Goal: Use online tool/utility: Use online tool/utility

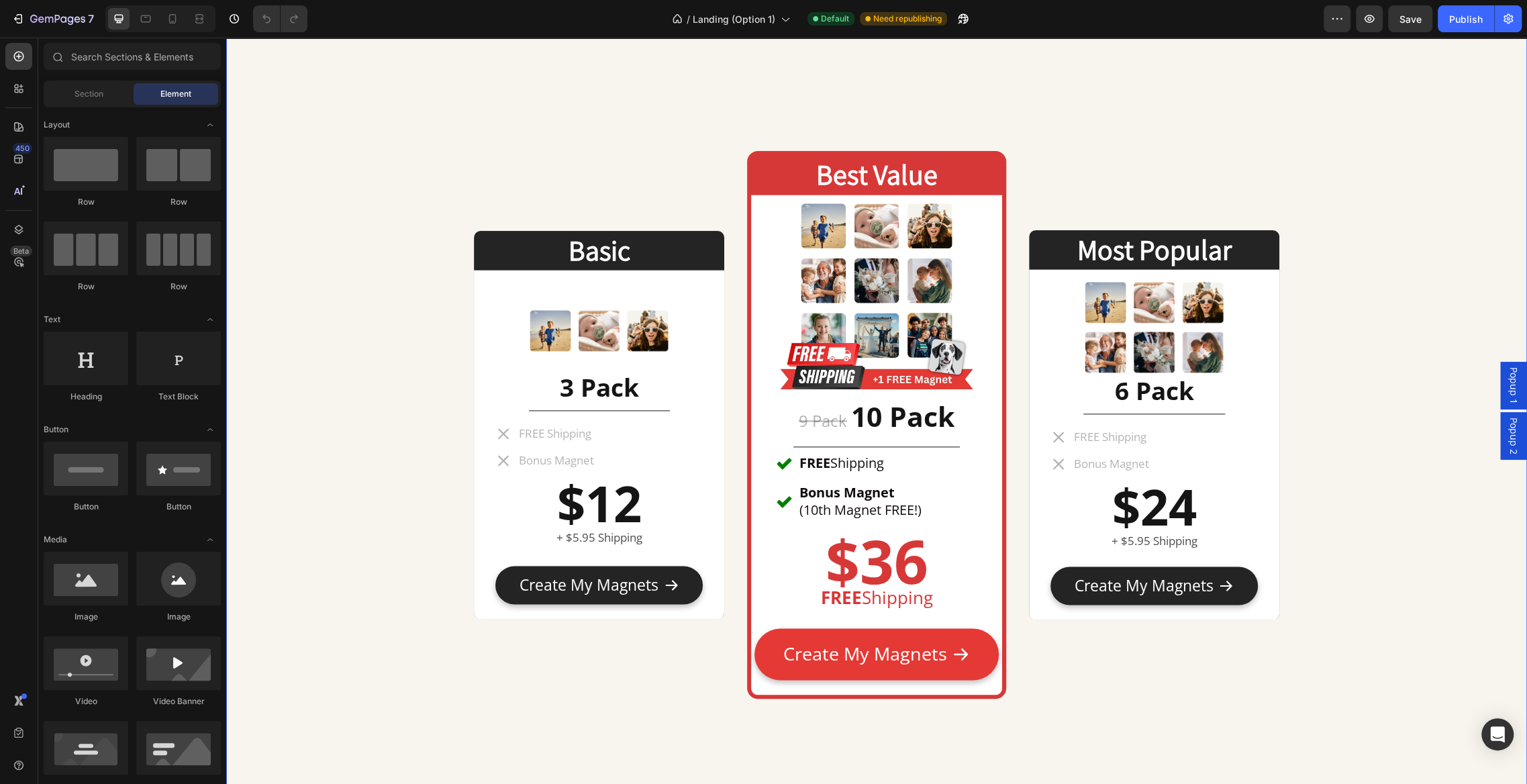
scroll to position [6177, 0]
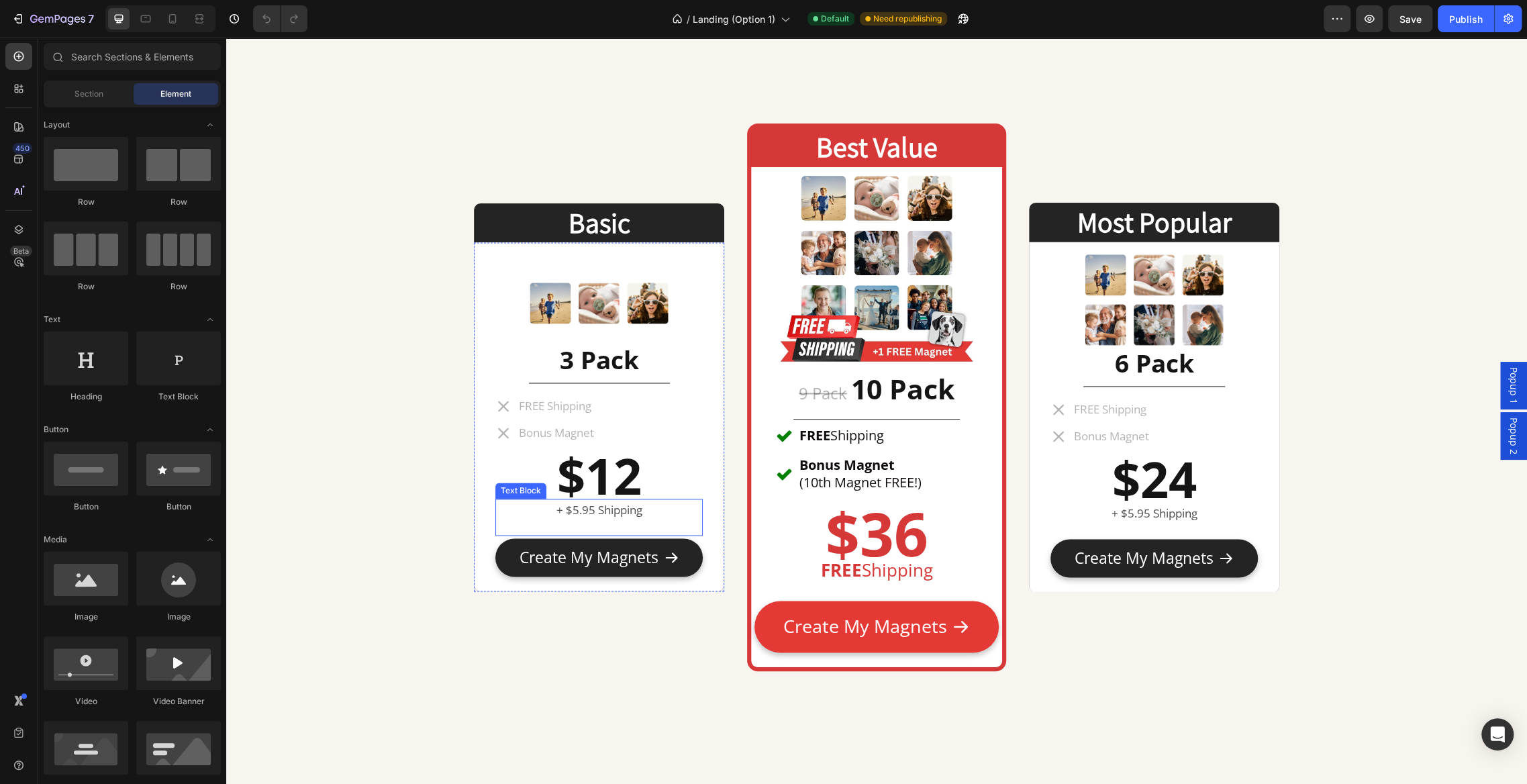
click at [570, 509] on p "+ $5.95 Shipping" at bounding box center [599, 510] width 205 height 21
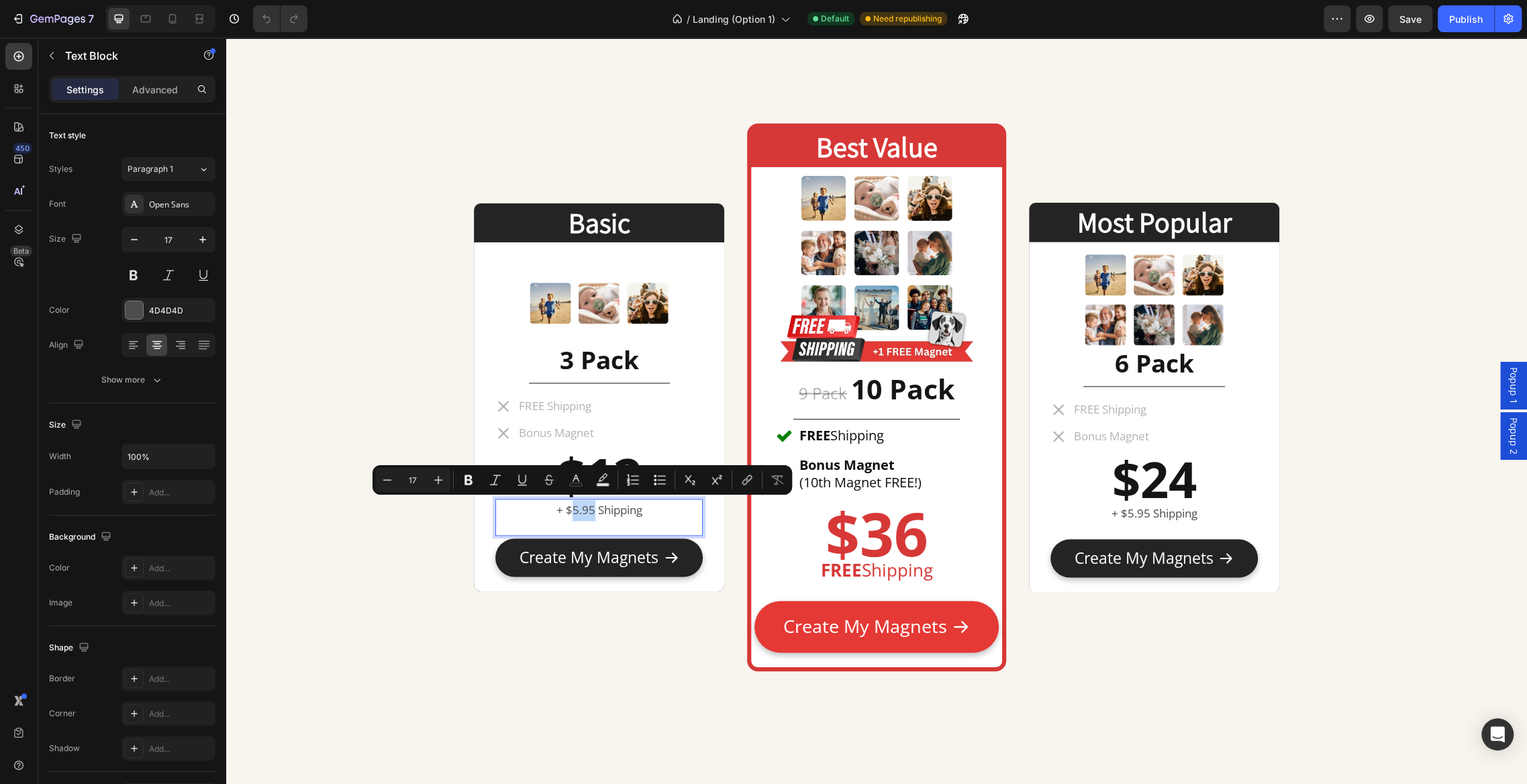
click at [570, 508] on p "+ $5.95 Shipping" at bounding box center [599, 510] width 205 height 21
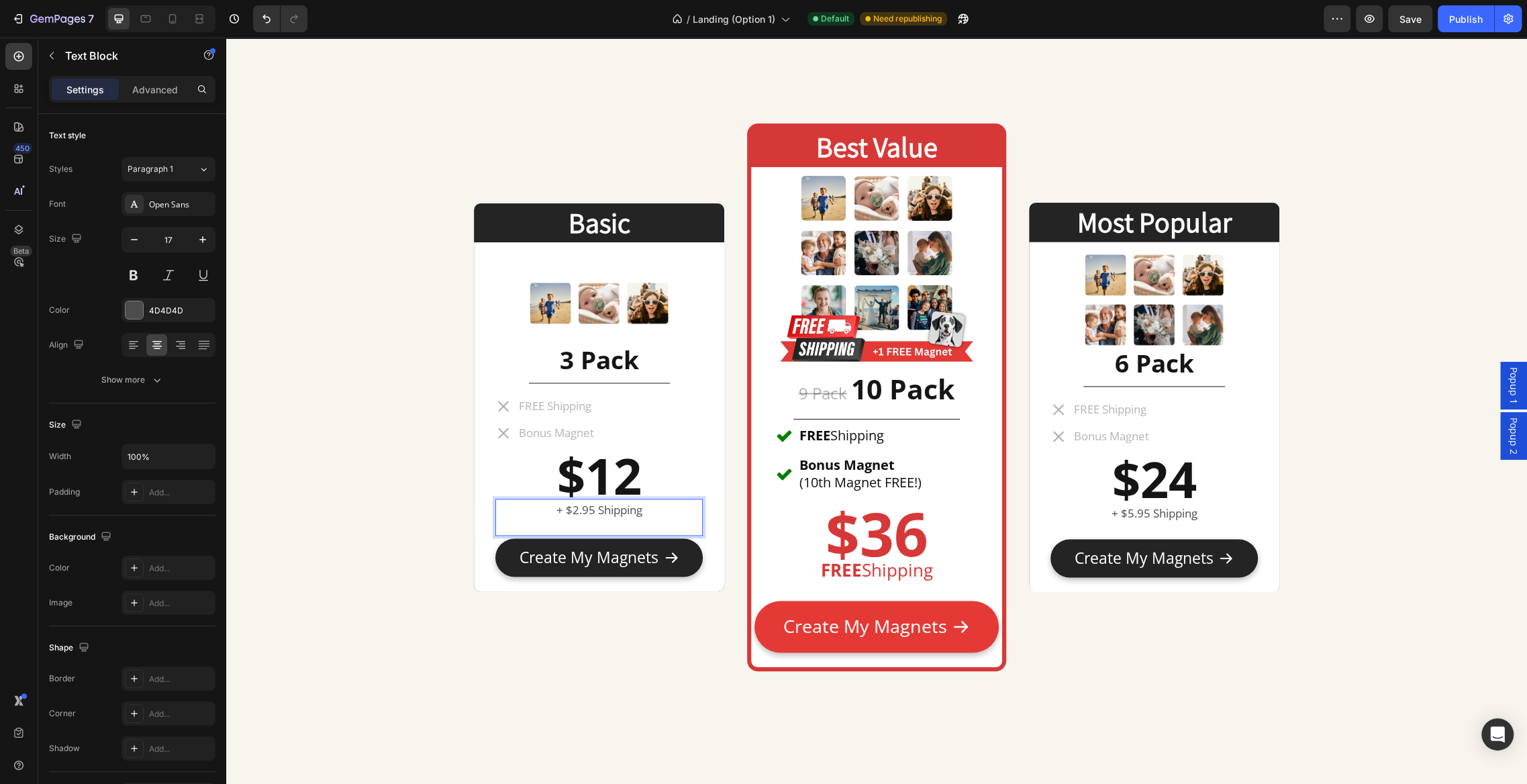
click at [590, 509] on p "+ $2.95 Shipping" at bounding box center [599, 510] width 205 height 21
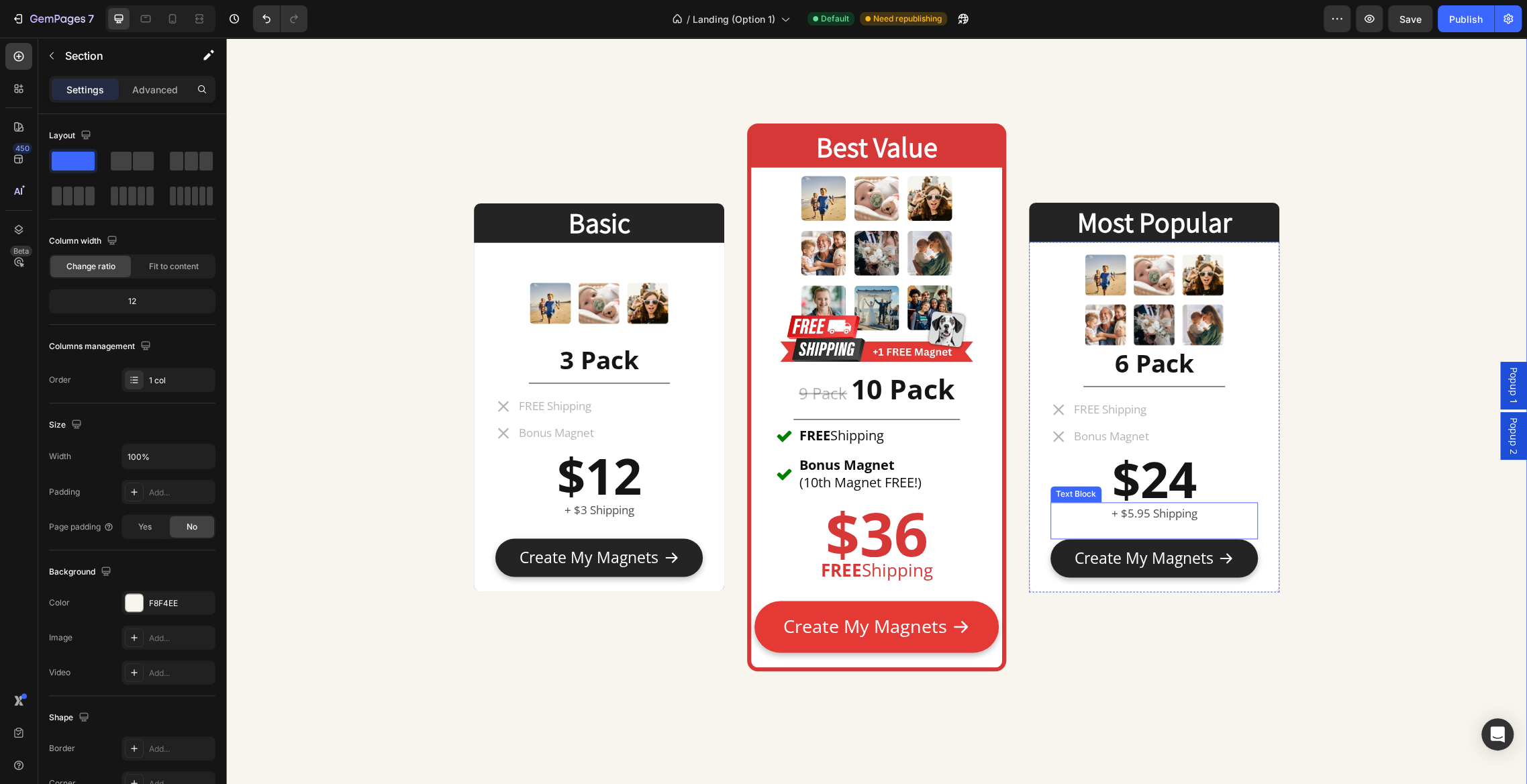
click at [1132, 512] on p "+ $5.95 Shipping" at bounding box center [1154, 513] width 205 height 21
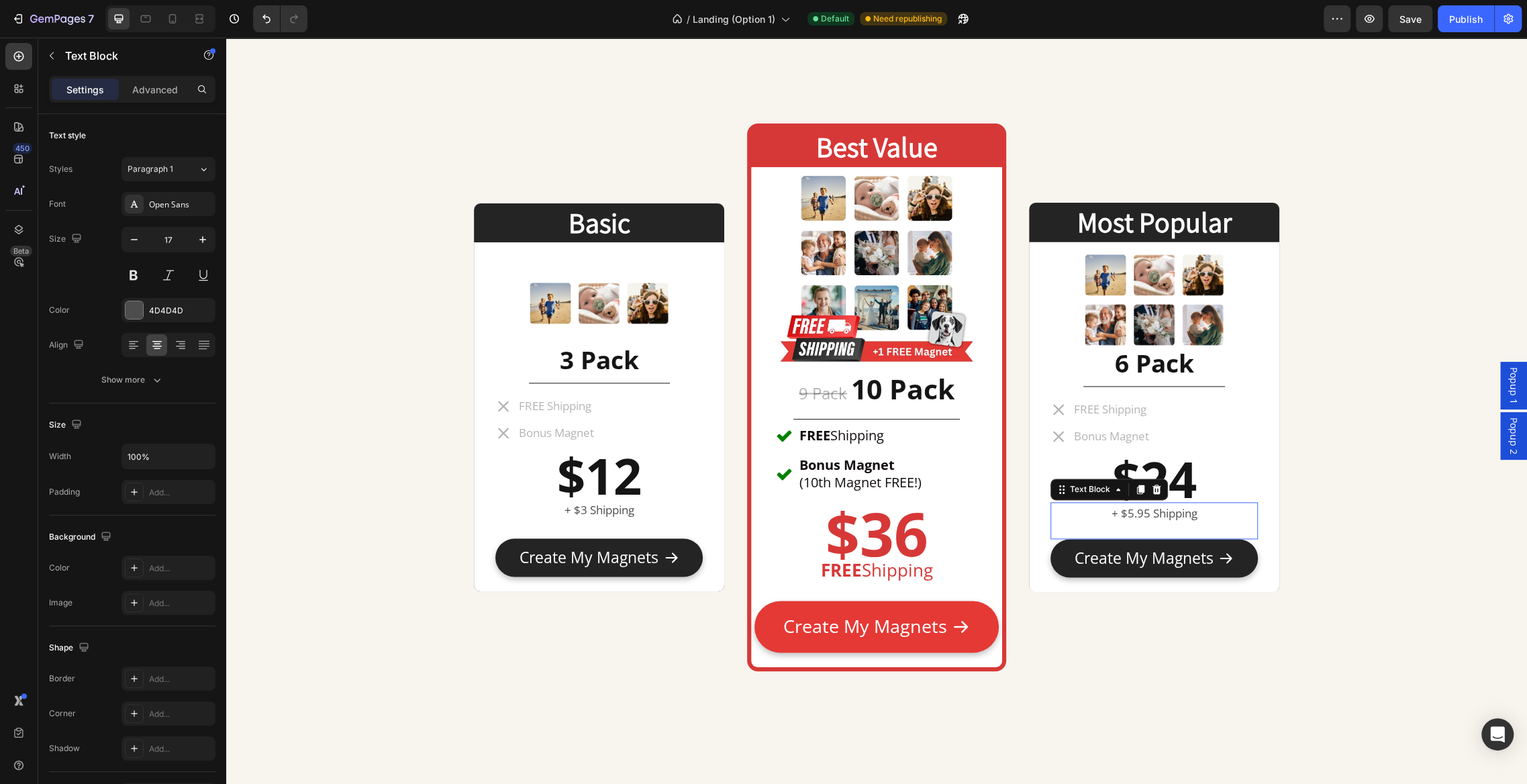
click at [1132, 512] on p "+ $5.95 Shipping" at bounding box center [1154, 513] width 205 height 21
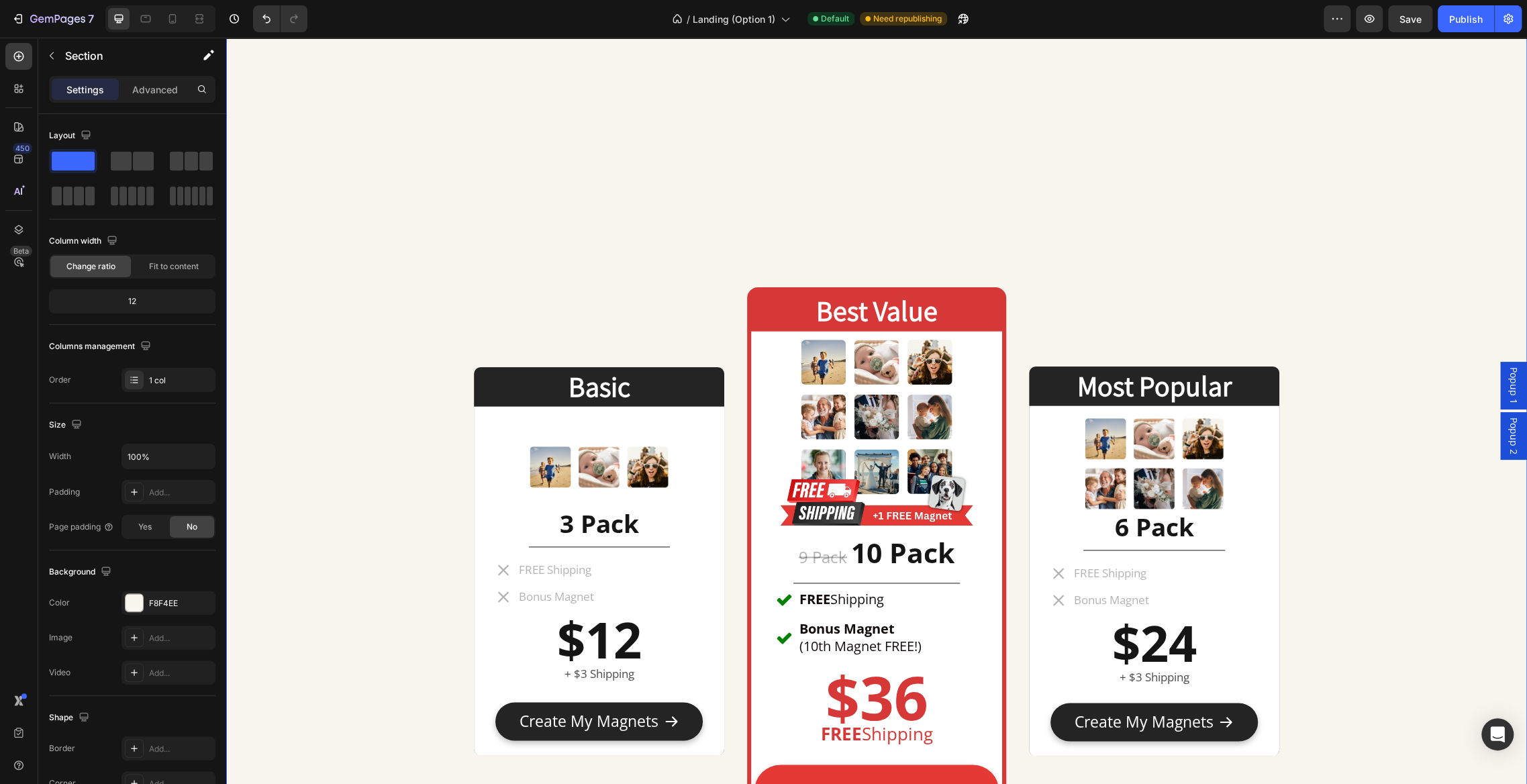
scroll to position [6042, 0]
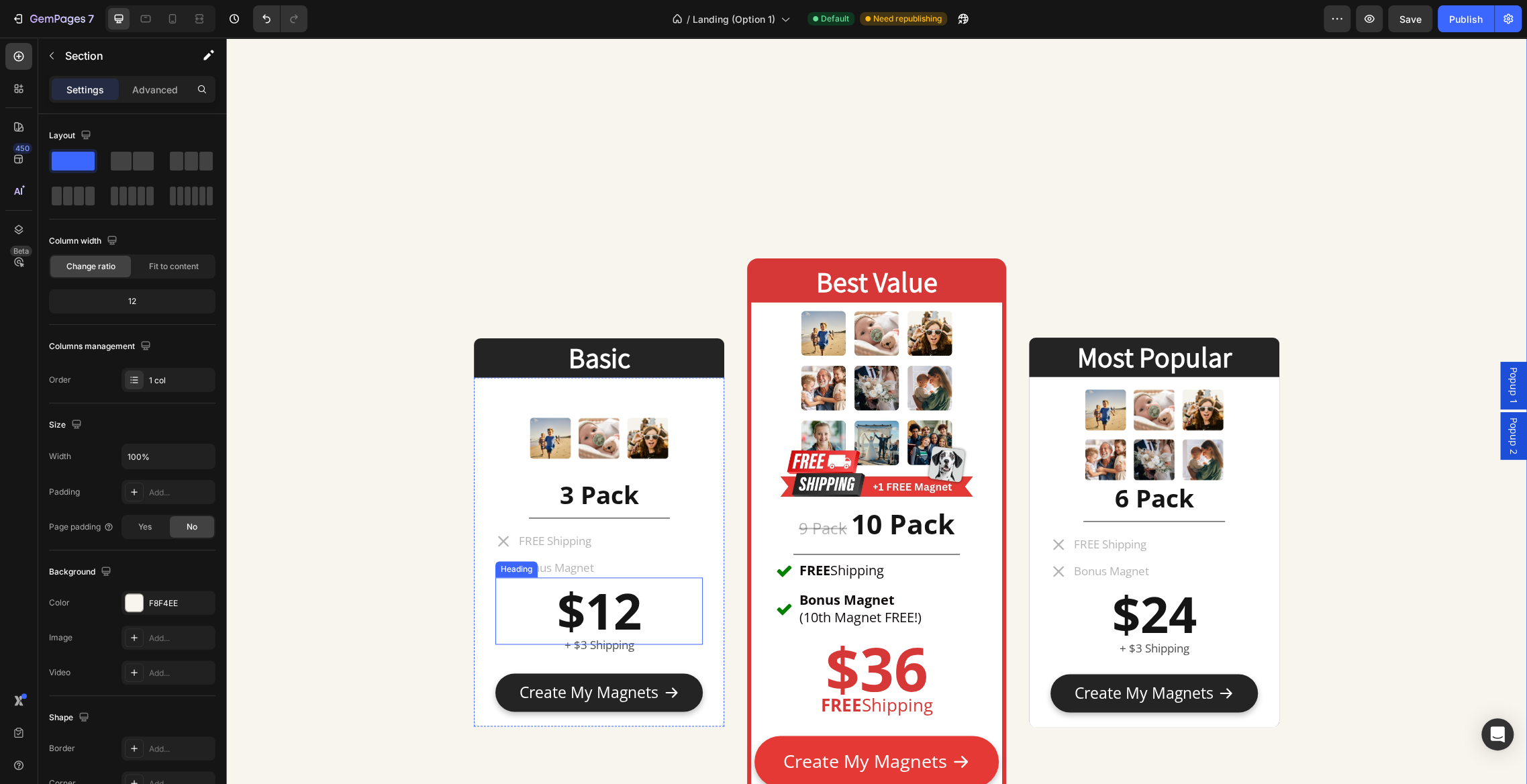
click at [635, 600] on strong "$12" at bounding box center [599, 611] width 85 height 68
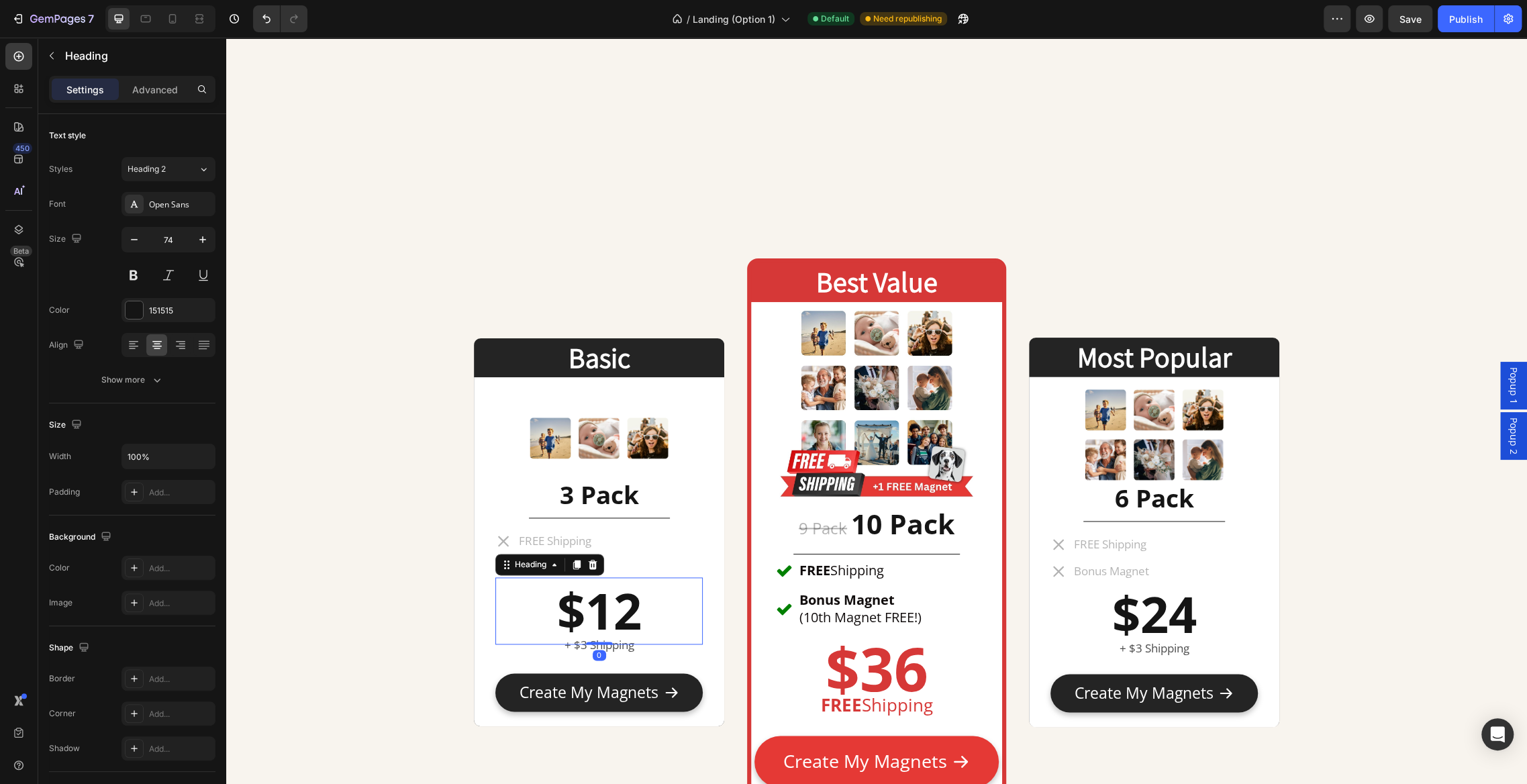
click at [650, 617] on p "$12" at bounding box center [599, 610] width 205 height 64
click at [1194, 614] on strong "$24" at bounding box center [1154, 614] width 85 height 68
click at [1195, 619] on strong "$24" at bounding box center [1154, 614] width 85 height 68
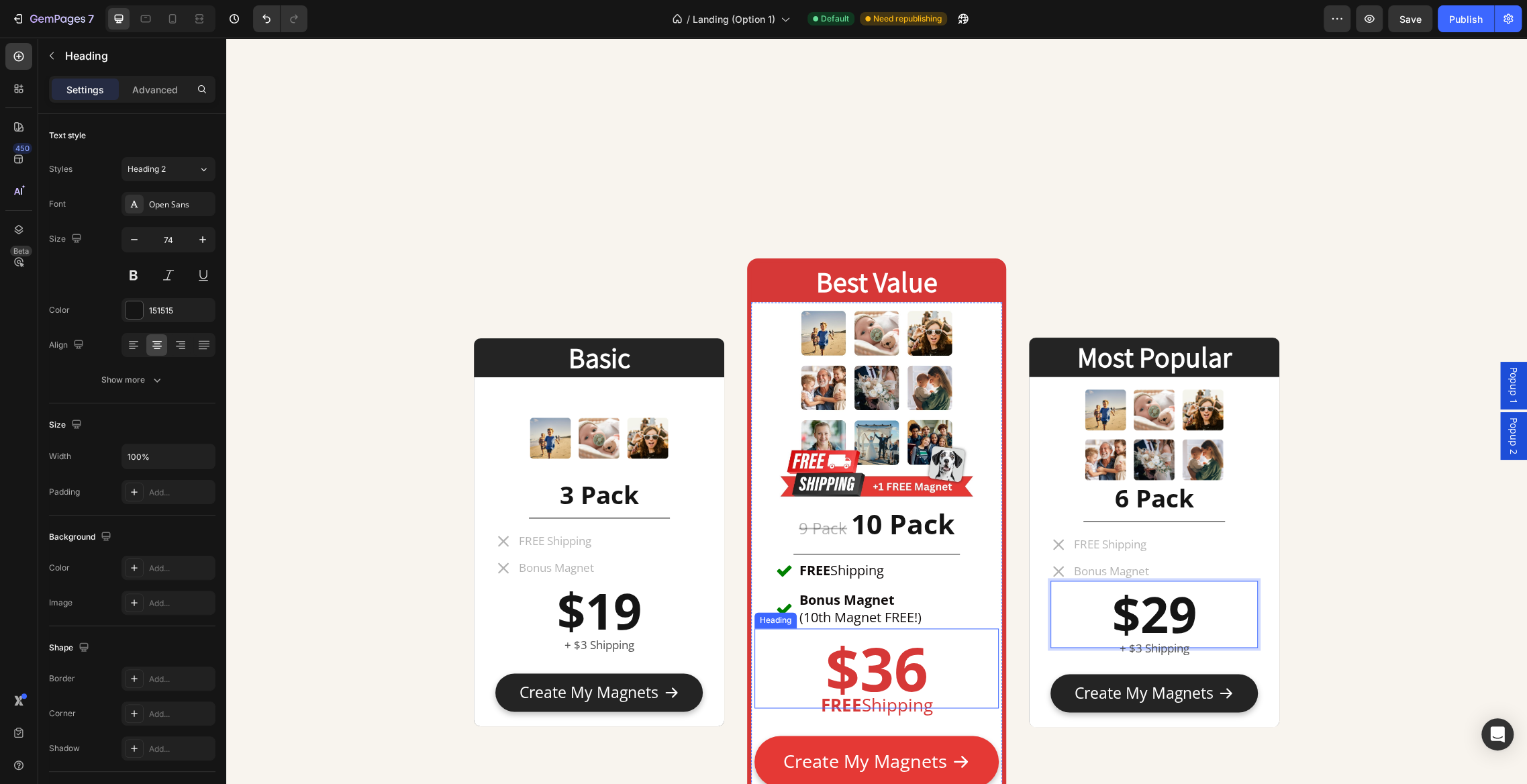
click at [896, 672] on strong "$36" at bounding box center [877, 668] width 103 height 81
click at [919, 676] on strong "$36" at bounding box center [877, 668] width 103 height 81
click at [378, 431] on div "Basic Heading Image 3 Pack Heading Title Line FREE Shipping Bonus Magnet Item L…" at bounding box center [877, 97] width 1302 height 1691
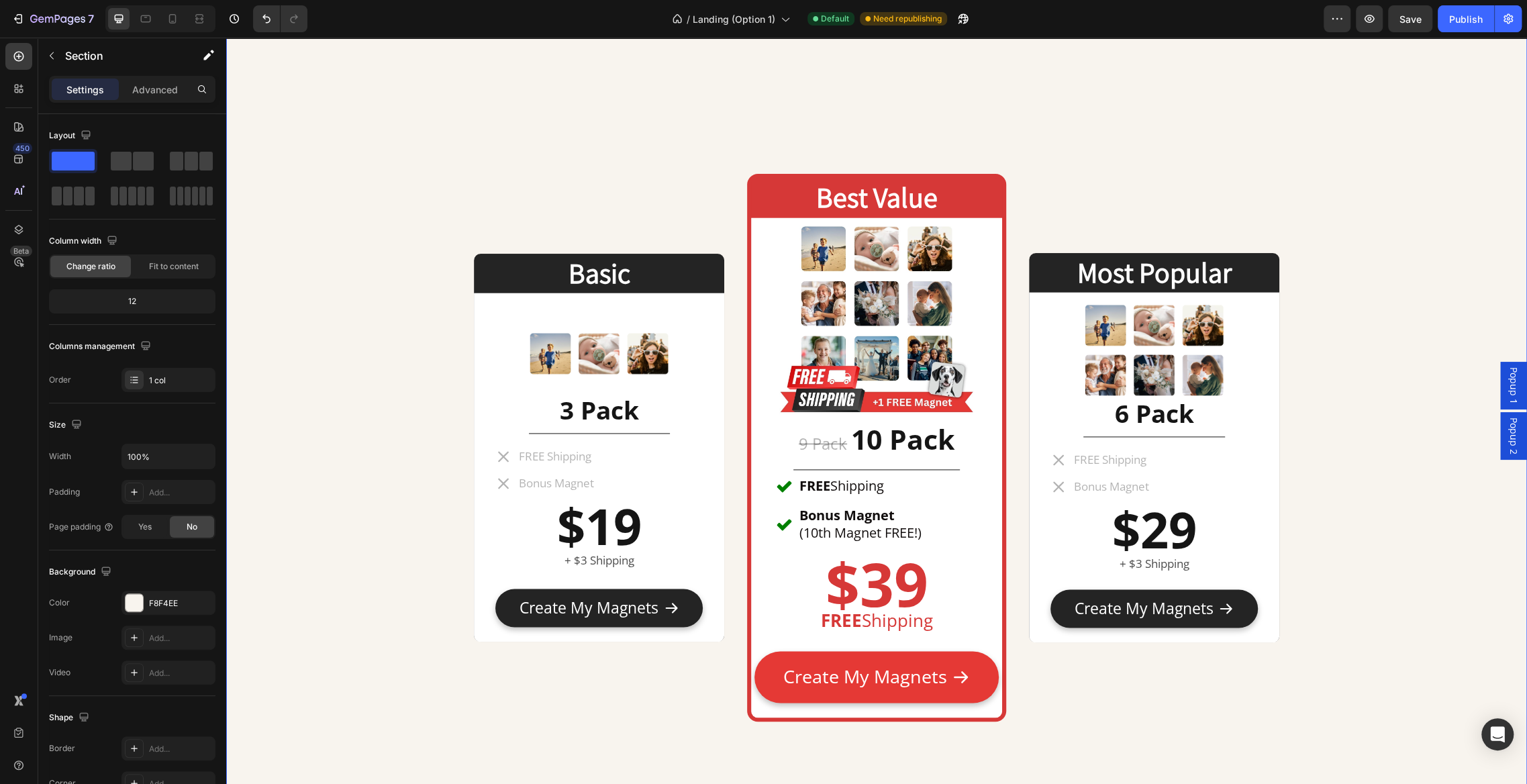
scroll to position [6187, 0]
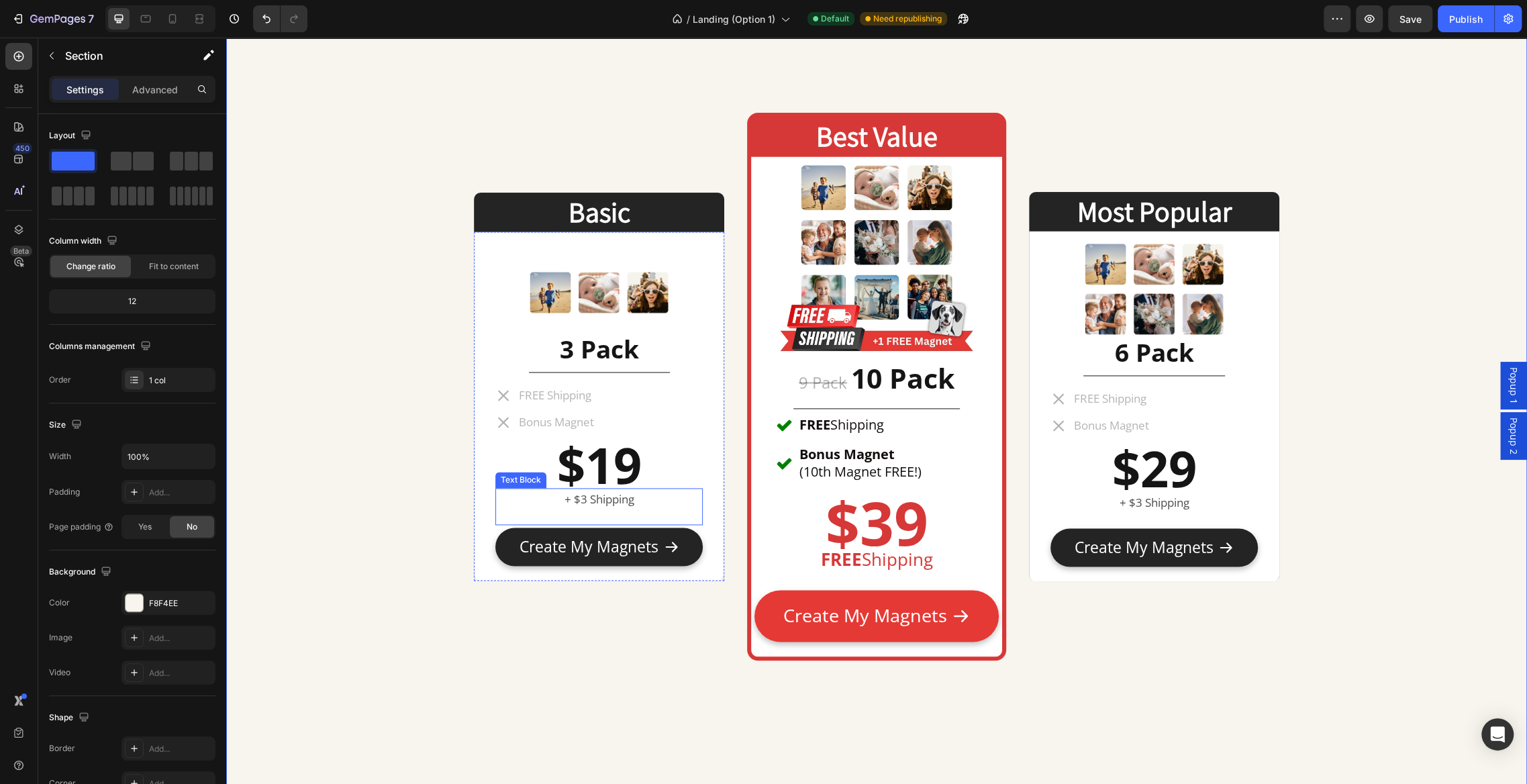
click at [582, 494] on p "+ $3 Shipping" at bounding box center [599, 500] width 205 height 21
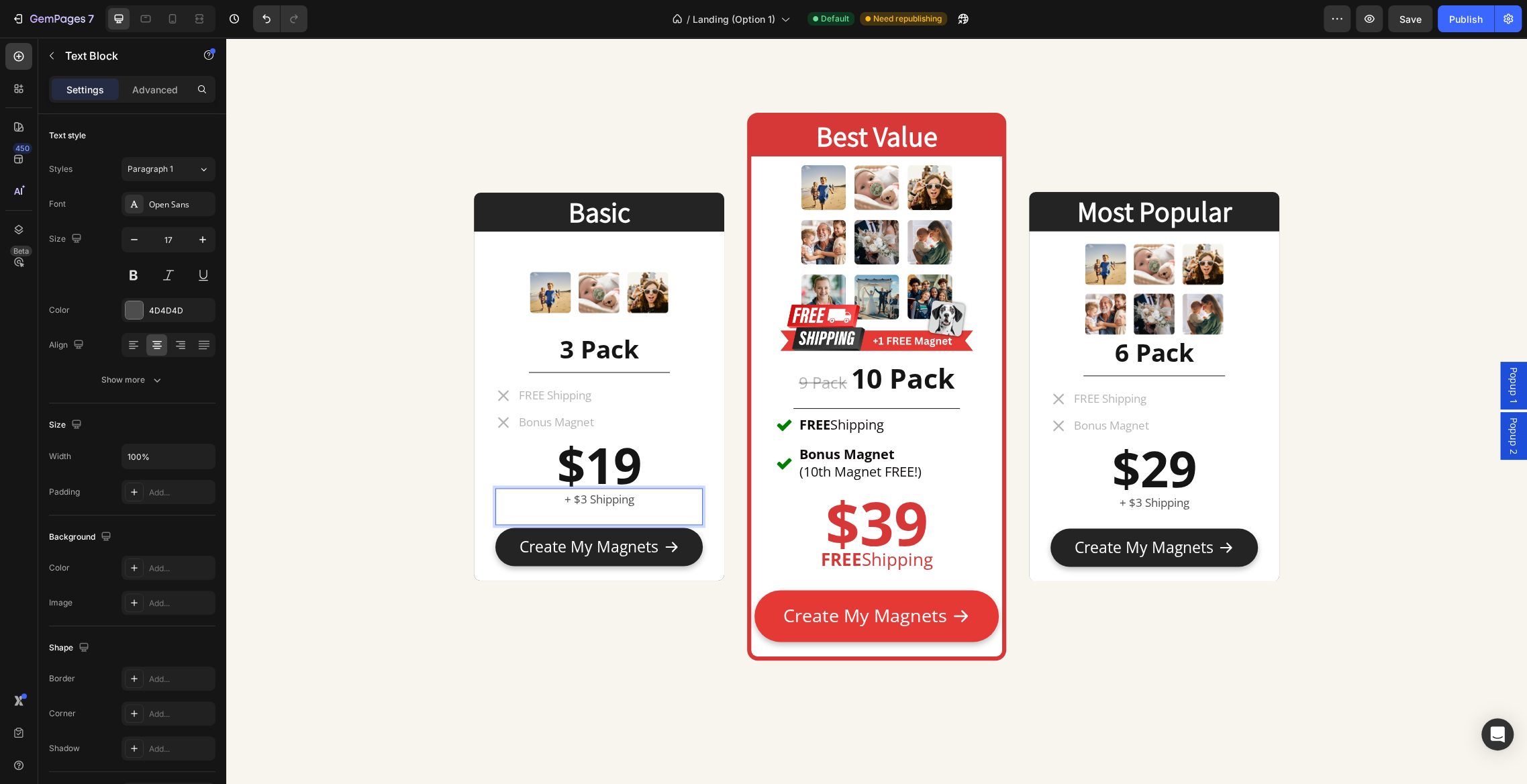
click at [587, 498] on p "+ $3 Shipping" at bounding box center [599, 500] width 205 height 21
click at [1137, 502] on p "+ $3 Shipping" at bounding box center [1154, 503] width 205 height 21
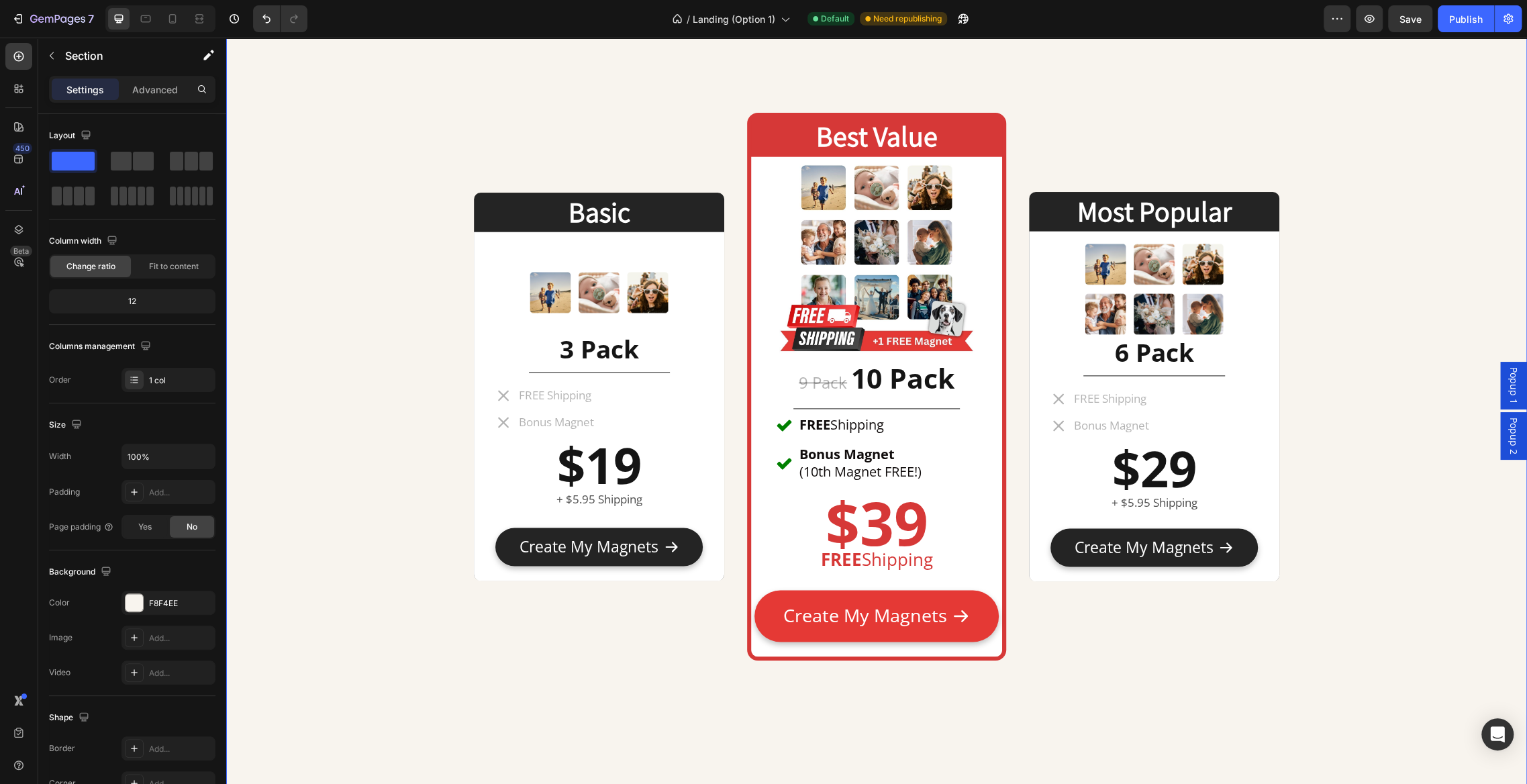
click at [605, 472] on strong "$19" at bounding box center [599, 465] width 85 height 68
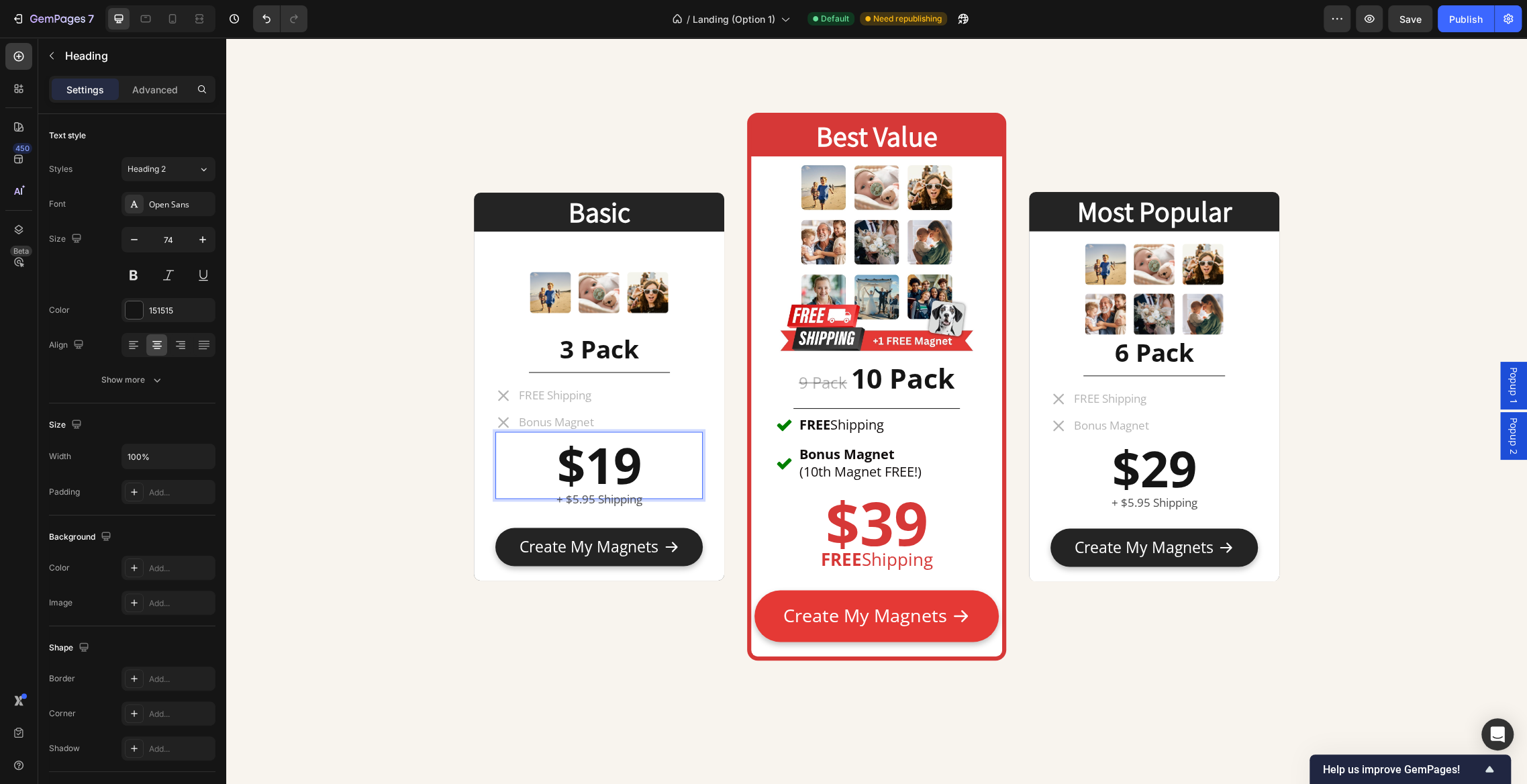
click at [616, 460] on strong "$19" at bounding box center [599, 465] width 85 height 68
click at [1177, 473] on strong "$29" at bounding box center [1154, 468] width 85 height 68
click at [1169, 472] on strong "$29" at bounding box center [1154, 468] width 85 height 68
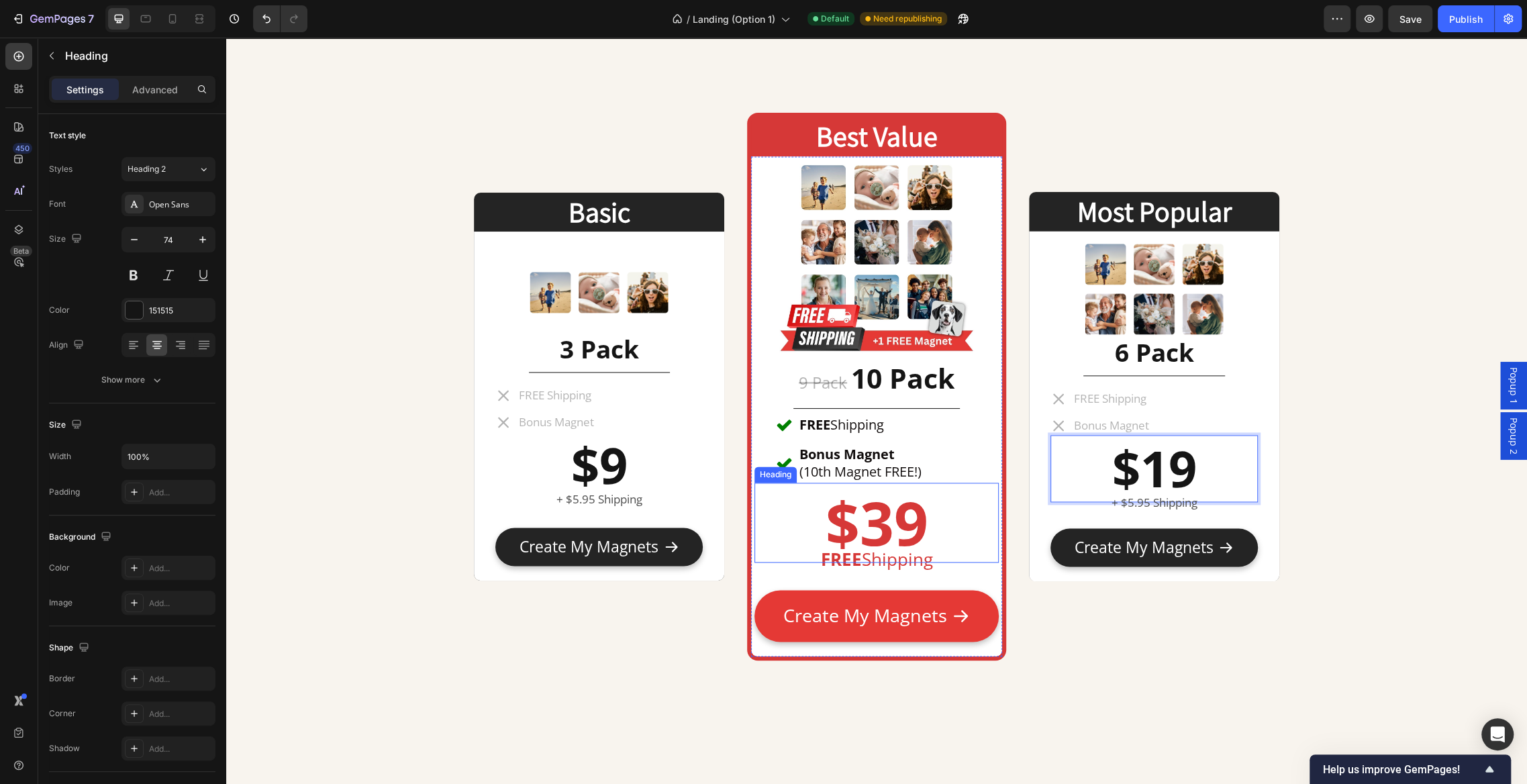
click at [896, 527] on strong "$39" at bounding box center [877, 522] width 103 height 81
click at [896, 530] on strong "$39" at bounding box center [877, 522] width 103 height 81
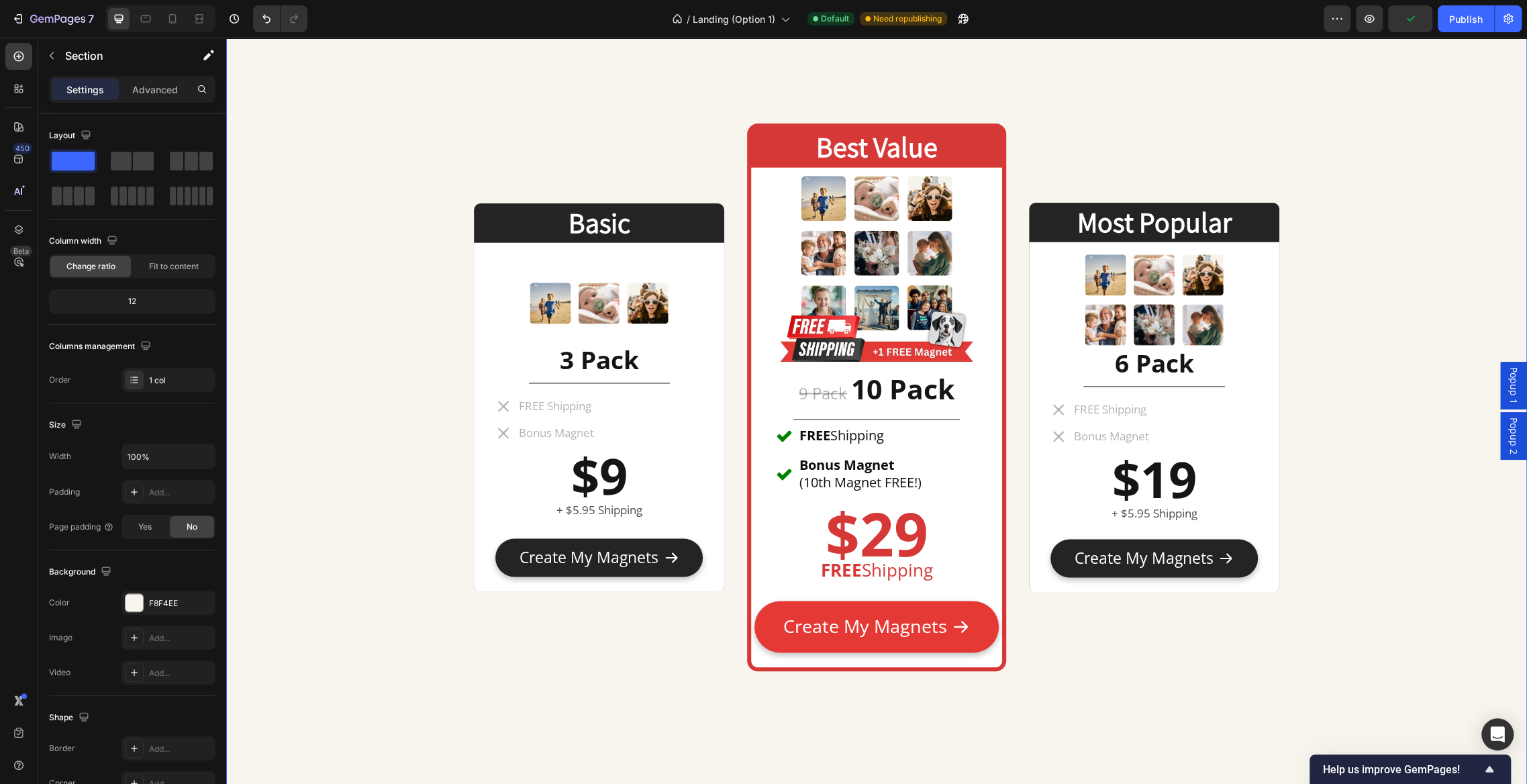
scroll to position [6177, 0]
click at [615, 469] on strong "$9" at bounding box center [599, 475] width 56 height 68
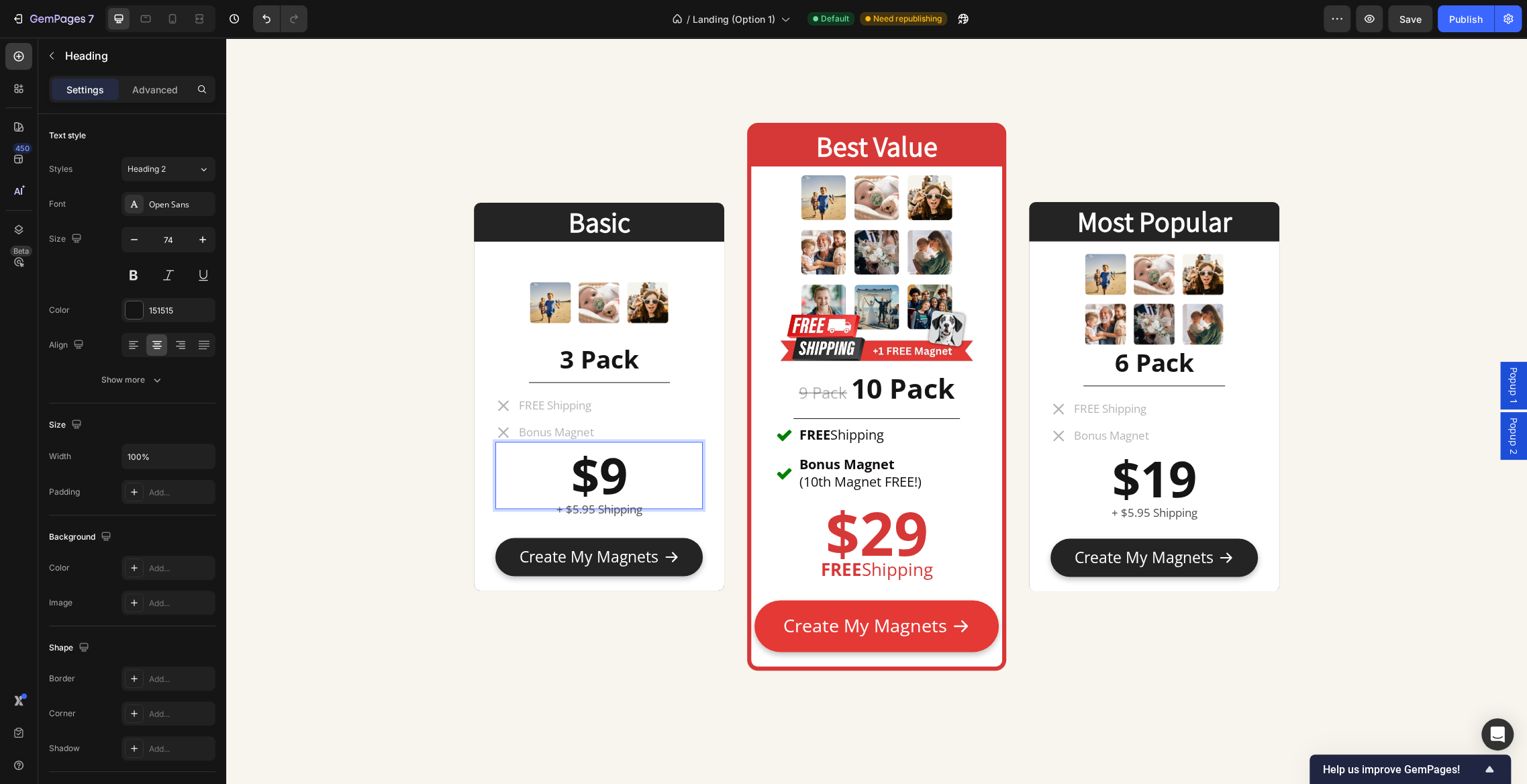
click at [613, 474] on strong "$9" at bounding box center [599, 475] width 56 height 68
click at [1166, 481] on strong "$19" at bounding box center [1154, 479] width 85 height 68
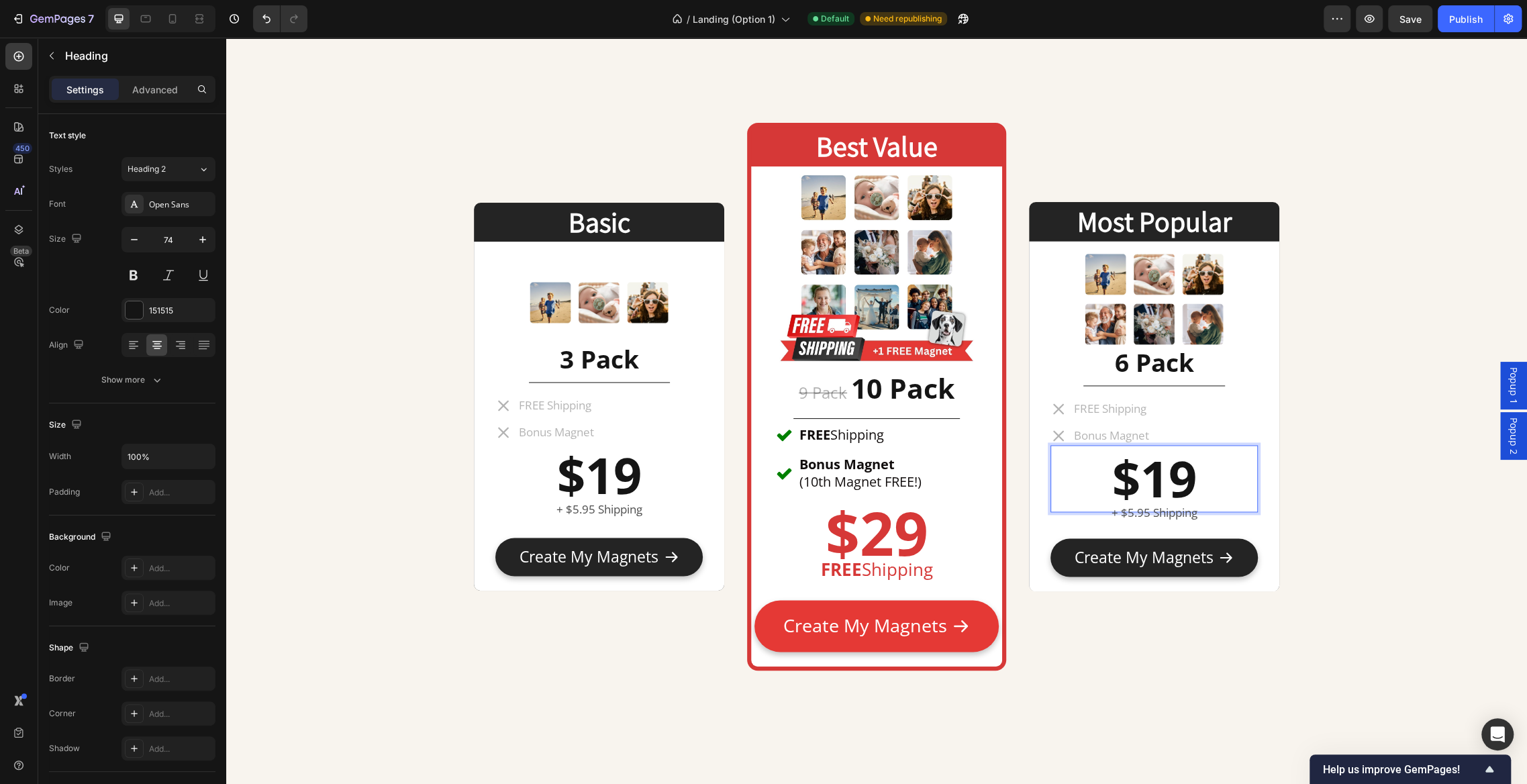
click at [1172, 477] on strong "$19" at bounding box center [1154, 479] width 85 height 68
click at [897, 540] on strong "$29" at bounding box center [877, 532] width 103 height 81
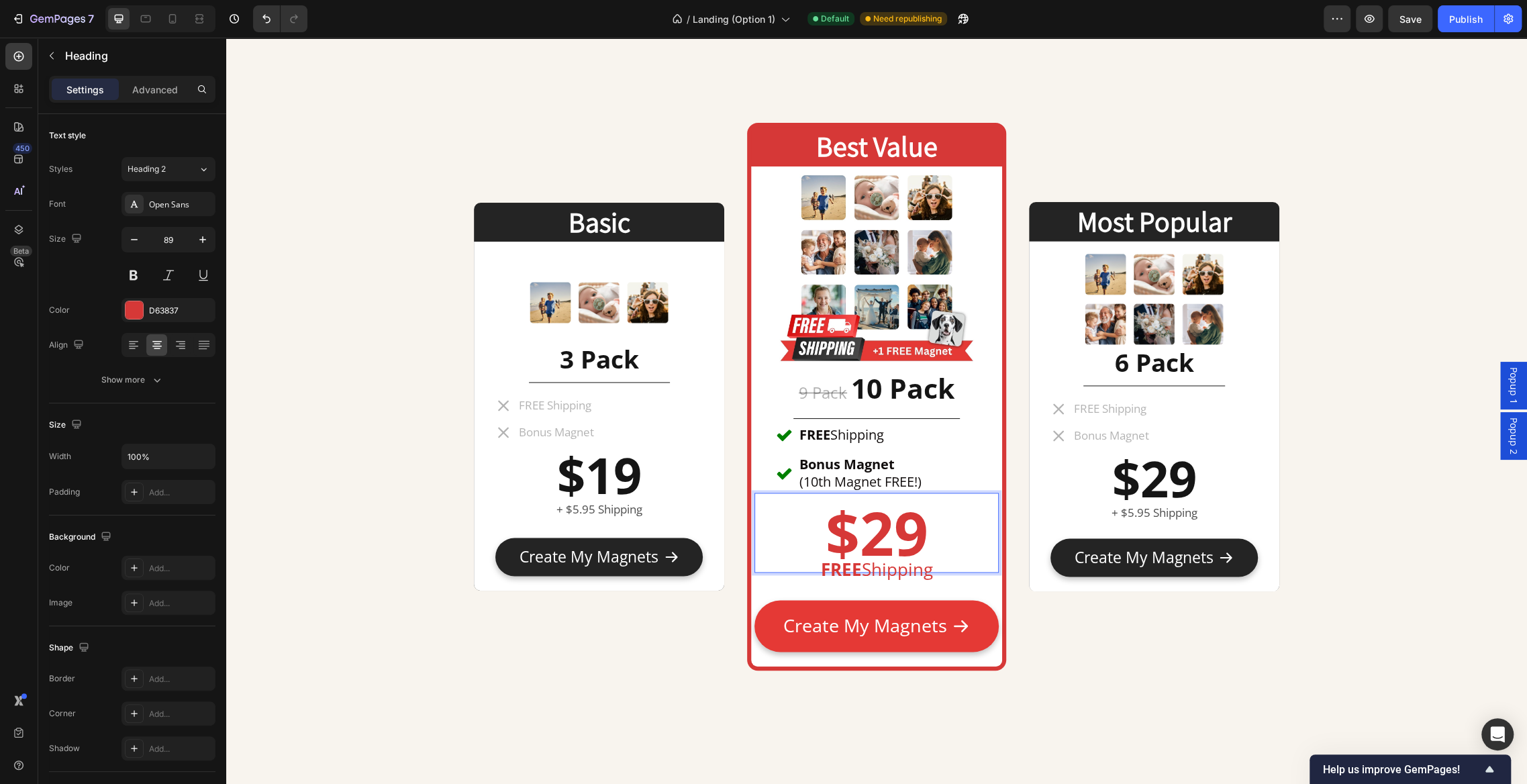
click at [893, 536] on strong "$29" at bounding box center [877, 532] width 103 height 81
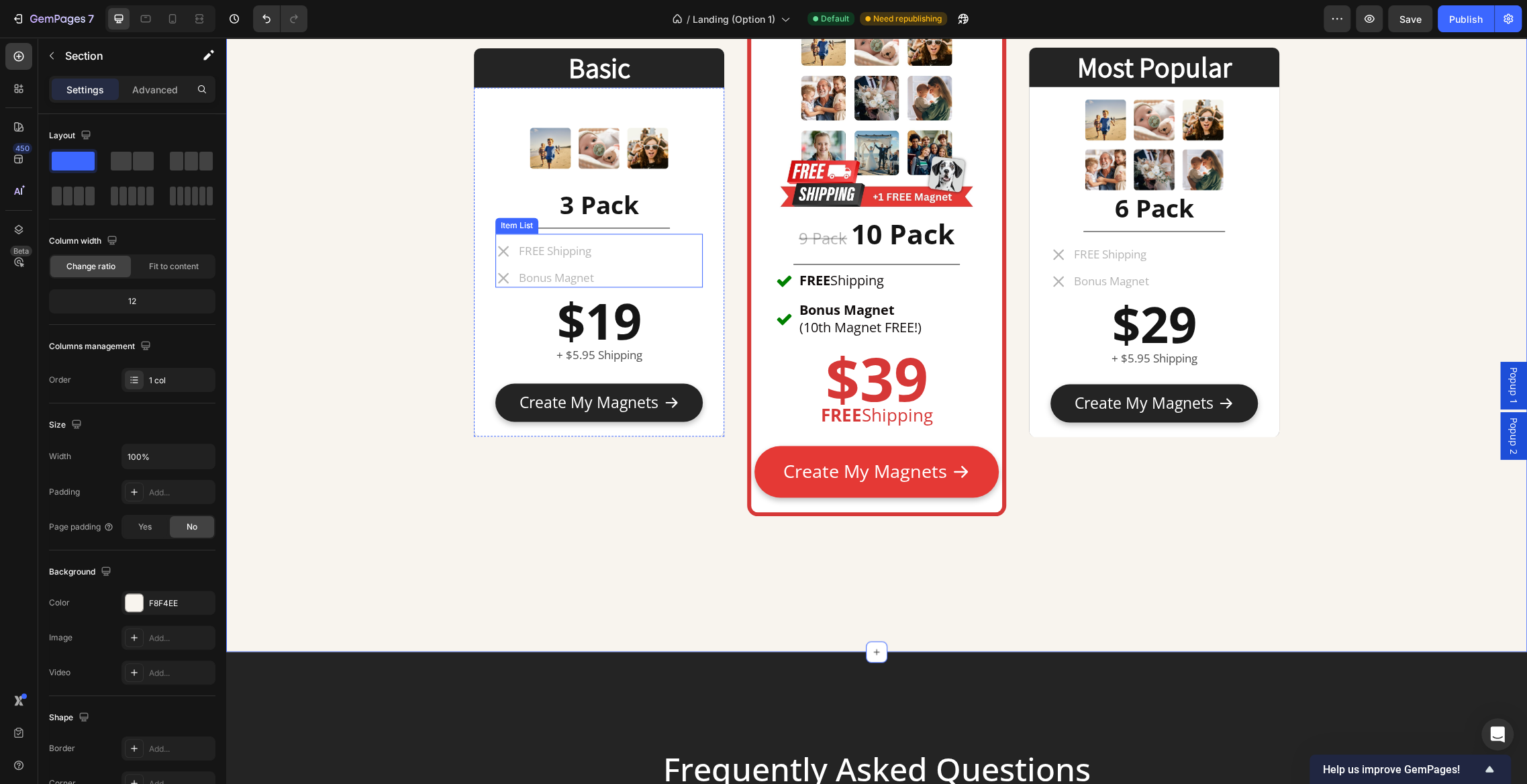
scroll to position [6353, 0]
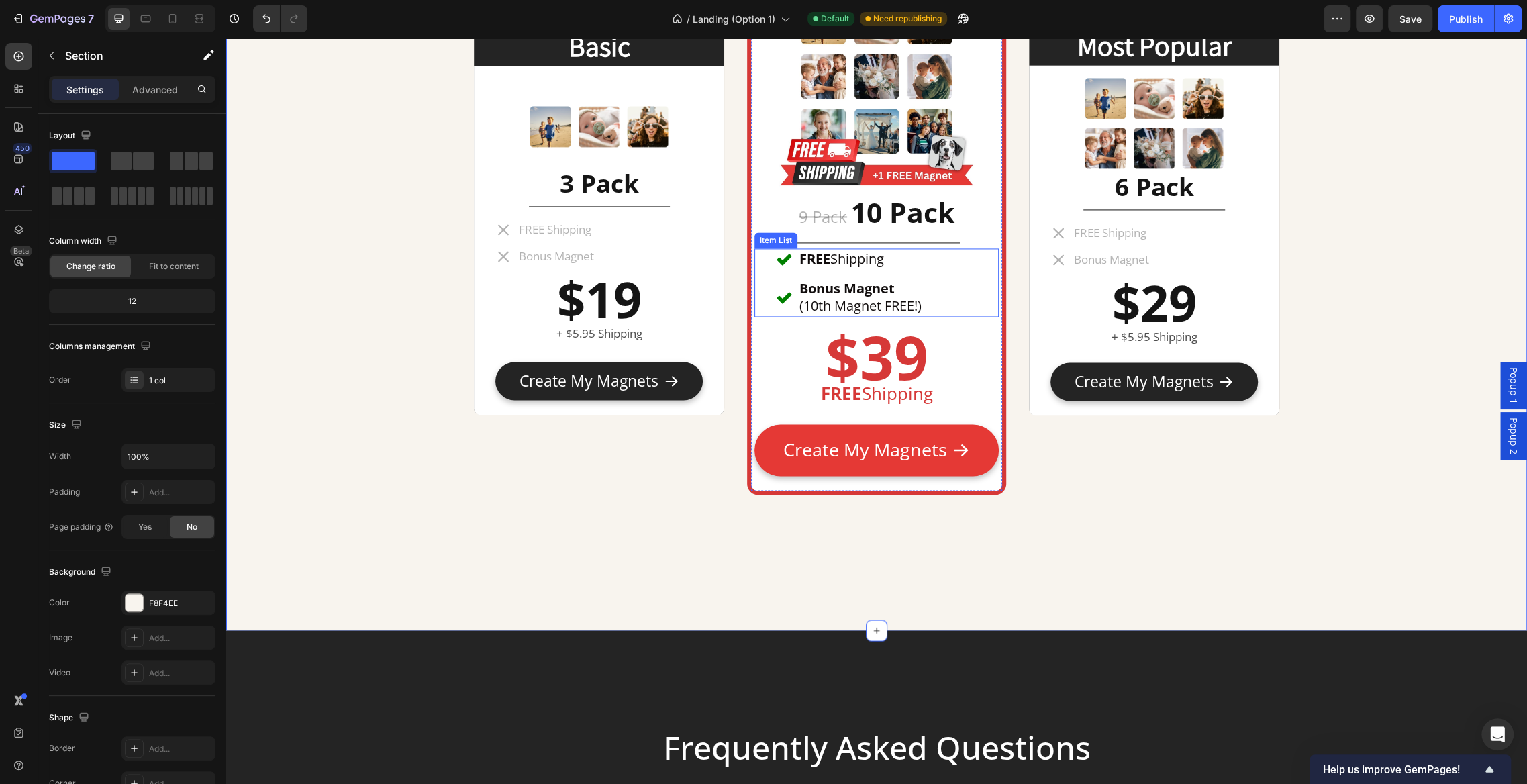
click at [900, 259] on p "FREE Shipping" at bounding box center [861, 259] width 122 height 17
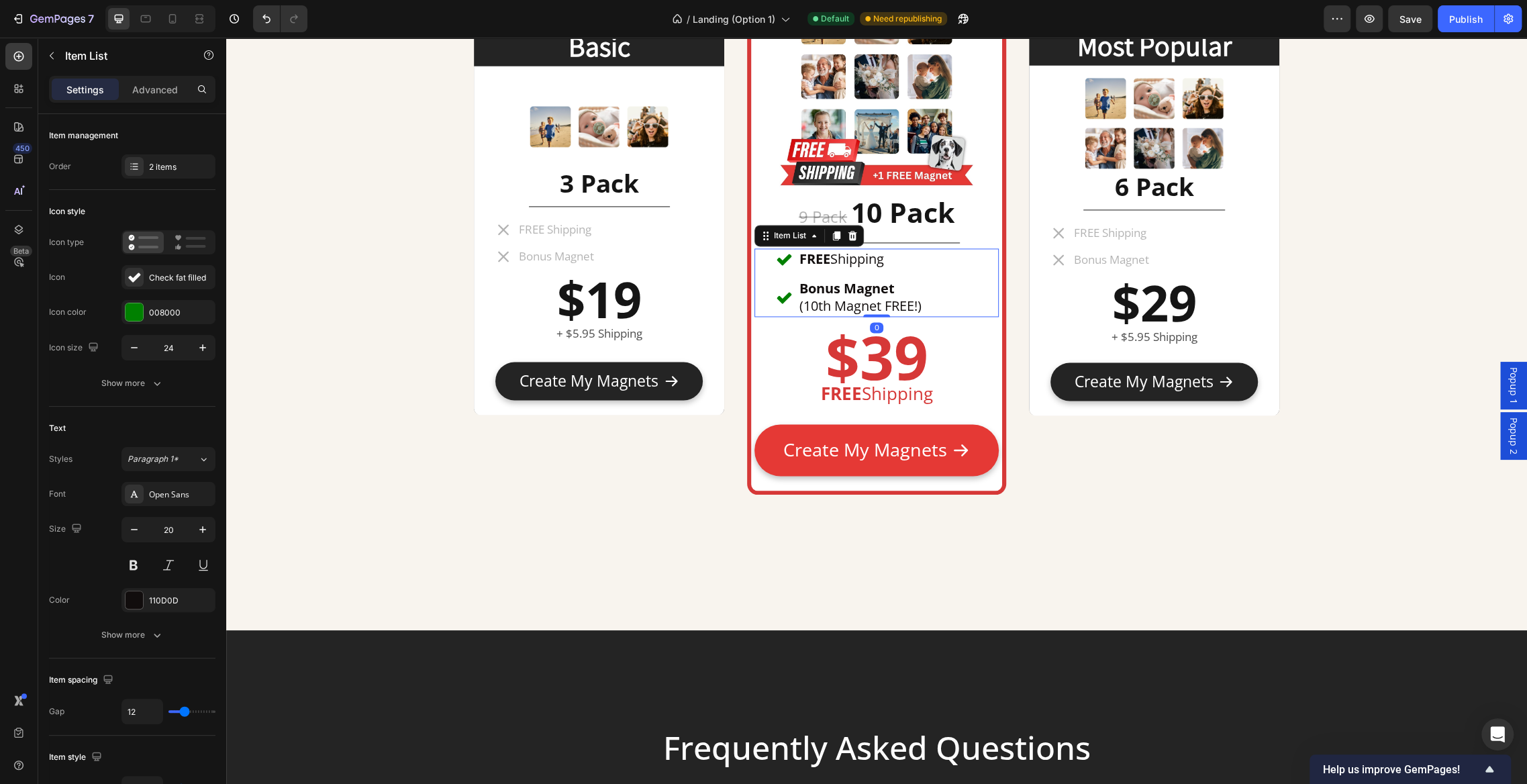
click at [957, 282] on div "FREE Shipping Bonus Magnet (10th Magnet FREE!)" at bounding box center [877, 282] width 201 height 69
click at [176, 172] on div "2 items" at bounding box center [169, 166] width 94 height 25
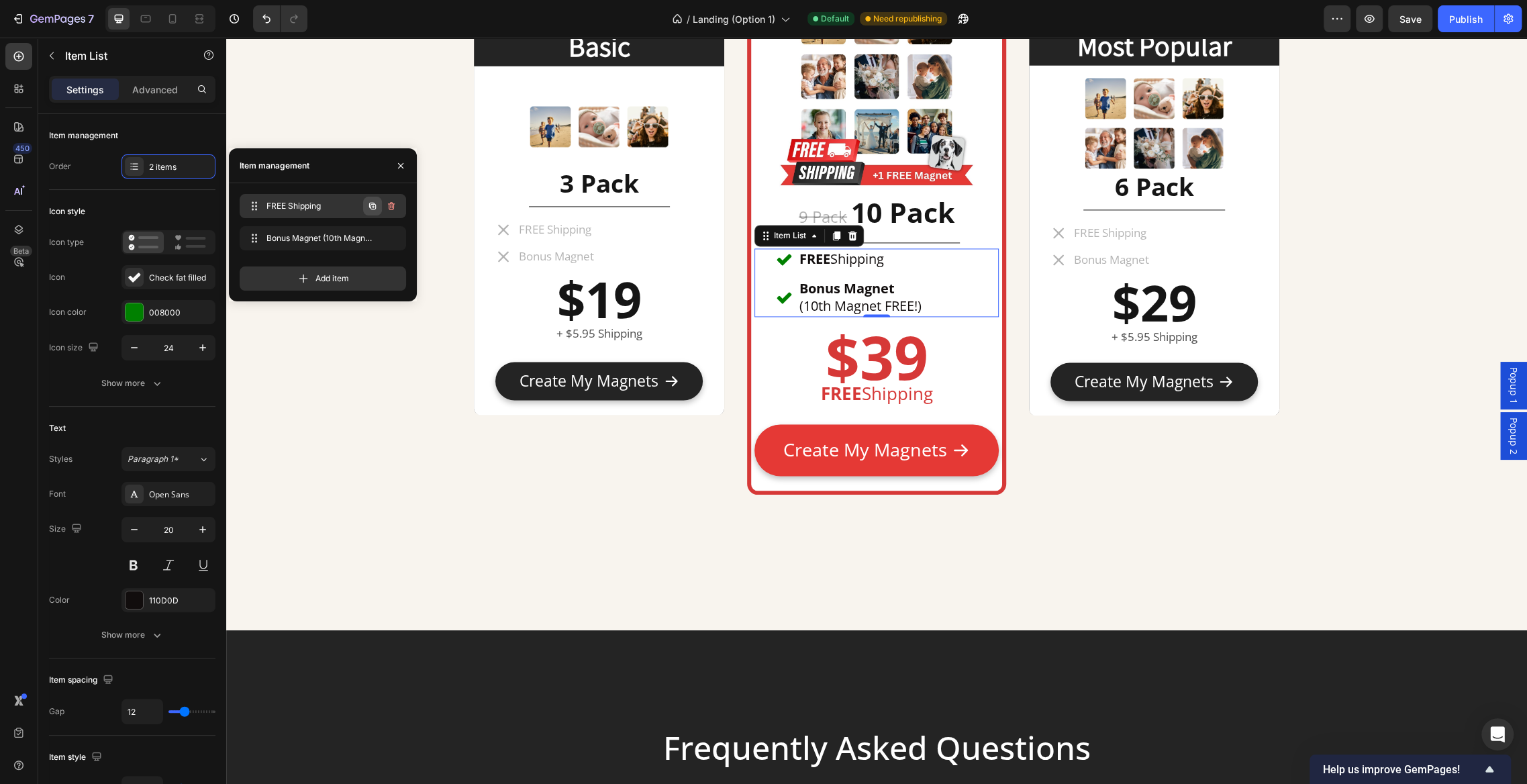
click at [377, 202] on icon "button" at bounding box center [373, 206] width 11 height 11
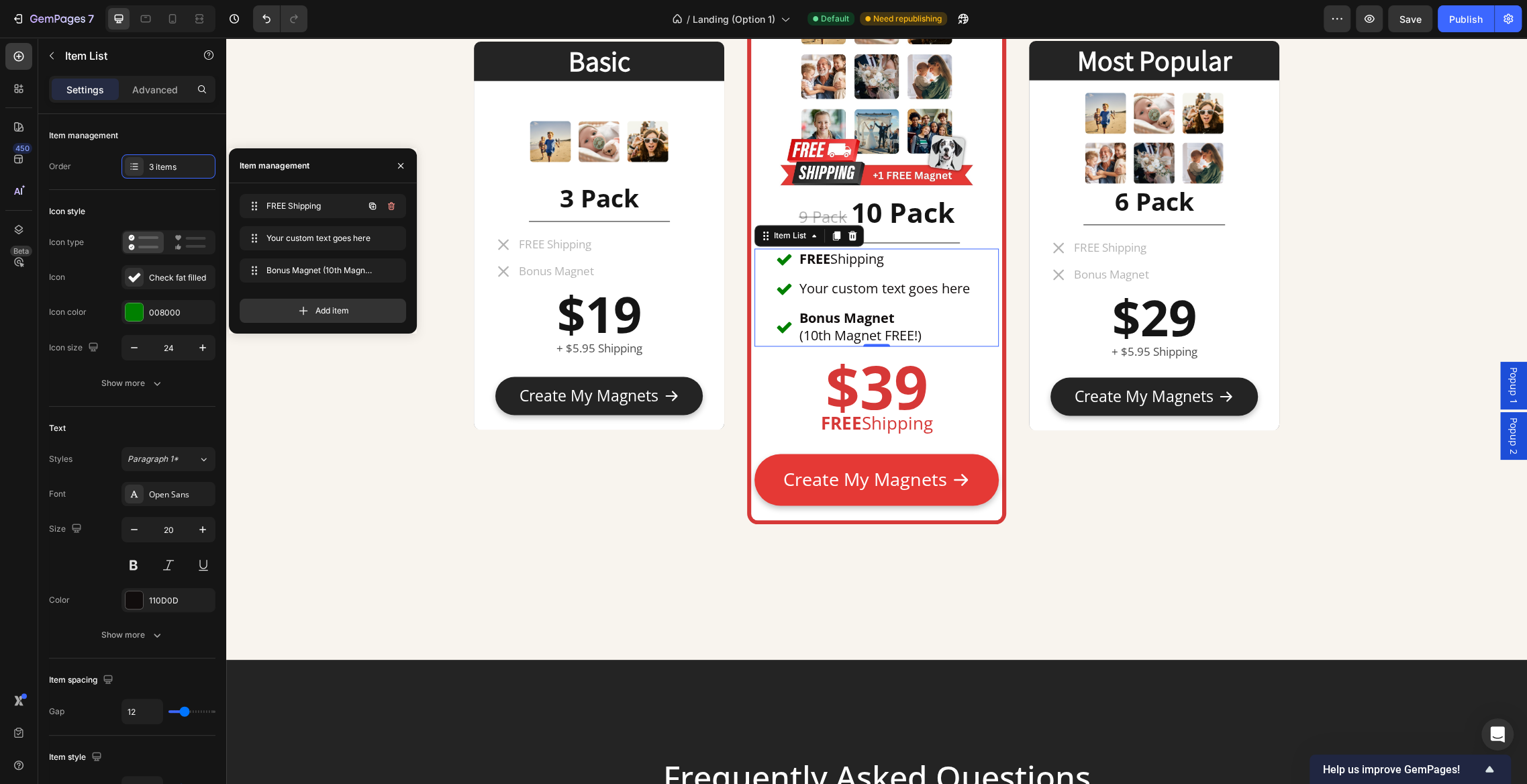
scroll to position [6368, 0]
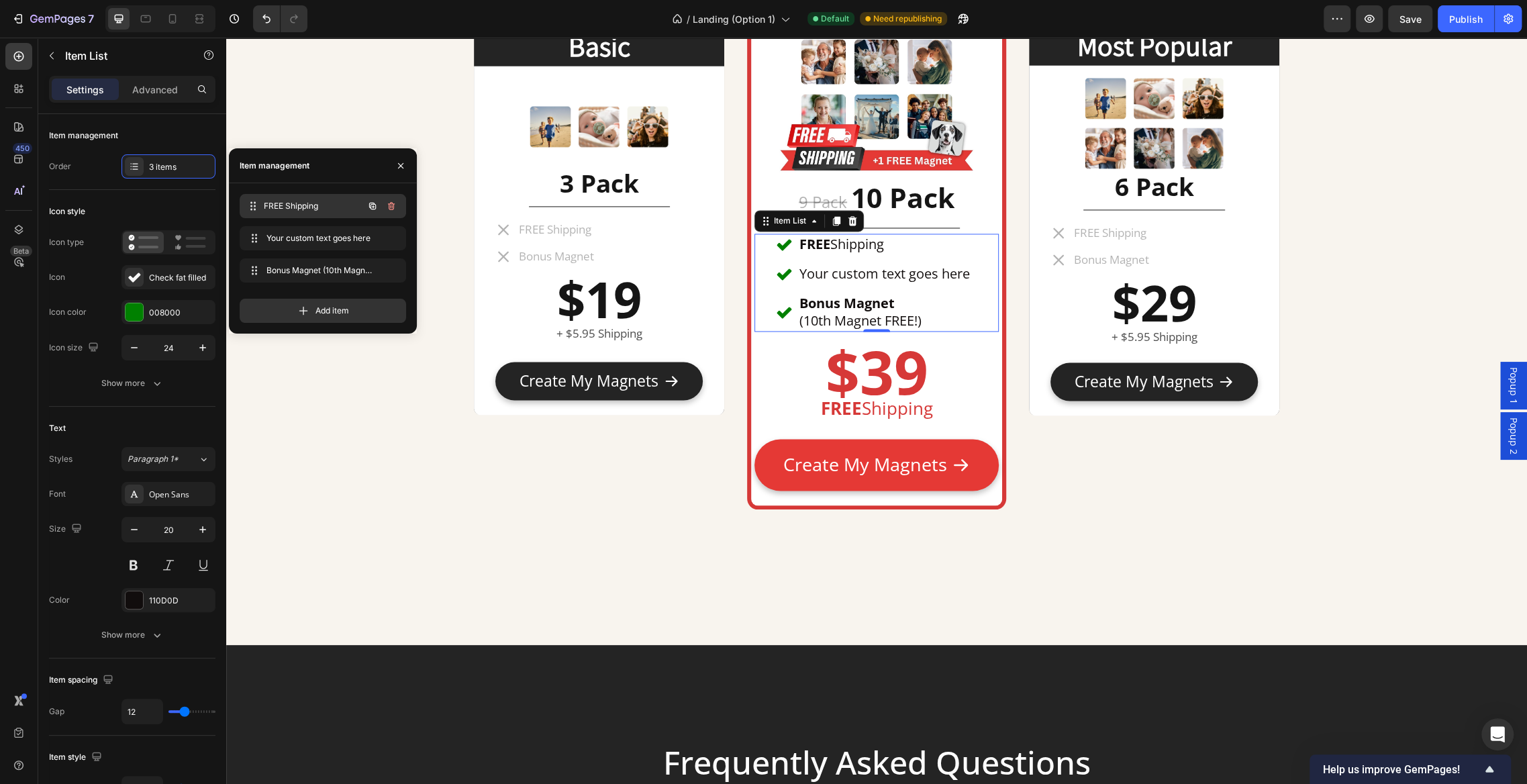
click at [348, 199] on div "FREE Shipping FREE Shipping" at bounding box center [304, 206] width 118 height 19
drag, startPoint x: 330, startPoint y: 237, endPoint x: 305, endPoint y: 196, distance: 48.0
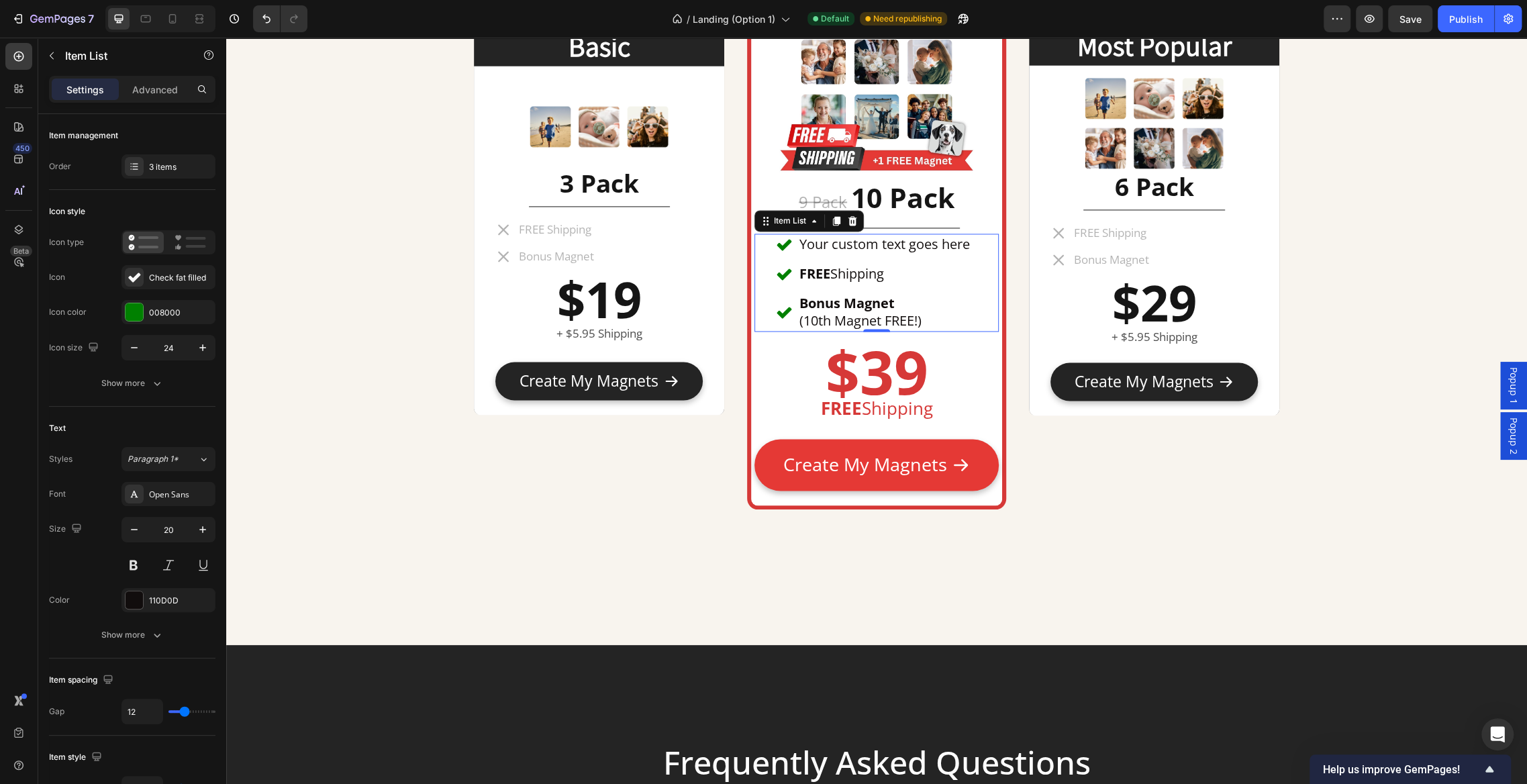
click at [925, 251] on div "Your custom text goes here" at bounding box center [885, 244] width 175 height 21
click at [925, 251] on p "Your custom text goes here" at bounding box center [885, 244] width 171 height 17
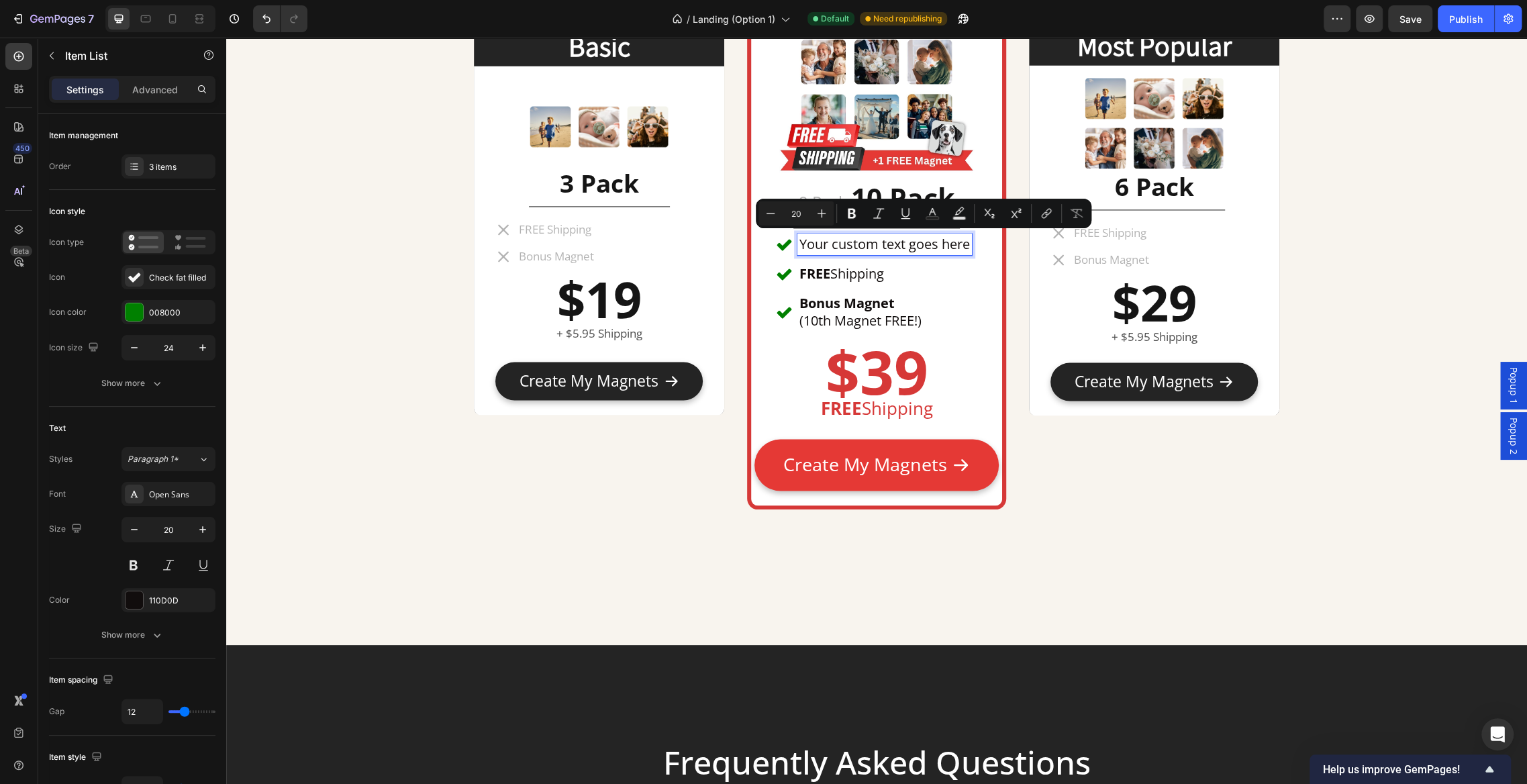
click at [957, 248] on p "Your custom text goes here" at bounding box center [885, 244] width 171 height 17
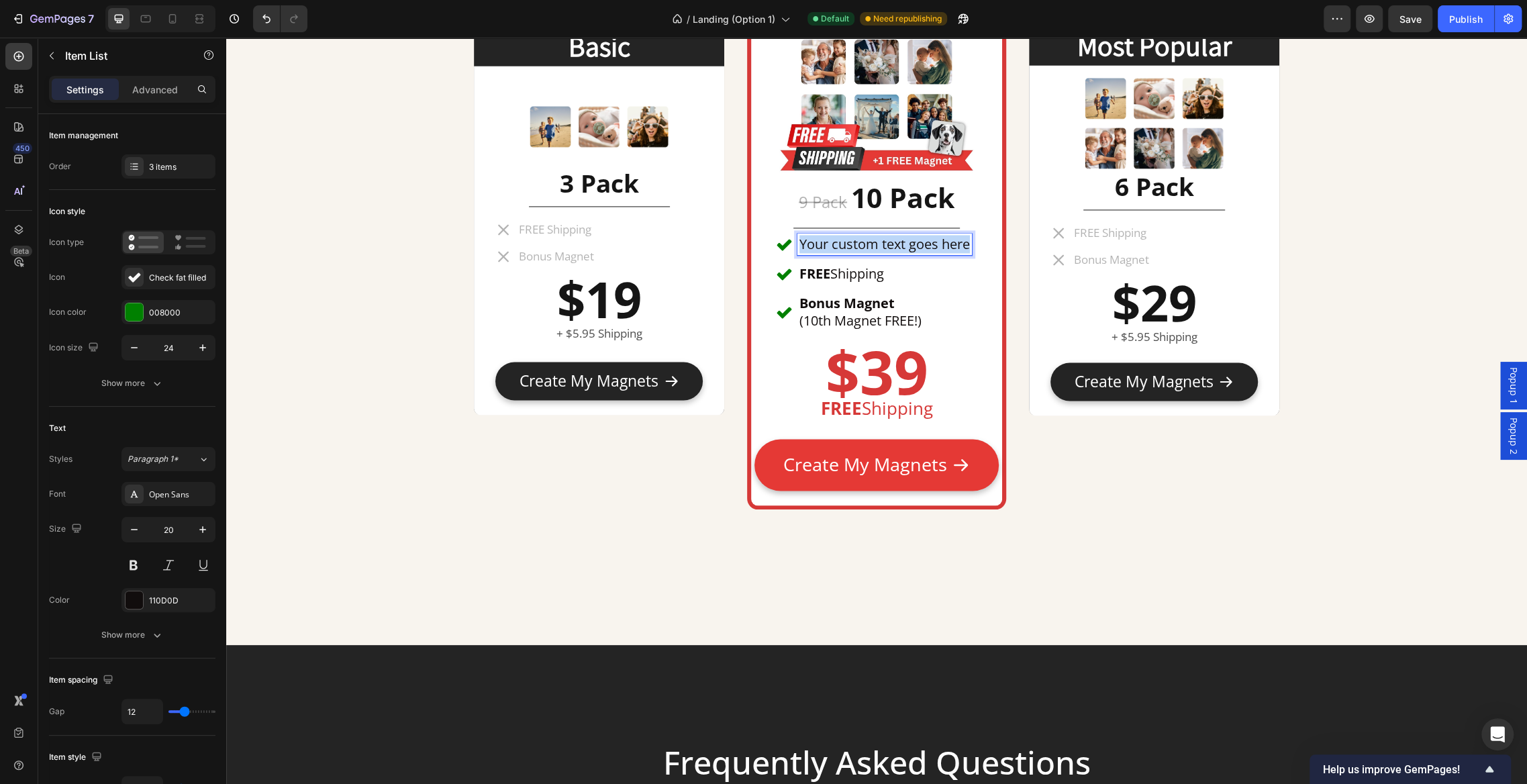
drag, startPoint x: 968, startPoint y: 245, endPoint x: 802, endPoint y: 250, distance: 166.1
click at [802, 250] on p "Your custom text goes here" at bounding box center [885, 244] width 171 height 17
click at [820, 242] on p "Large 2.5" Magnets" at bounding box center [861, 244] width 122 height 17
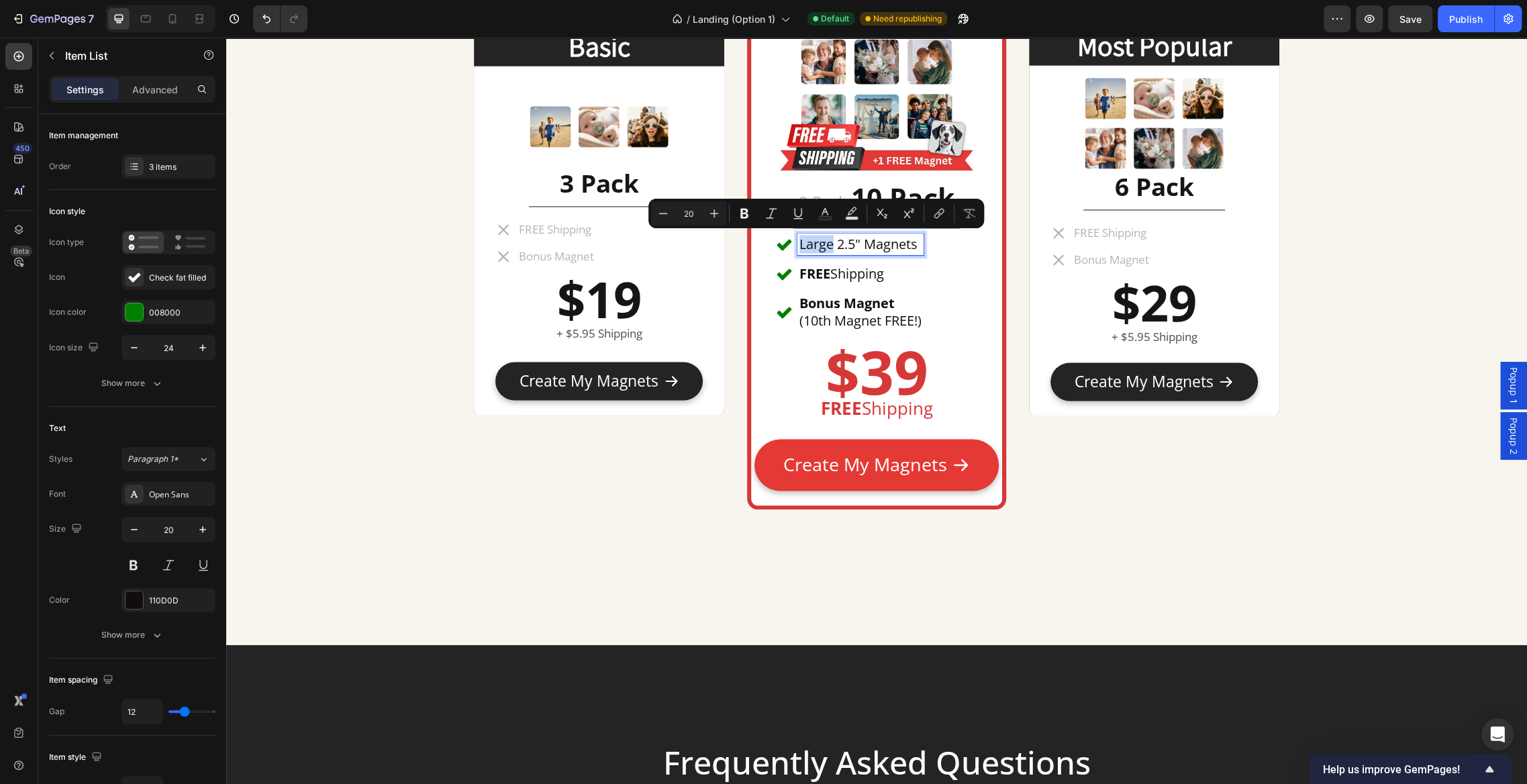
drag, startPoint x: 835, startPoint y: 244, endPoint x: 794, endPoint y: 244, distance: 41.0
click at [794, 244] on div "Large 2.5" Magnets" at bounding box center [850, 244] width 148 height 21
click at [747, 215] on icon "Editor contextual toolbar" at bounding box center [745, 214] width 8 height 10
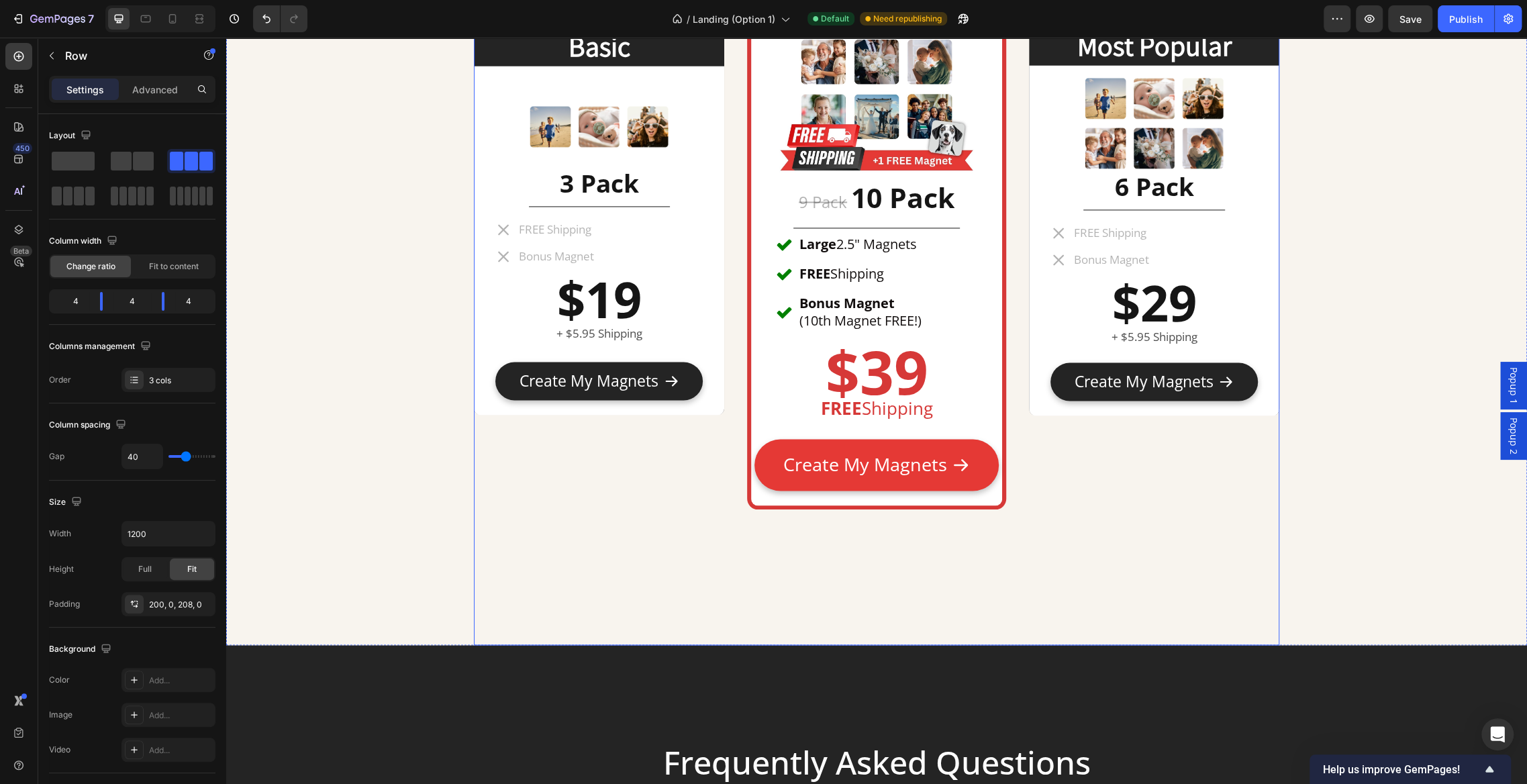
click at [1025, 338] on div "Basic Heading Image 3 Pack Heading Title Line FREE Shipping Bonus Magnet Item L…" at bounding box center [877, 224] width 805 height 843
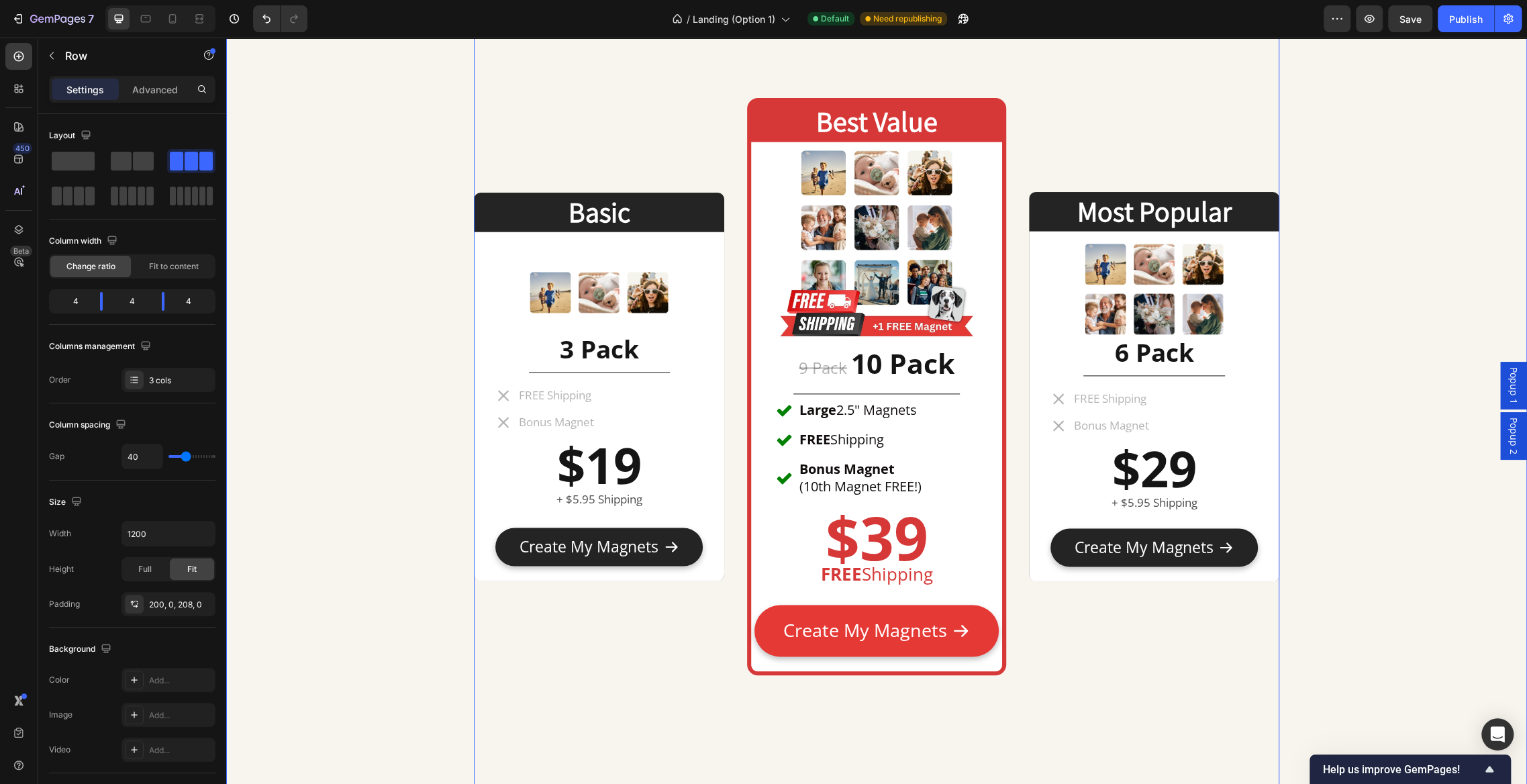
scroll to position [6221, 0]
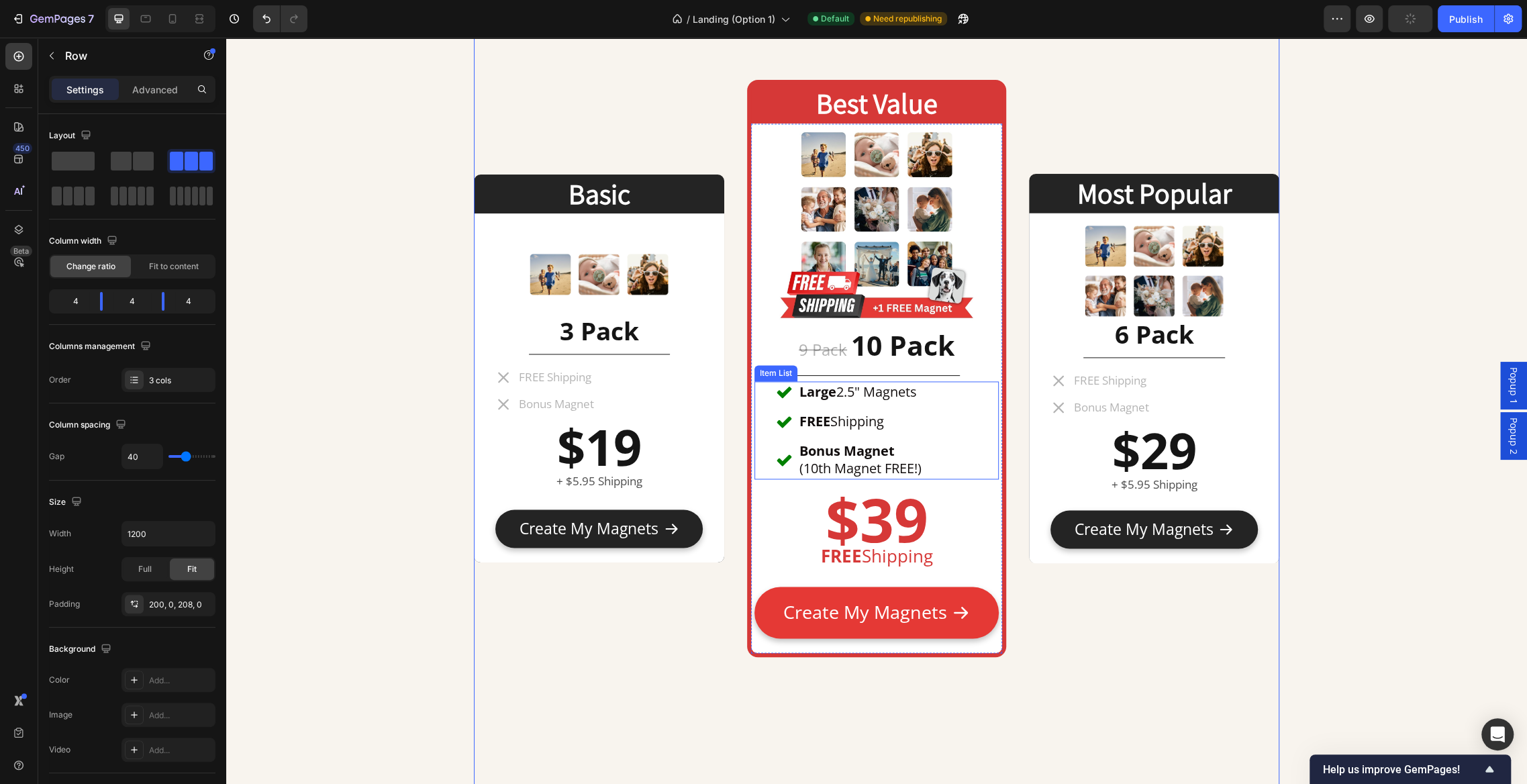
click at [957, 428] on div "Large 2.5" Magnets FREE Shipping Bonus Magnet (10th Magnet FREE!)" at bounding box center [877, 430] width 201 height 98
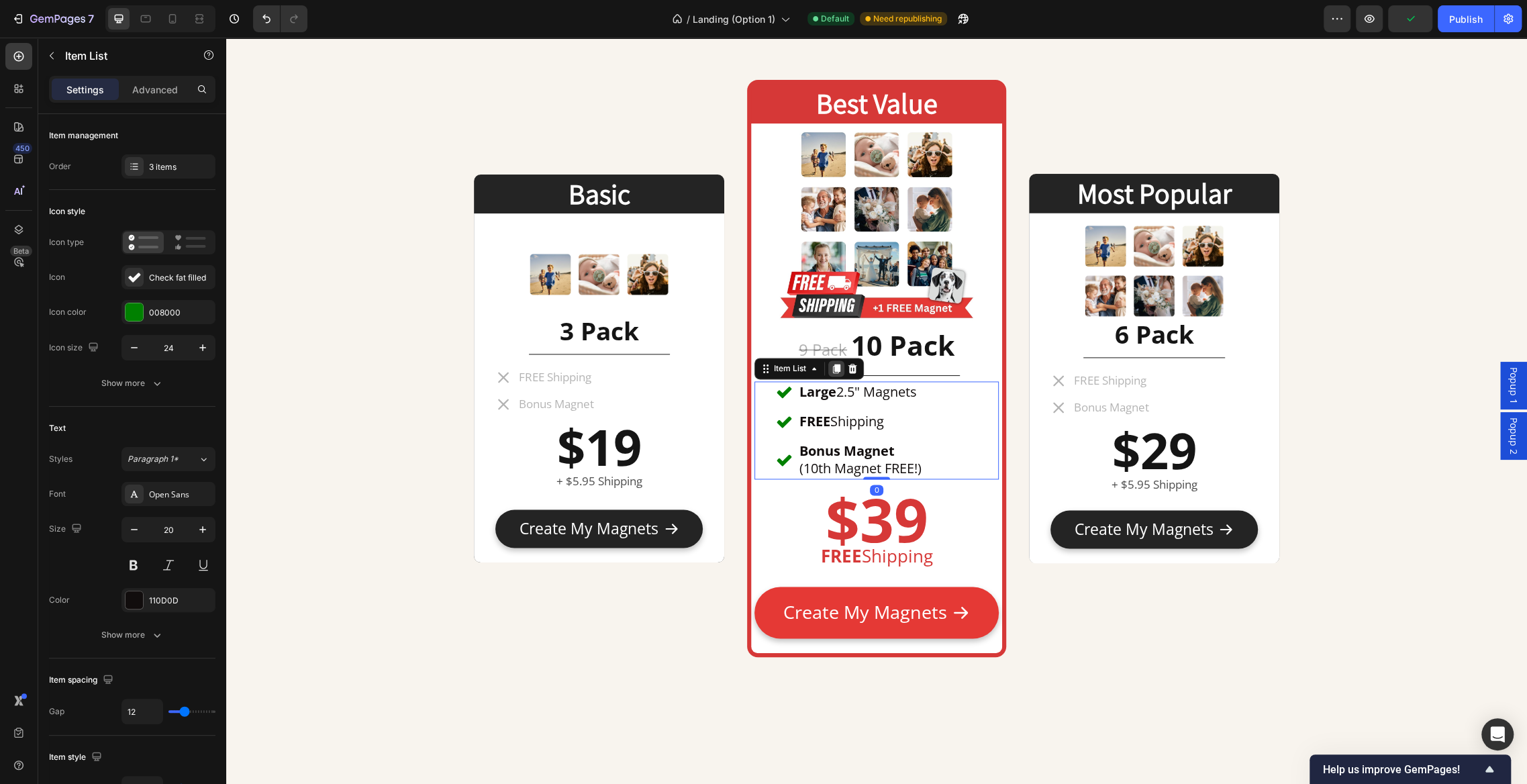
click at [841, 369] on icon at bounding box center [837, 369] width 11 height 11
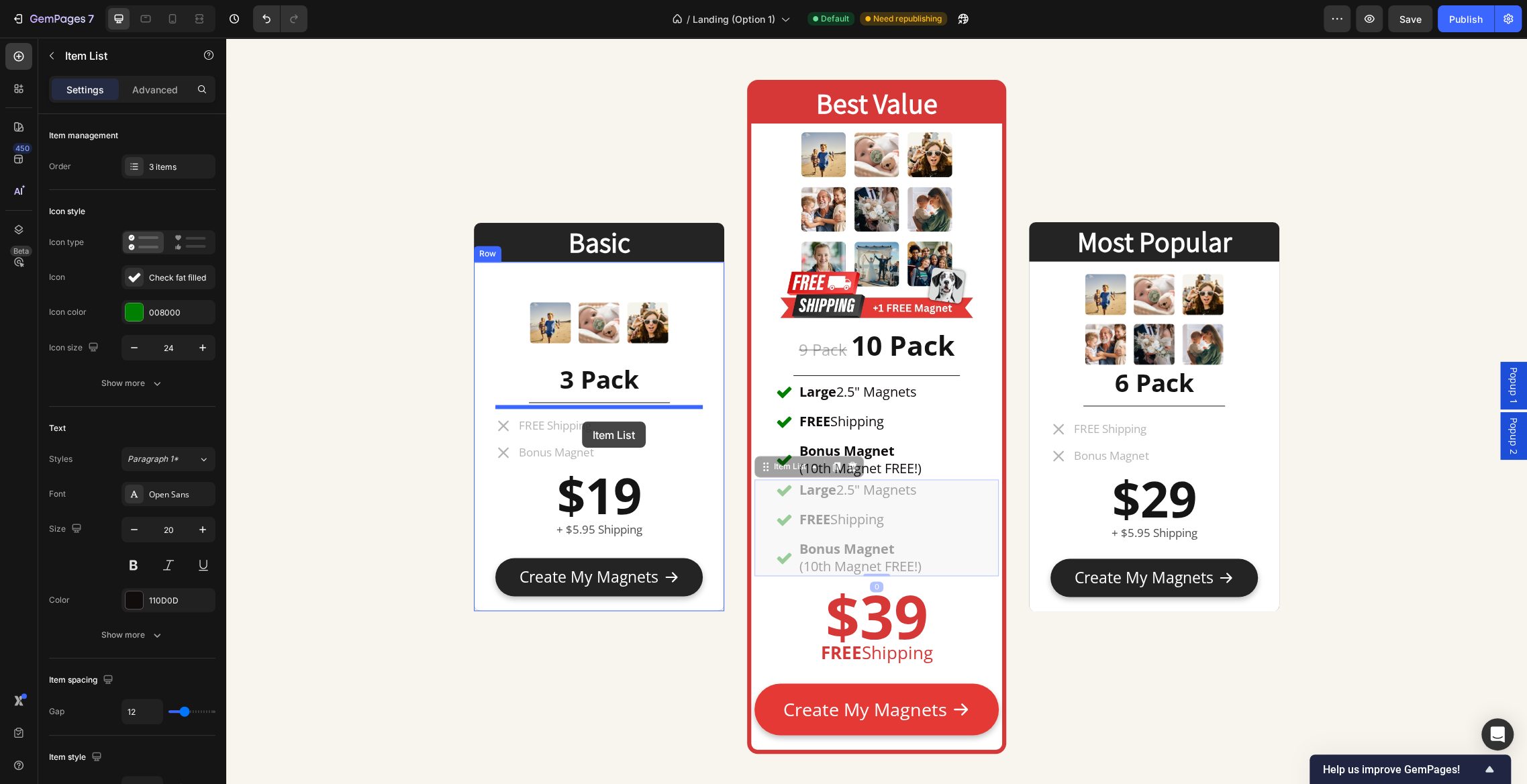
drag, startPoint x: 797, startPoint y: 467, endPoint x: 583, endPoint y: 419, distance: 219.3
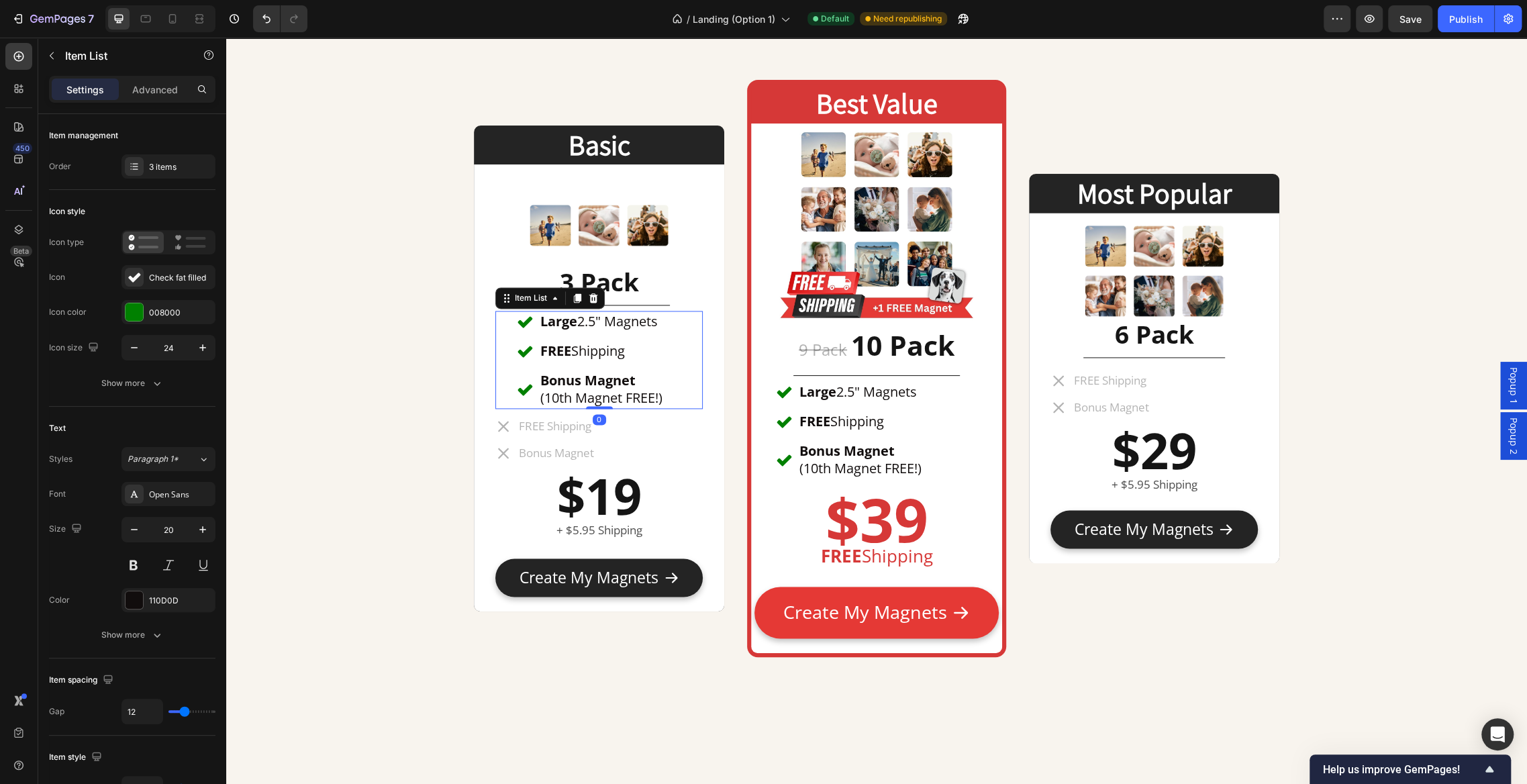
click at [669, 365] on div "Large 2.5" Magnets FREE Shipping Bonus Magnet (10th Magnet FREE!)" at bounding box center [599, 360] width 165 height 98
click at [168, 170] on div "3 items" at bounding box center [180, 167] width 63 height 12
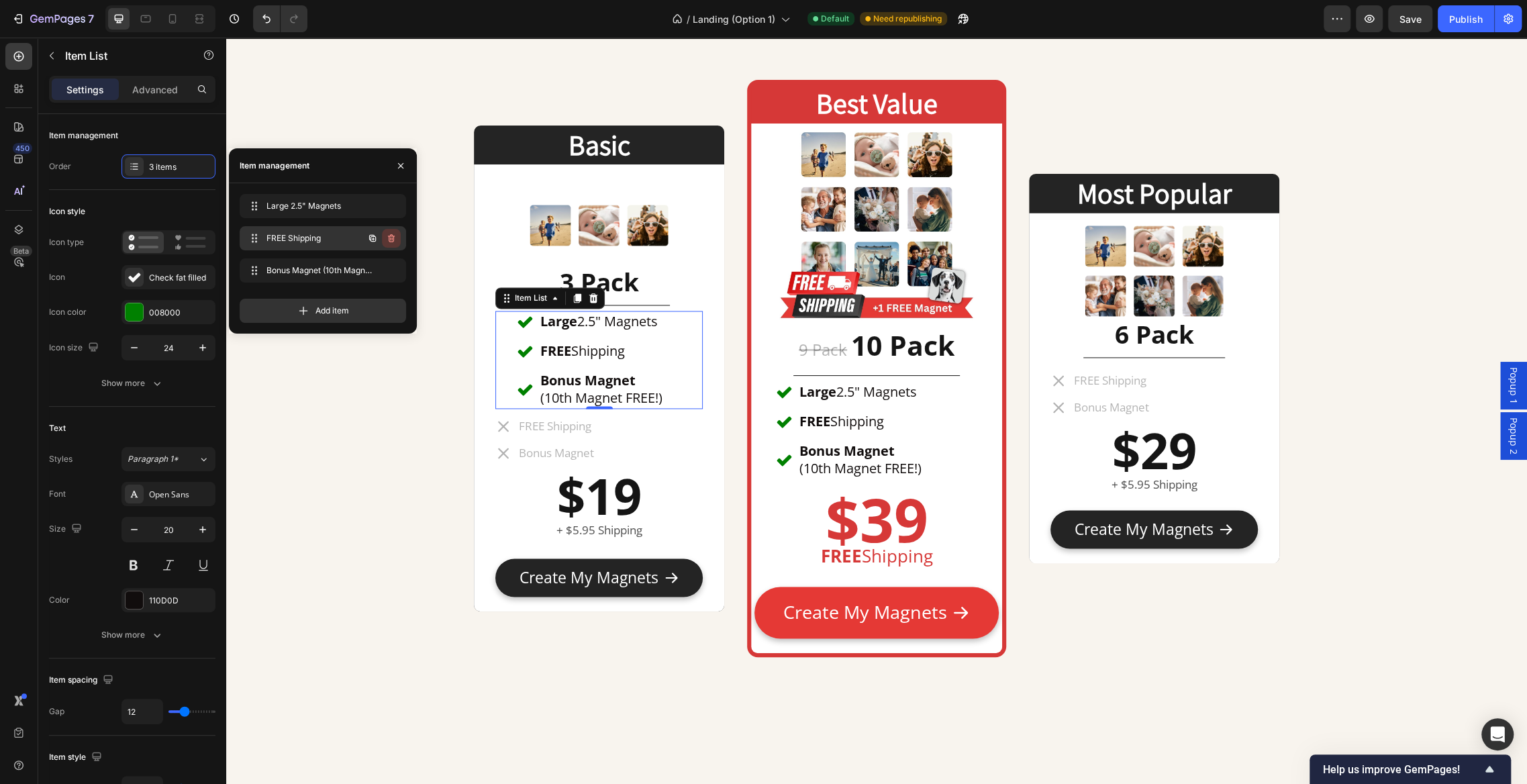
click at [393, 239] on icon "button" at bounding box center [391, 238] width 6 height 8
click at [393, 239] on div "Delete" at bounding box center [382, 238] width 25 height 12
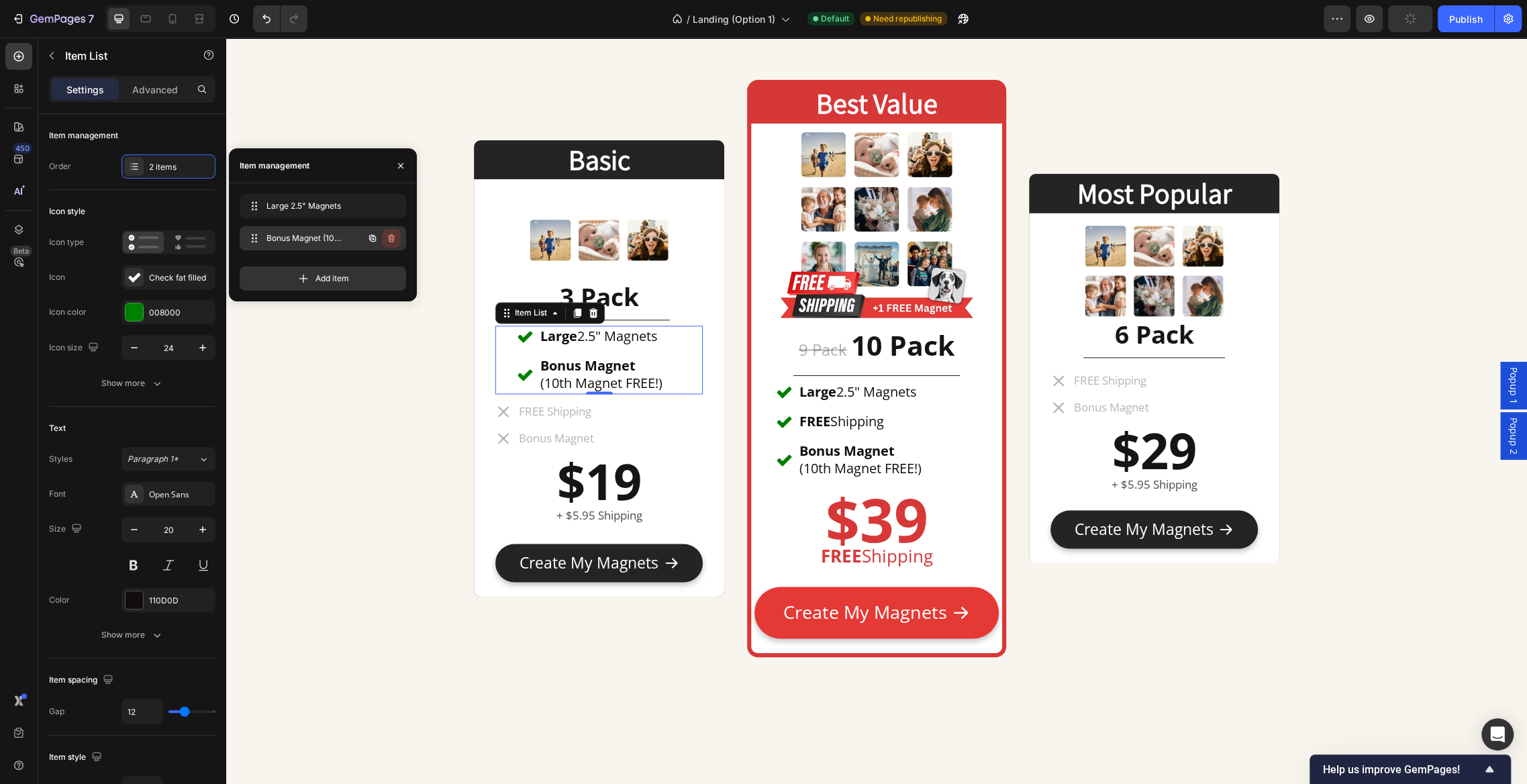
click at [397, 237] on button "button" at bounding box center [392, 238] width 19 height 19
click at [390, 237] on div "Delete" at bounding box center [382, 238] width 25 height 12
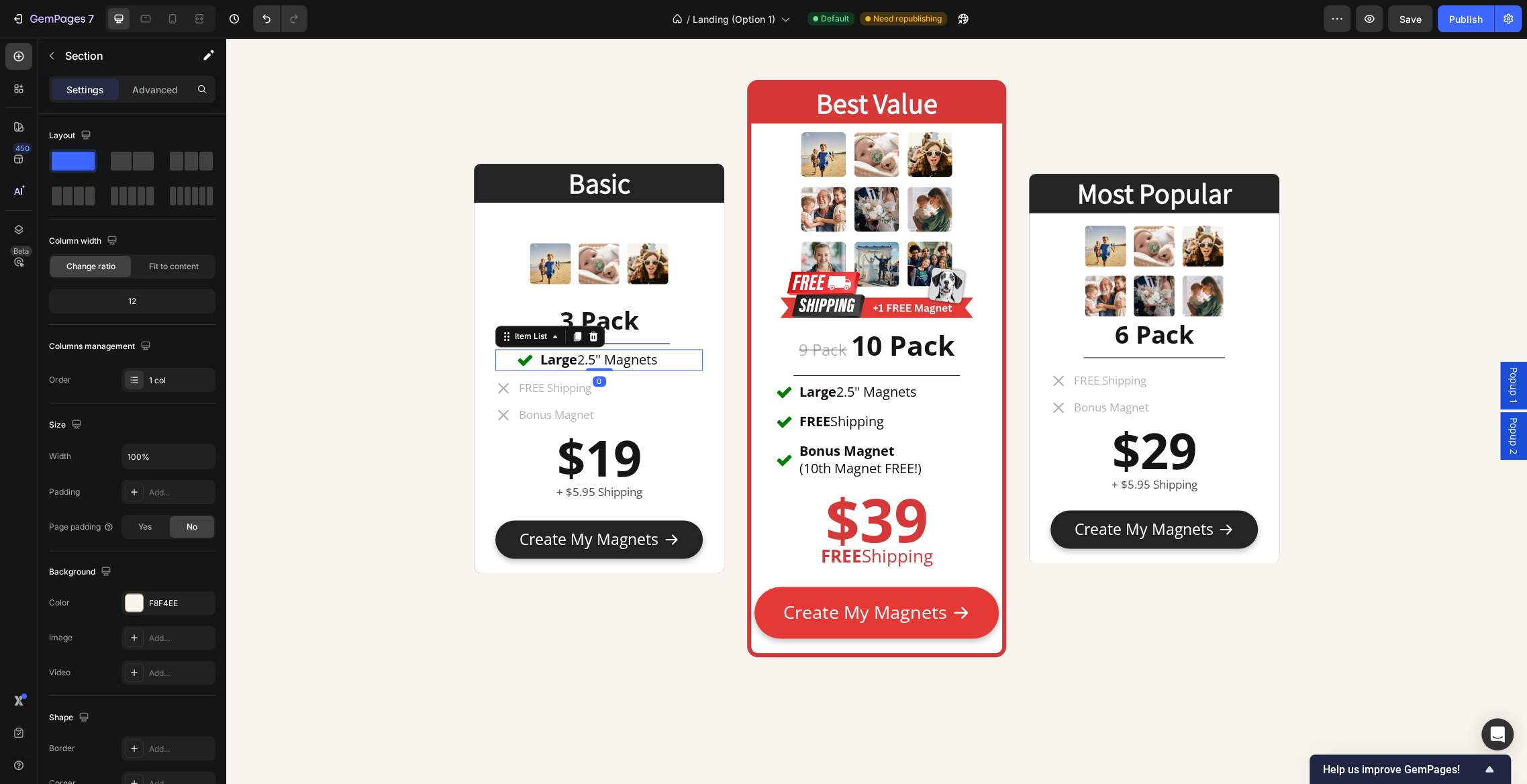
click at [682, 362] on div "Large 2.5" Magnets" at bounding box center [599, 359] width 207 height 21
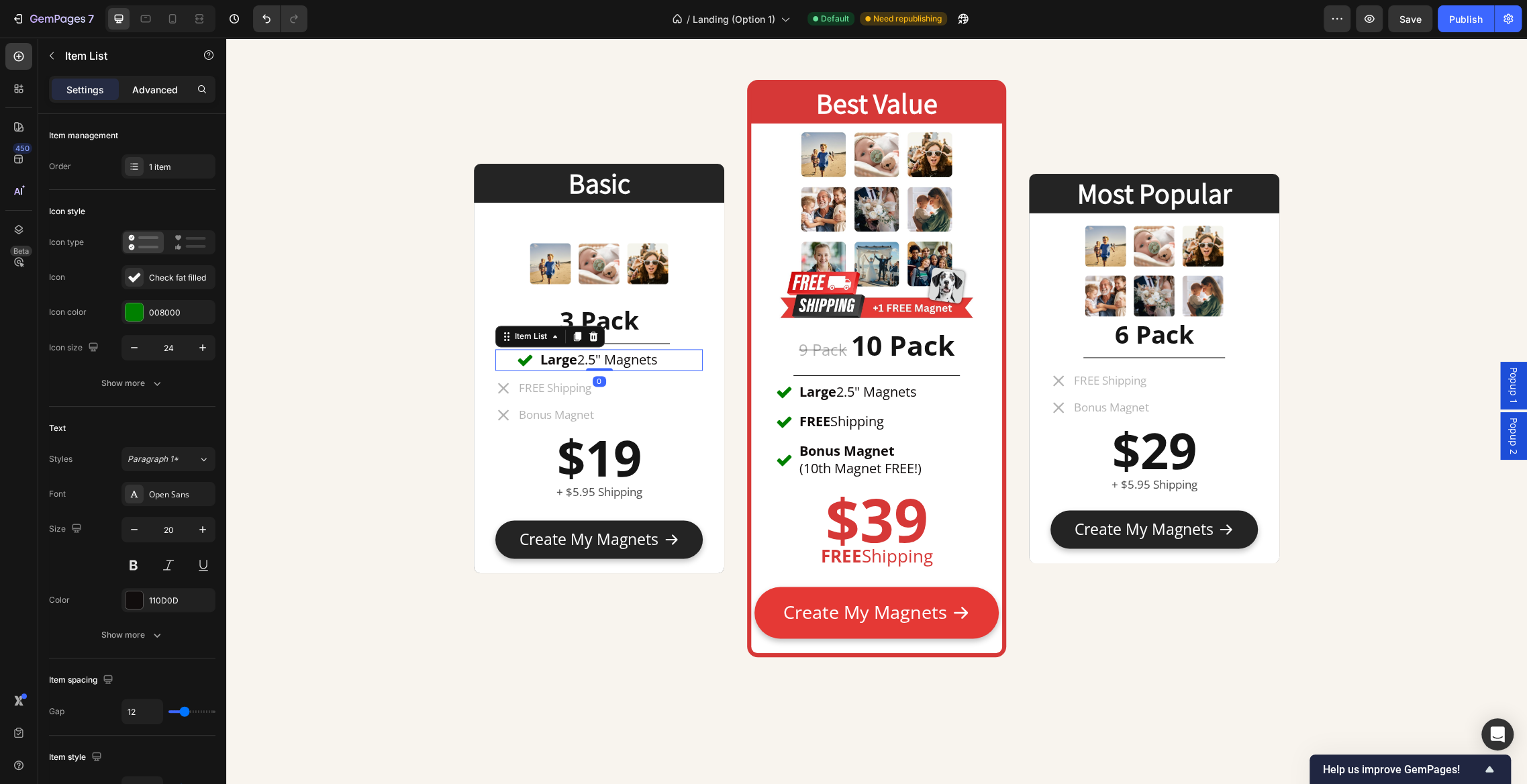
click at [180, 97] on div "Advanced" at bounding box center [155, 89] width 67 height 21
type input "100%"
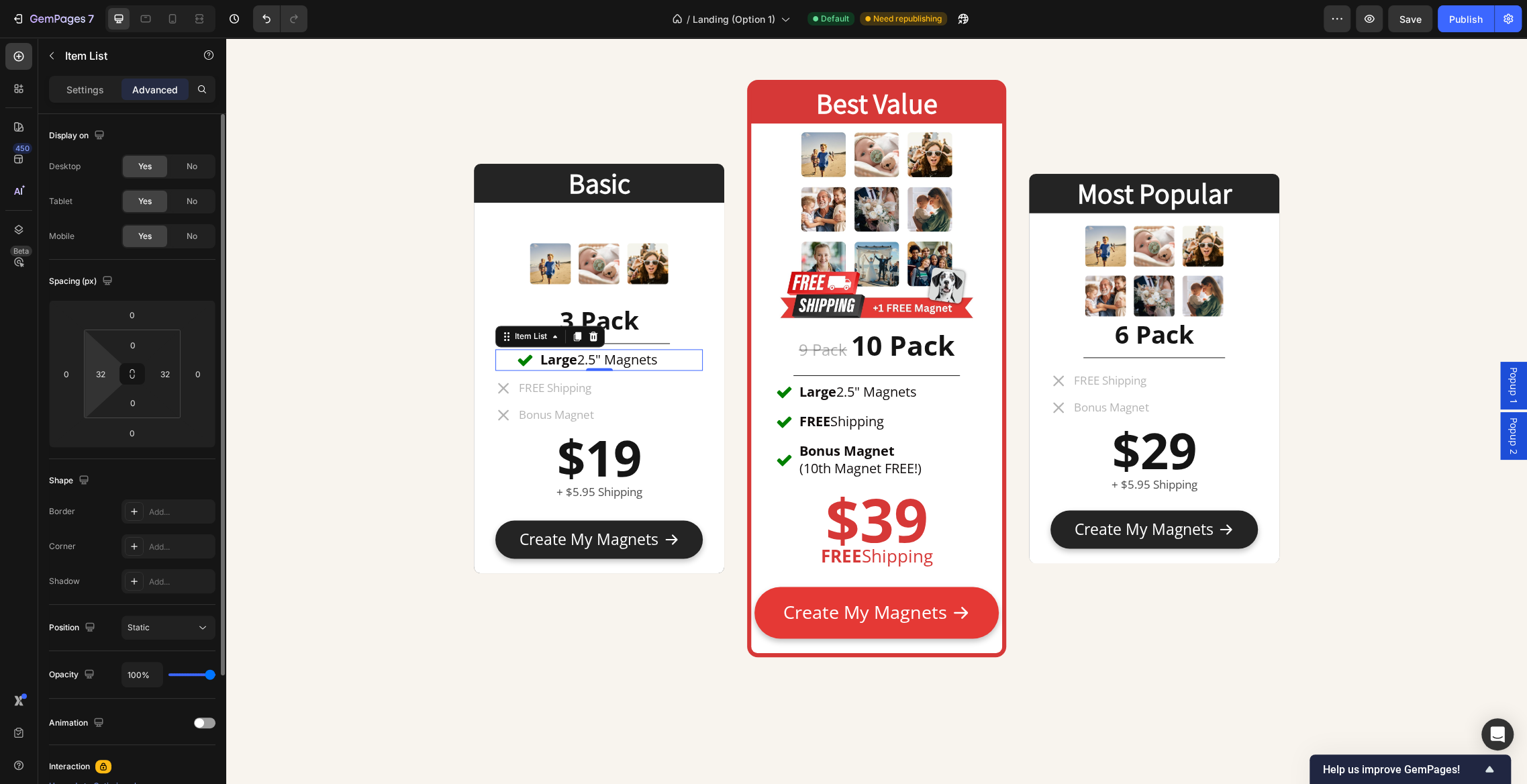
drag, startPoint x: 111, startPoint y: 372, endPoint x: 45, endPoint y: 365, distance: 66.4
click at [45, 365] on div "Display on Desktop Yes No Tablet Yes No Mobile Yes No Spacing (px) 0 0 0 0 0 32…" at bounding box center [132, 562] width 188 height 896
click at [108, 383] on input "32" at bounding box center [100, 373] width 20 height 20
type input "0"
click at [172, 374] on input "32" at bounding box center [165, 373] width 20 height 20
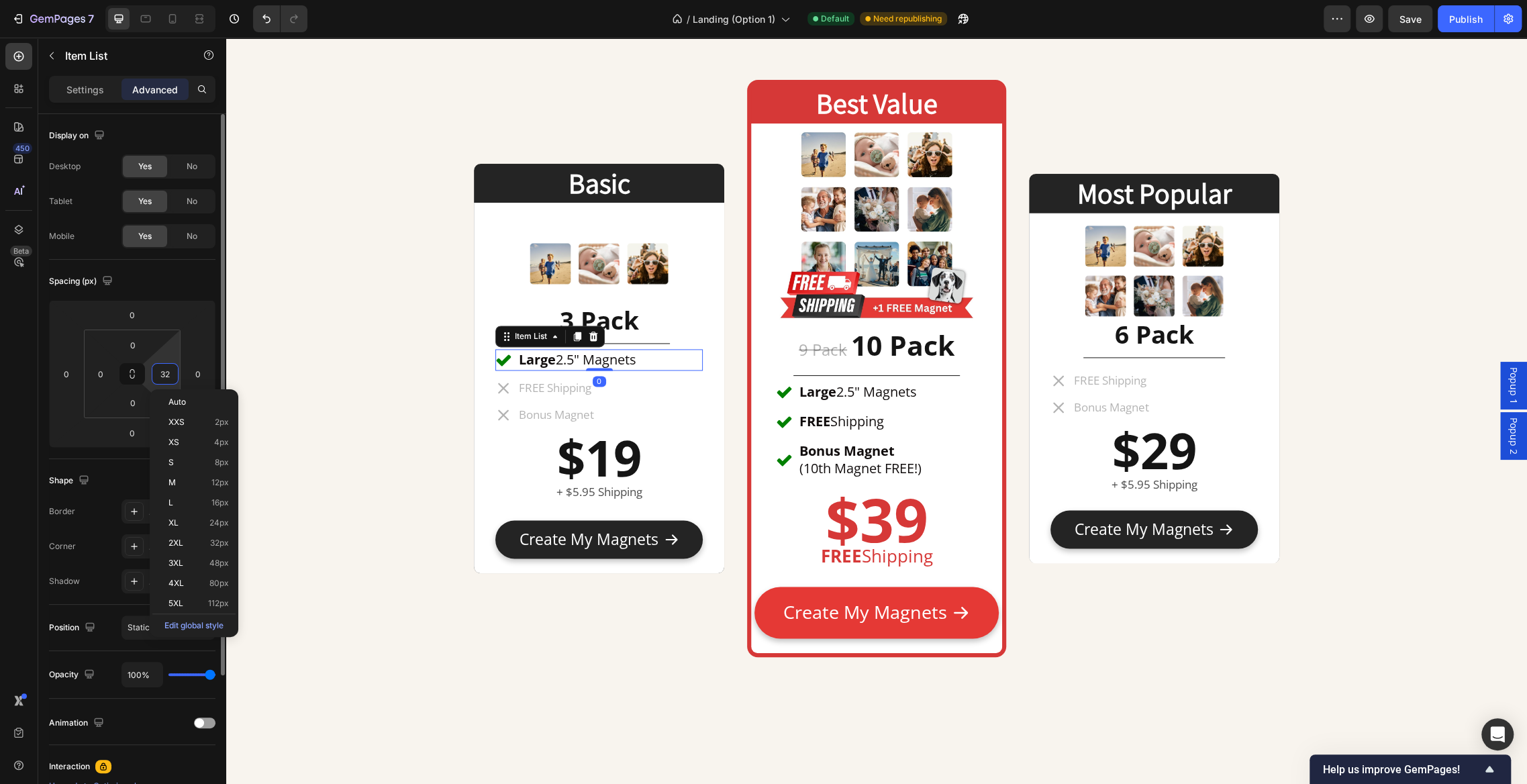
type input "0"
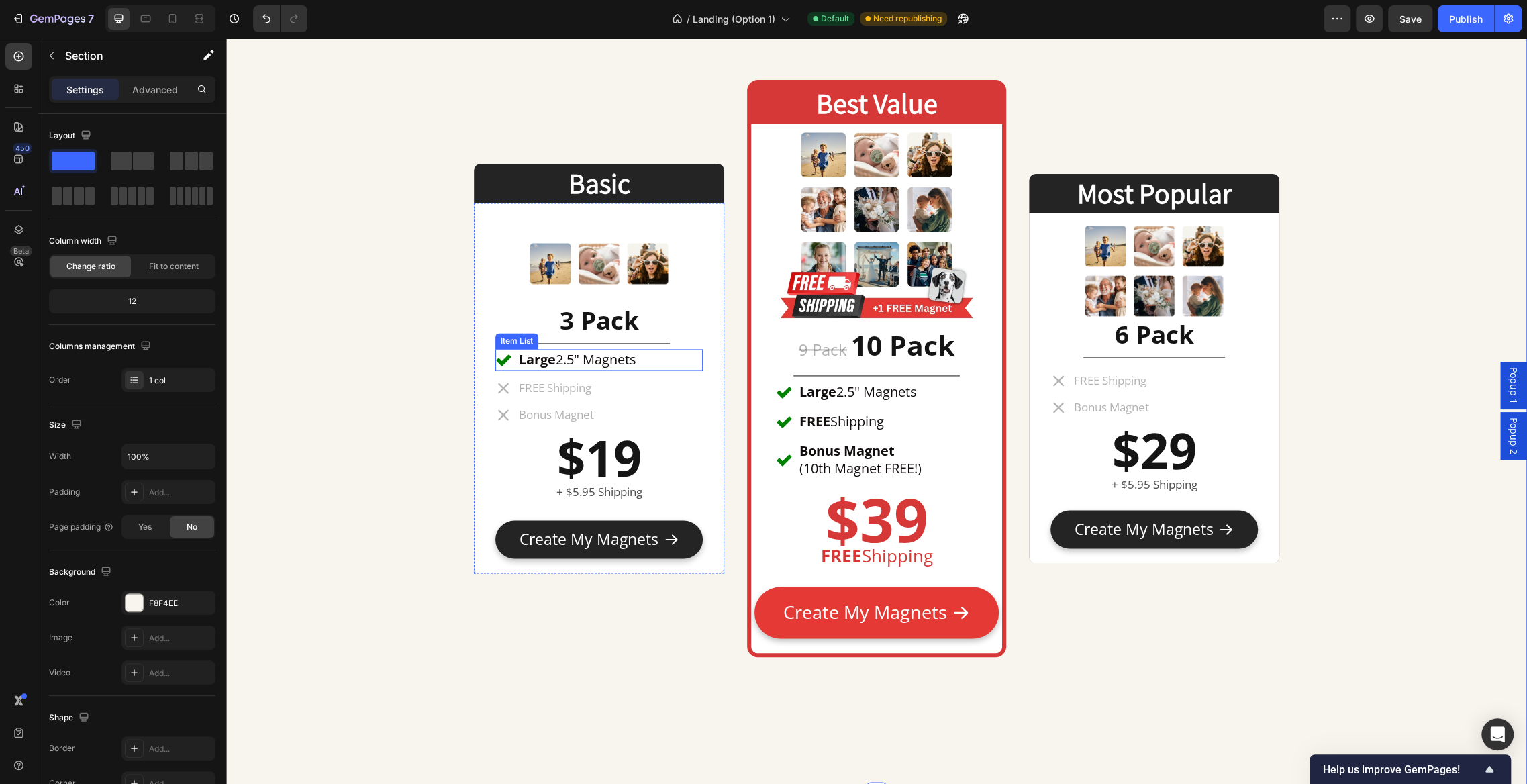
click at [658, 362] on div "Large 2.5" Magnets" at bounding box center [599, 359] width 207 height 21
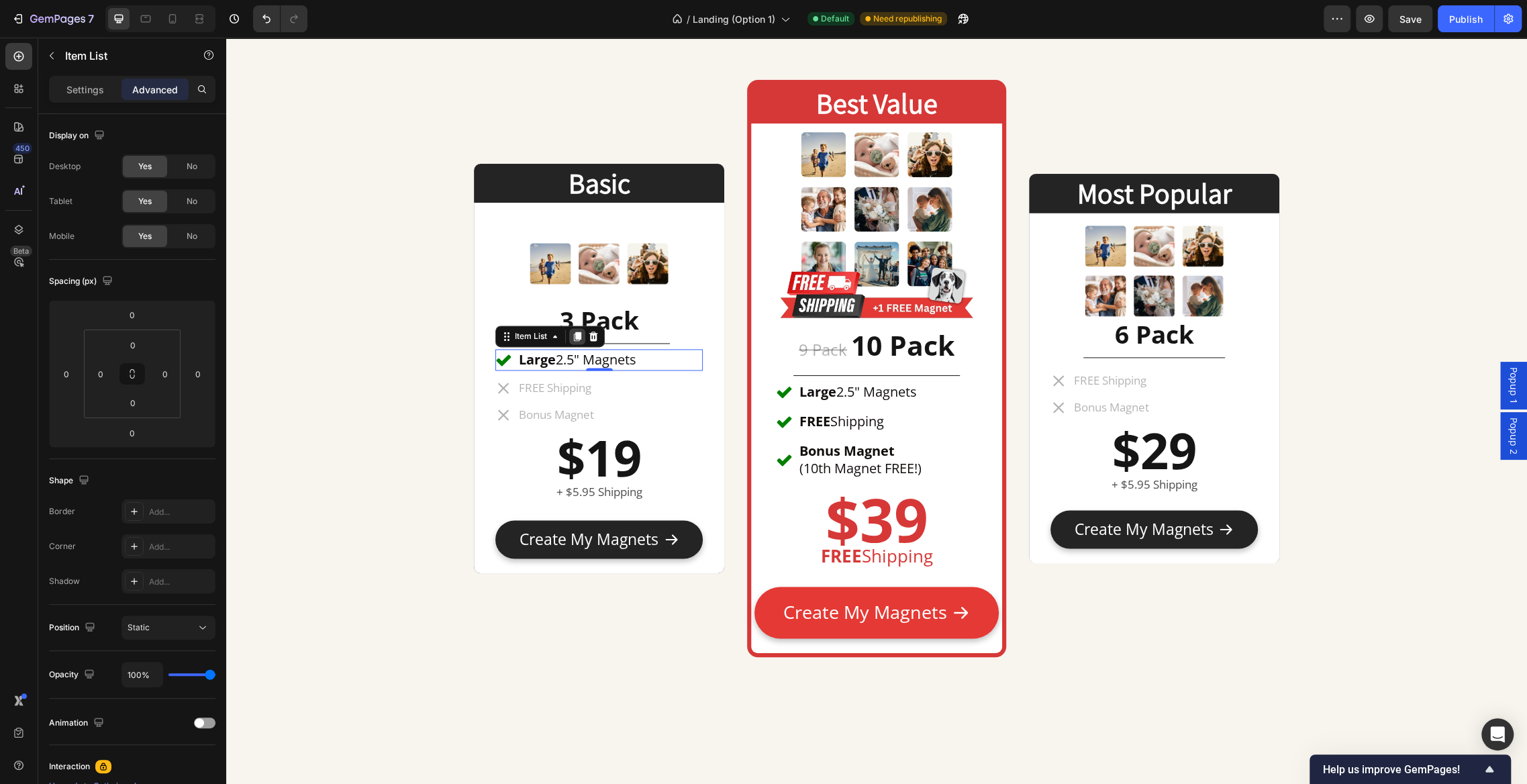
click at [574, 335] on icon at bounding box center [578, 336] width 7 height 9
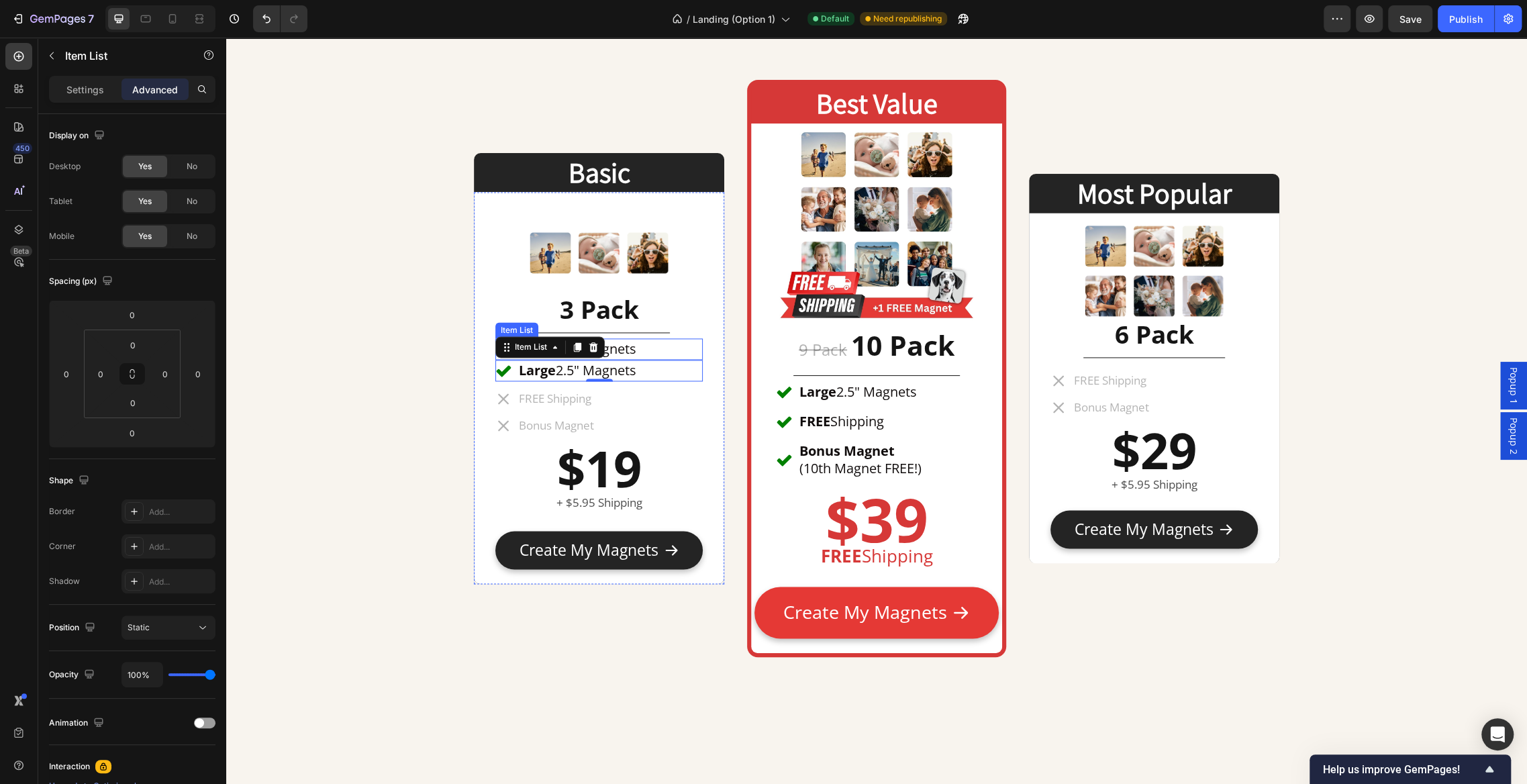
click at [657, 346] on div "Large 2.5" Magnets" at bounding box center [599, 349] width 207 height 21
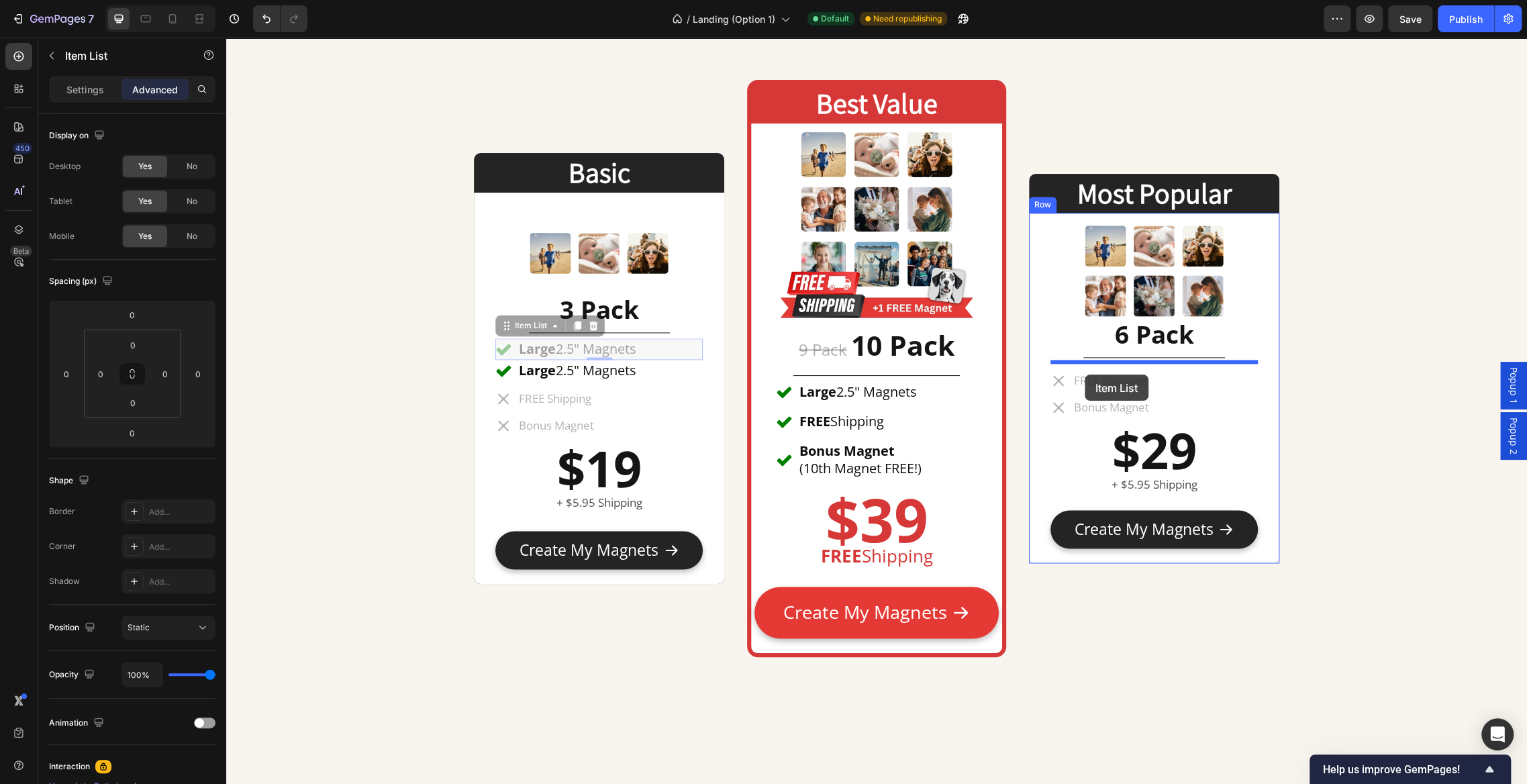
drag, startPoint x: 509, startPoint y: 325, endPoint x: 1085, endPoint y: 374, distance: 578.1
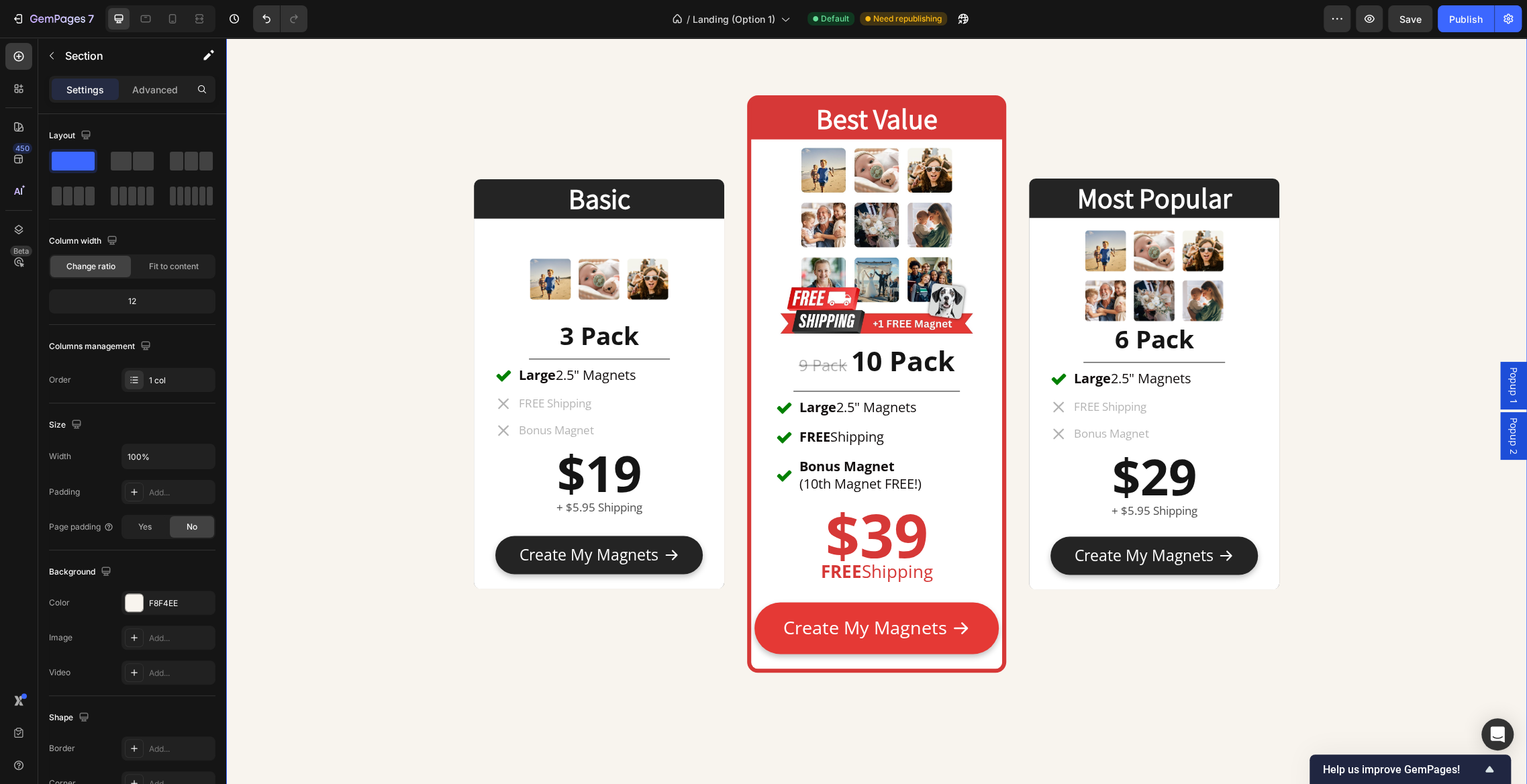
scroll to position [6221, 0]
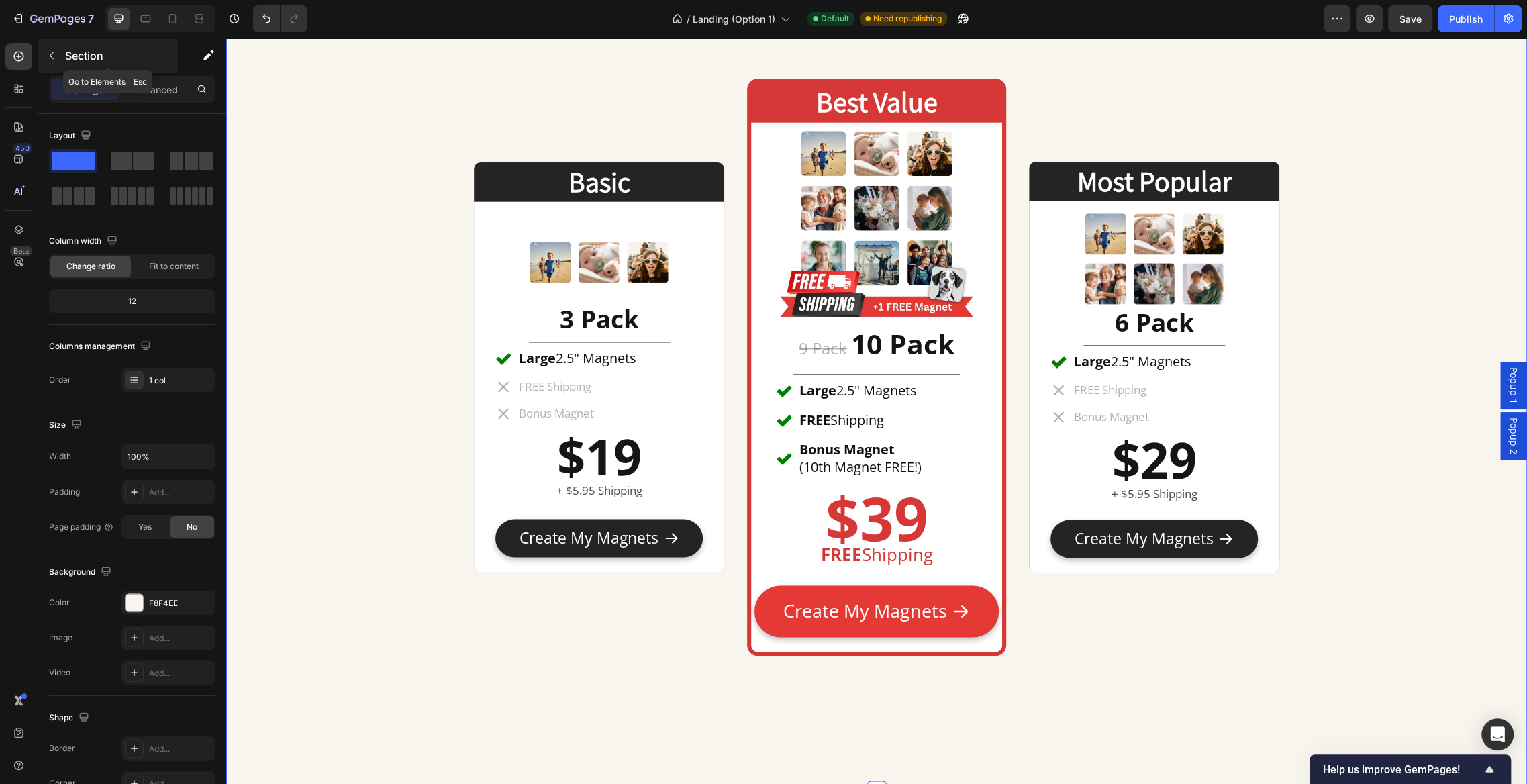
click at [51, 52] on icon "button" at bounding box center [52, 56] width 11 height 11
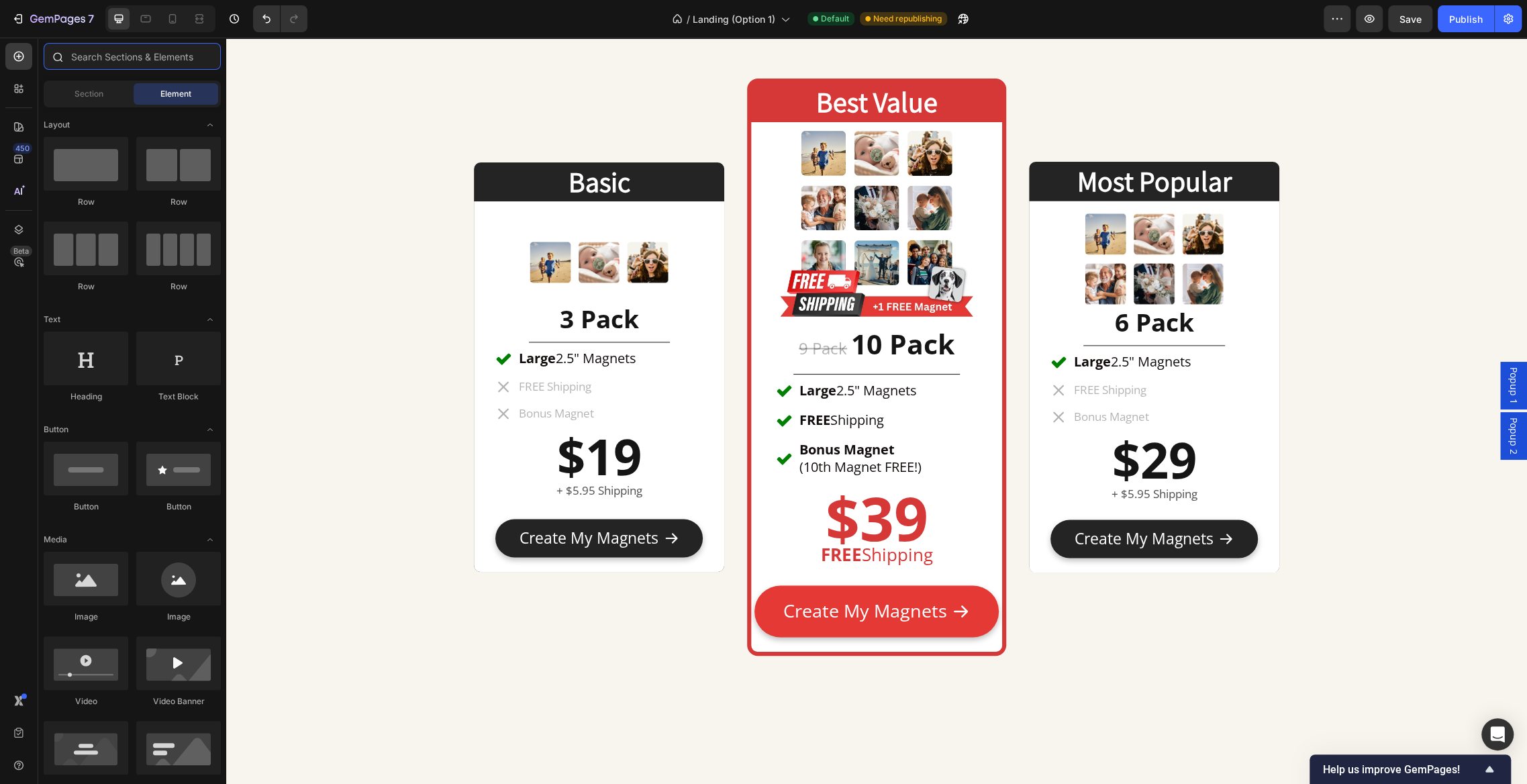
click at [146, 53] on input "text" at bounding box center [132, 56] width 177 height 27
type input "e"
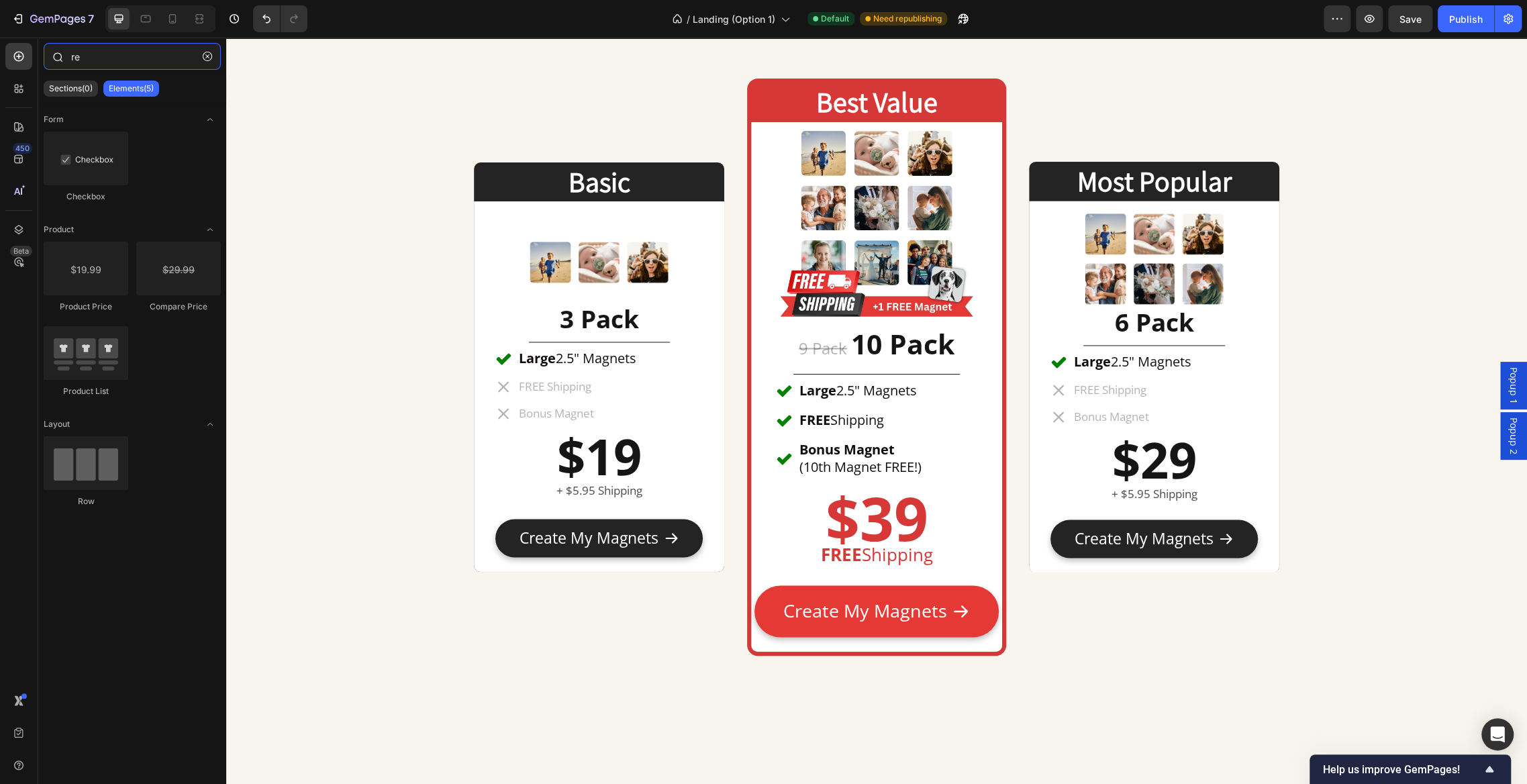
type input "r"
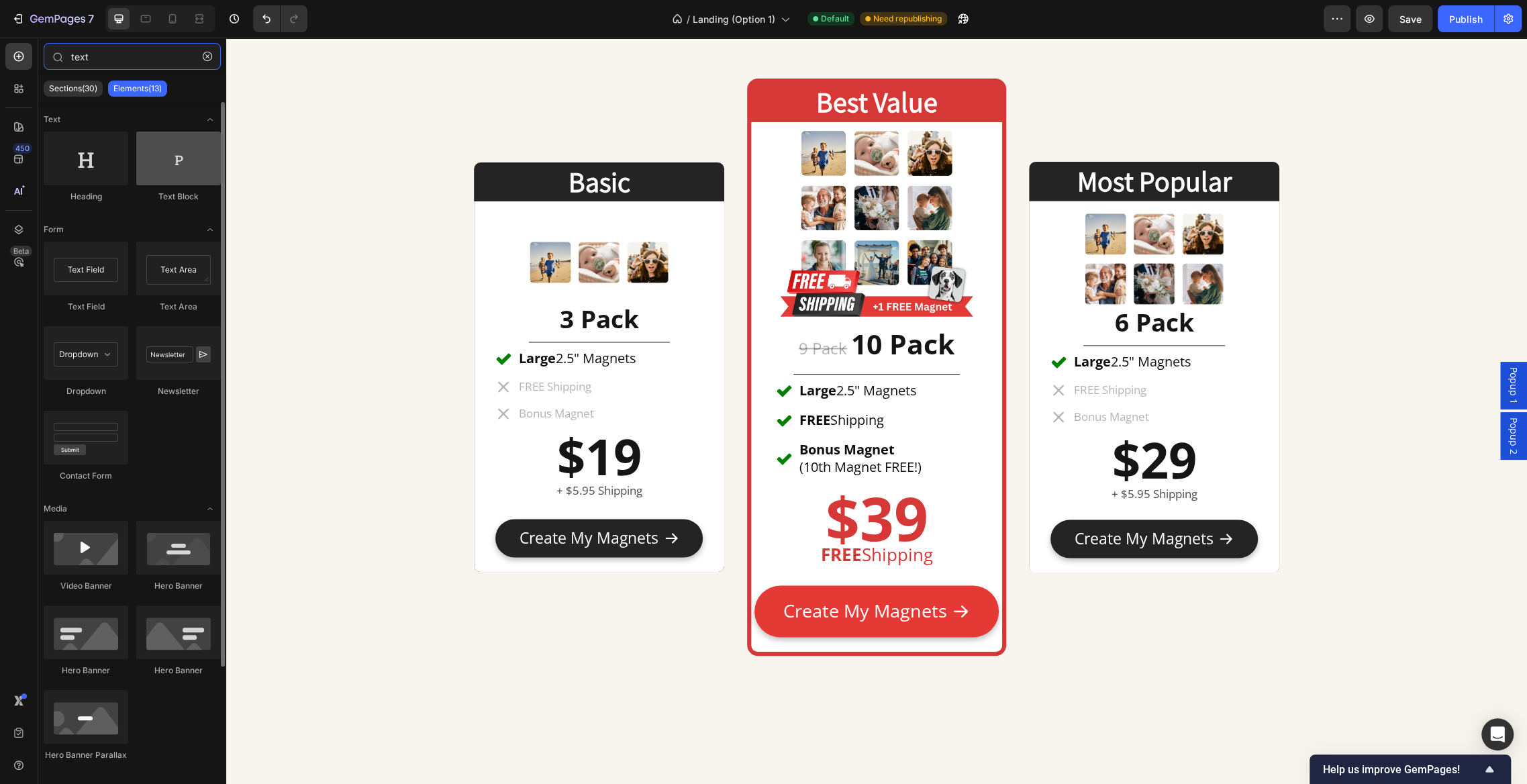
type input "text"
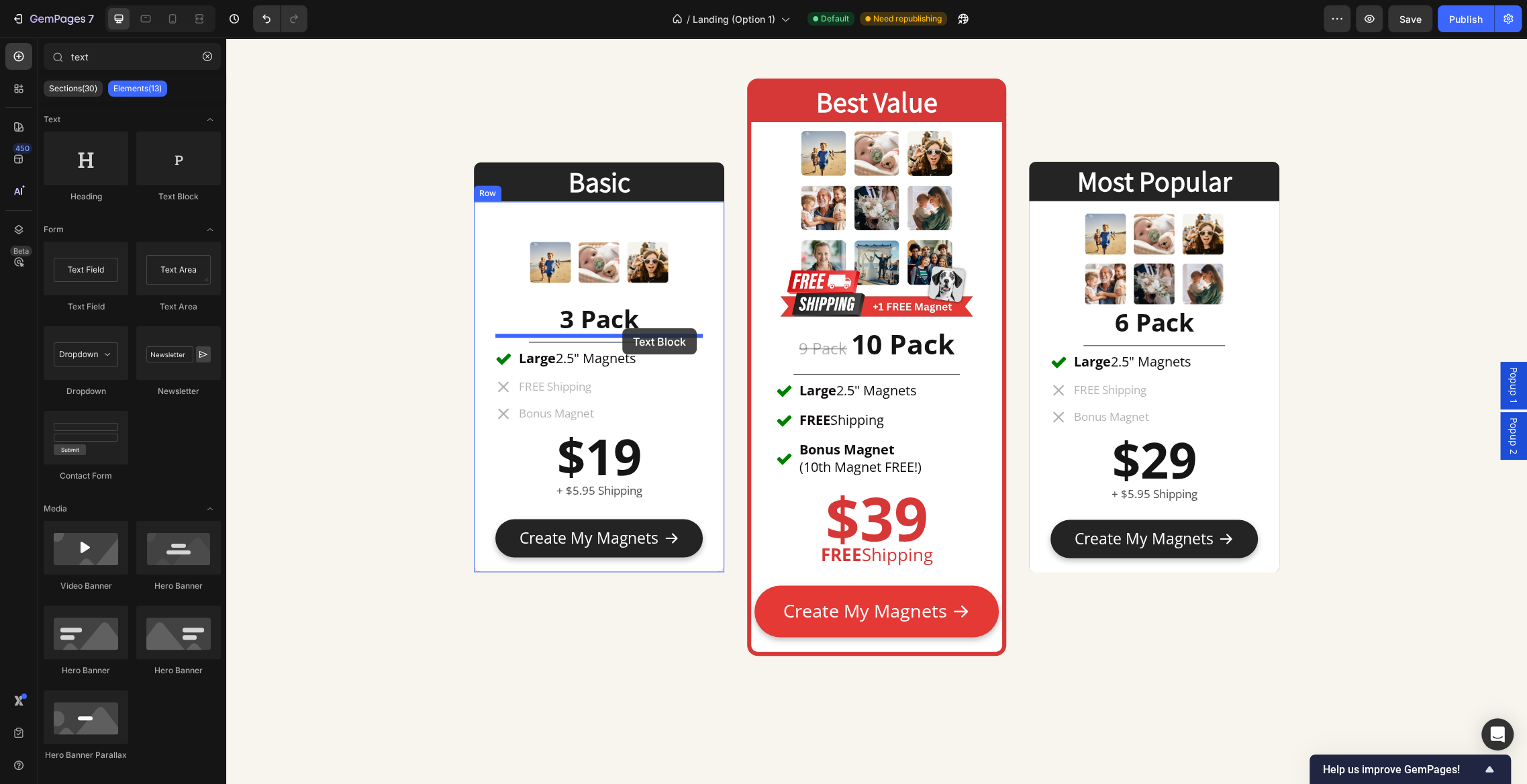
drag, startPoint x: 411, startPoint y: 206, endPoint x: 623, endPoint y: 328, distance: 244.6
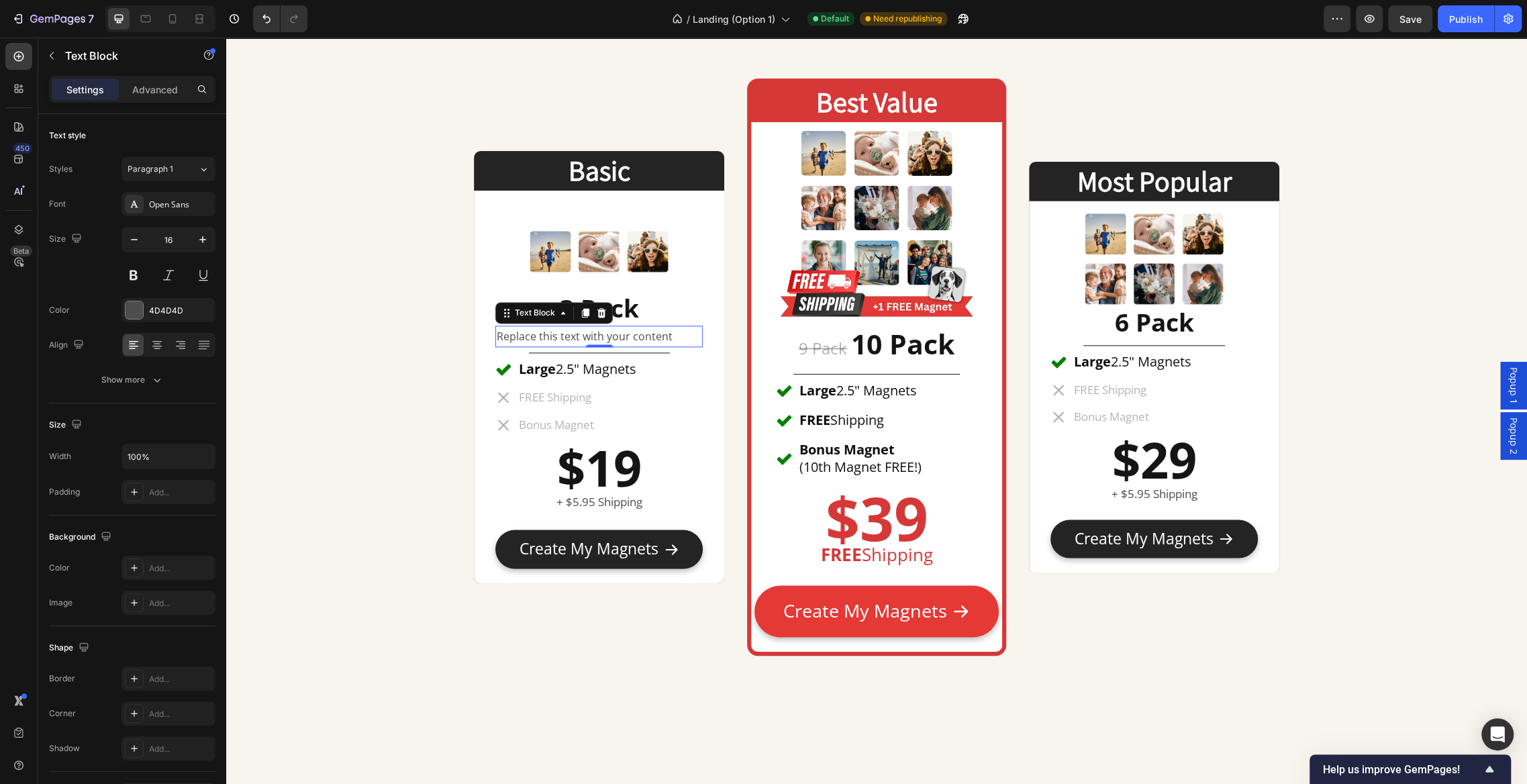
click at [624, 333] on div "Replace this text with your content" at bounding box center [599, 337] width 207 height 22
click at [654, 333] on p "Replace this text with your content" at bounding box center [599, 336] width 205 height 20
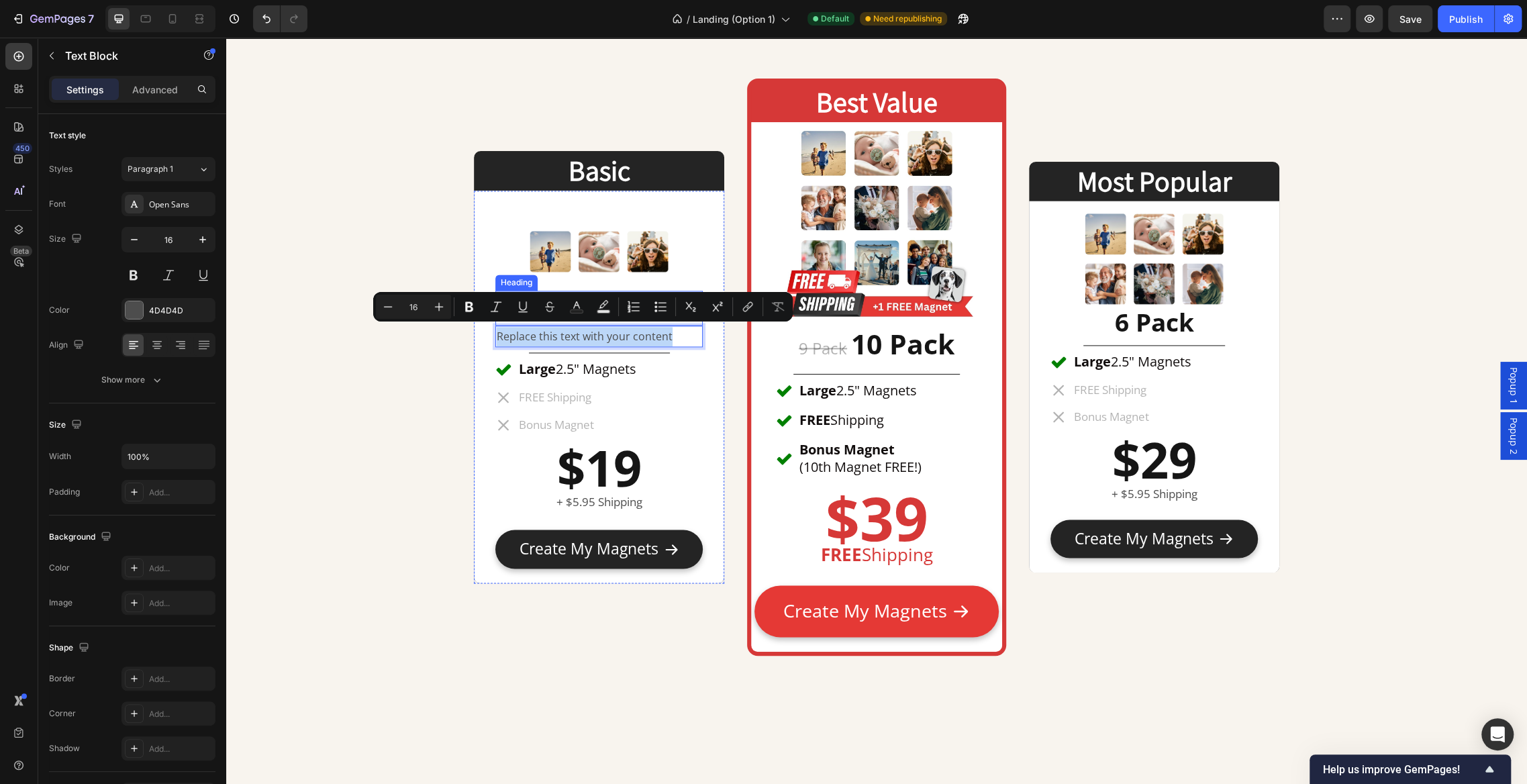
drag, startPoint x: 672, startPoint y: 328, endPoint x: 517, endPoint y: 321, distance: 155.2
click at [517, 321] on div "Image 3 Pack Heading Replace this text with your content Text Block 0 Title Lin…" at bounding box center [599, 387] width 207 height 350
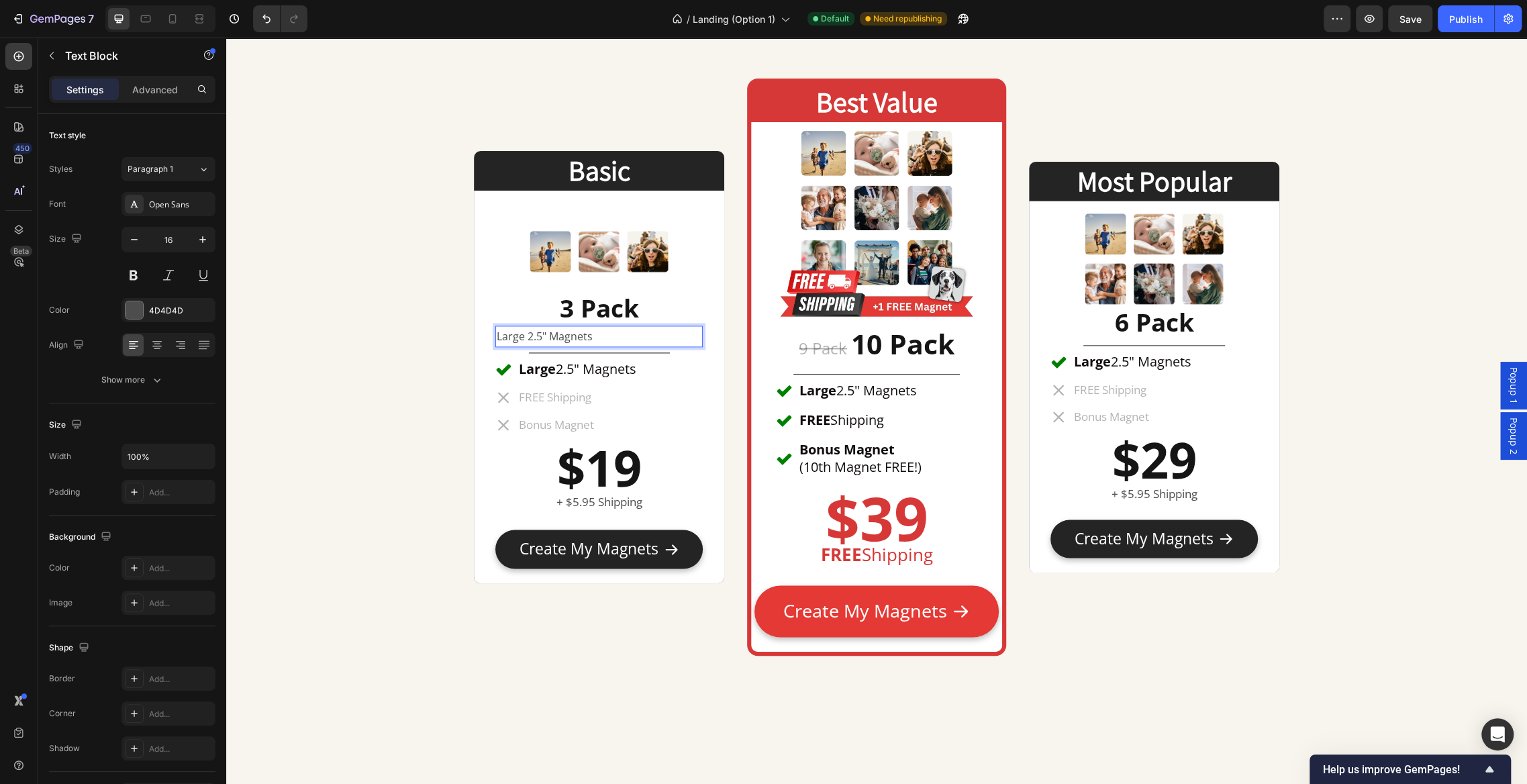
click at [547, 334] on p "Large 2.5" Magnets" at bounding box center [599, 336] width 205 height 20
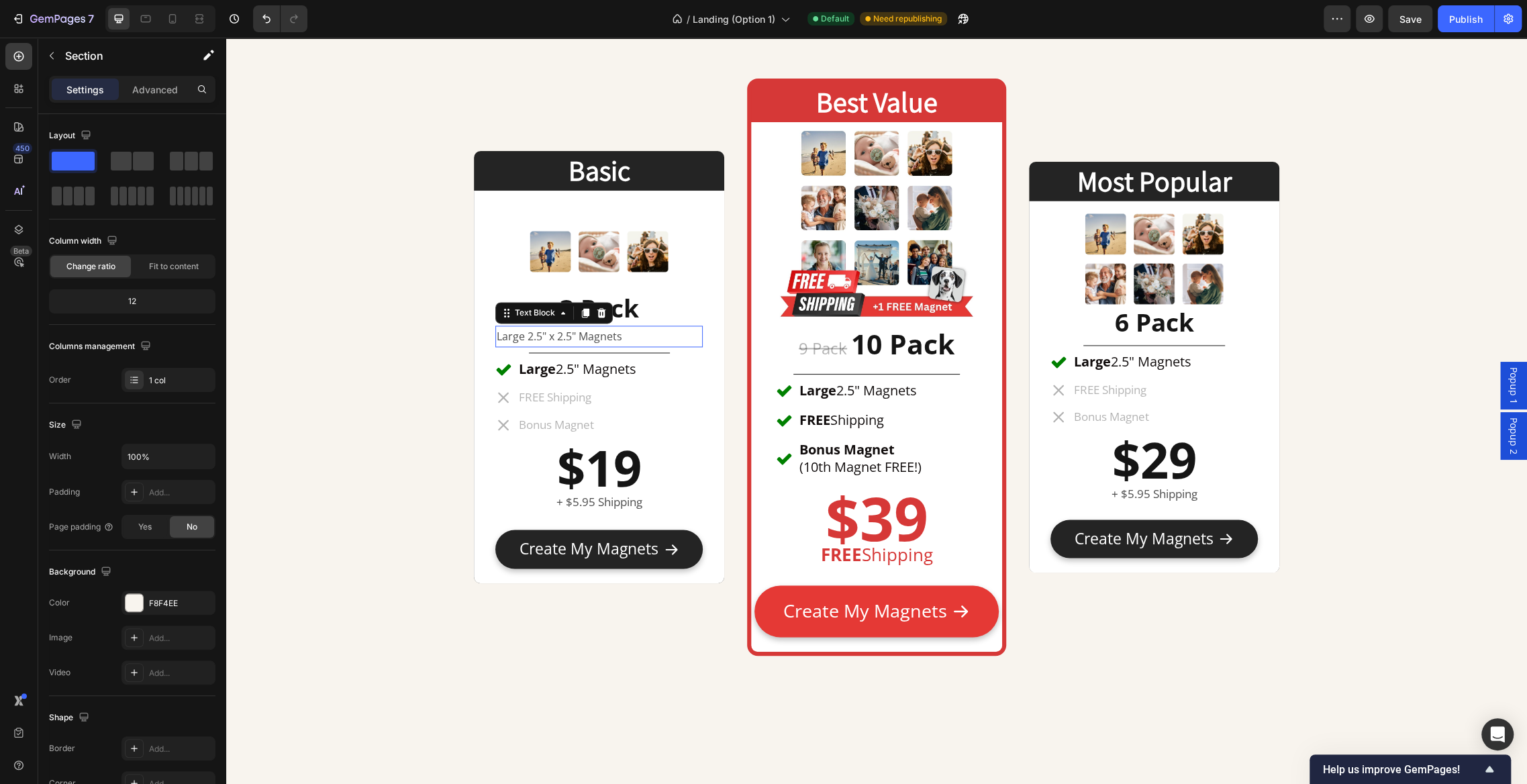
click at [631, 335] on p "Large 2.5" x 2.5" Magnets" at bounding box center [599, 336] width 205 height 20
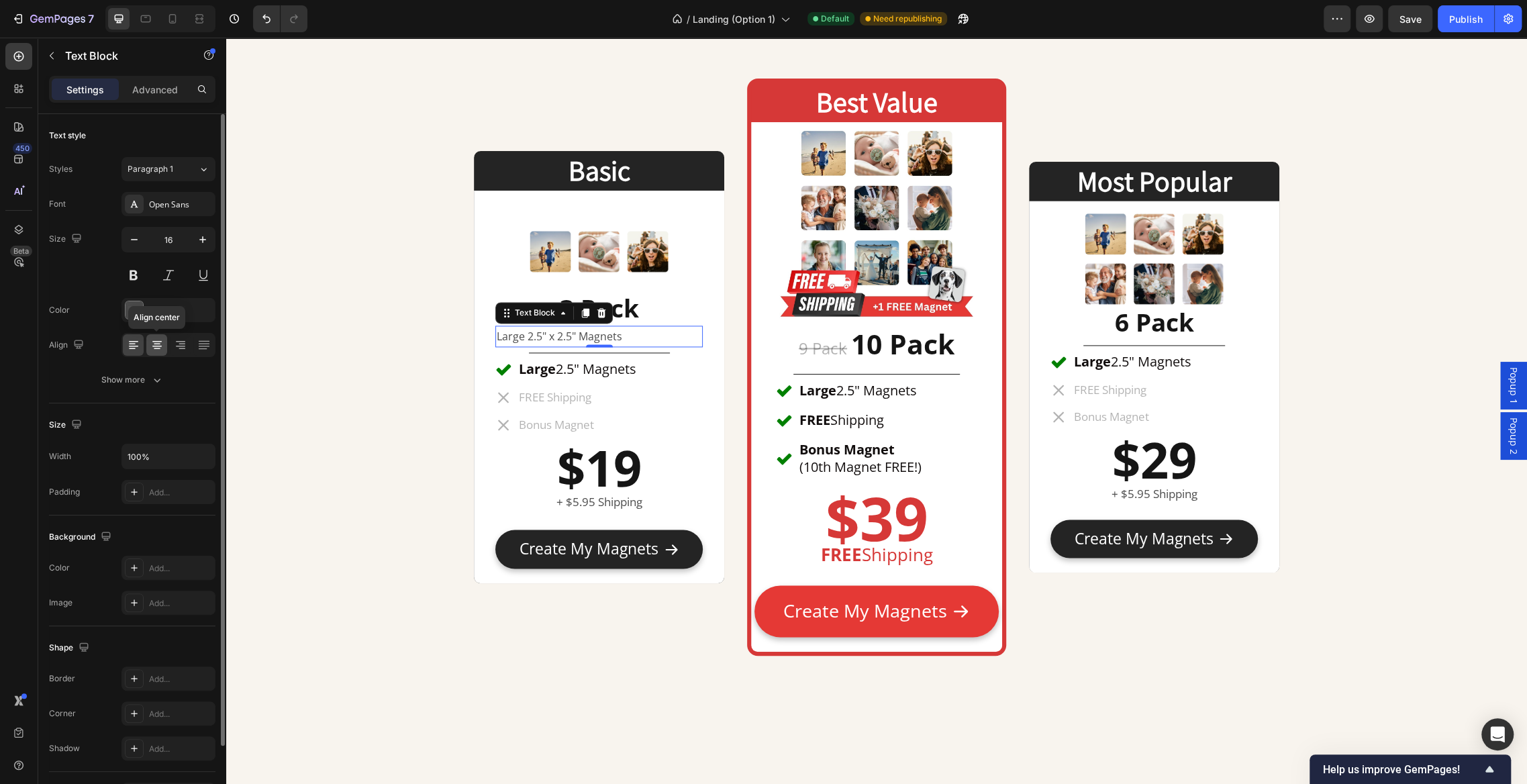
click at [161, 339] on icon at bounding box center [157, 345] width 13 height 13
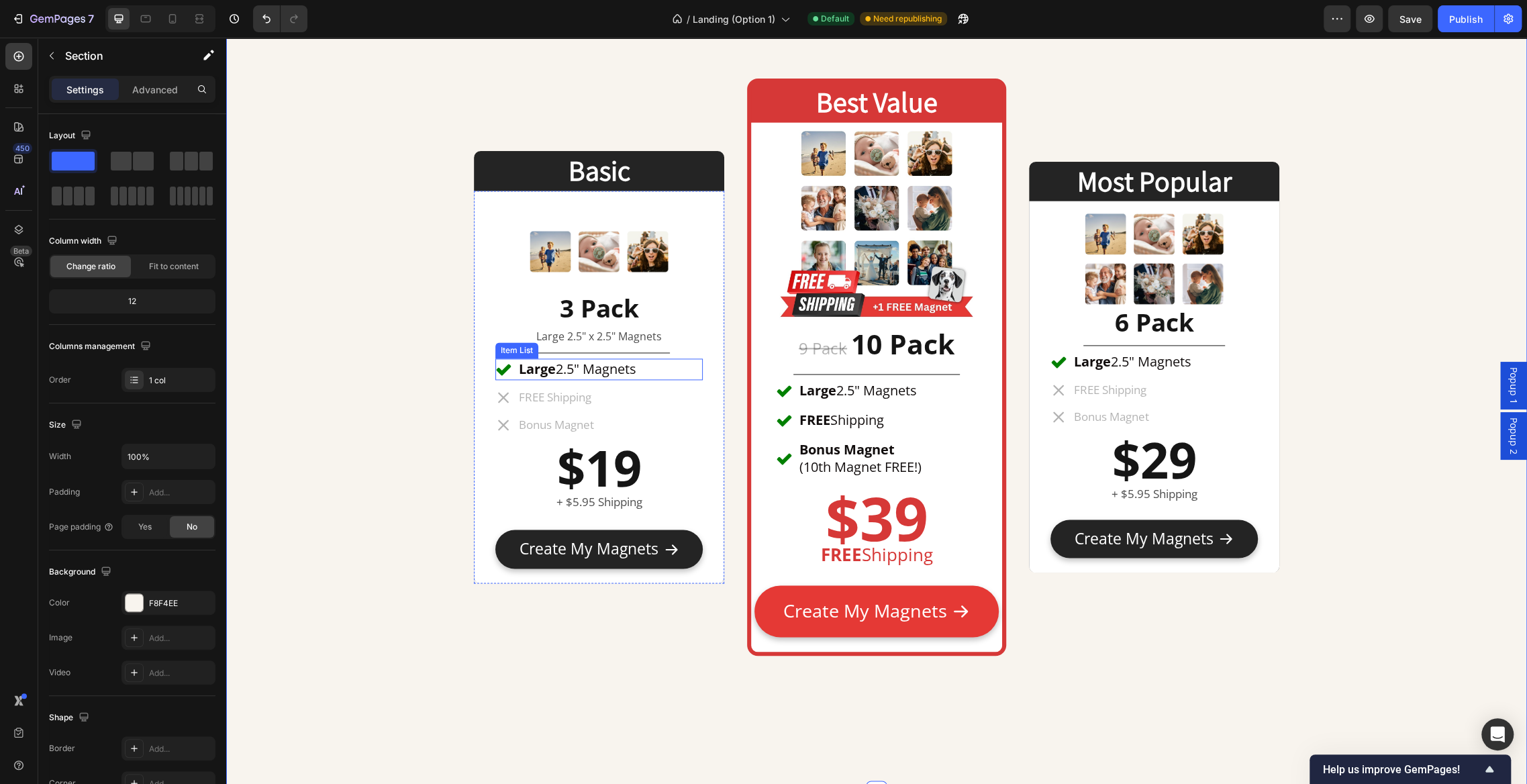
click at [688, 375] on div "Large 2.5" Magnets" at bounding box center [599, 369] width 207 height 21
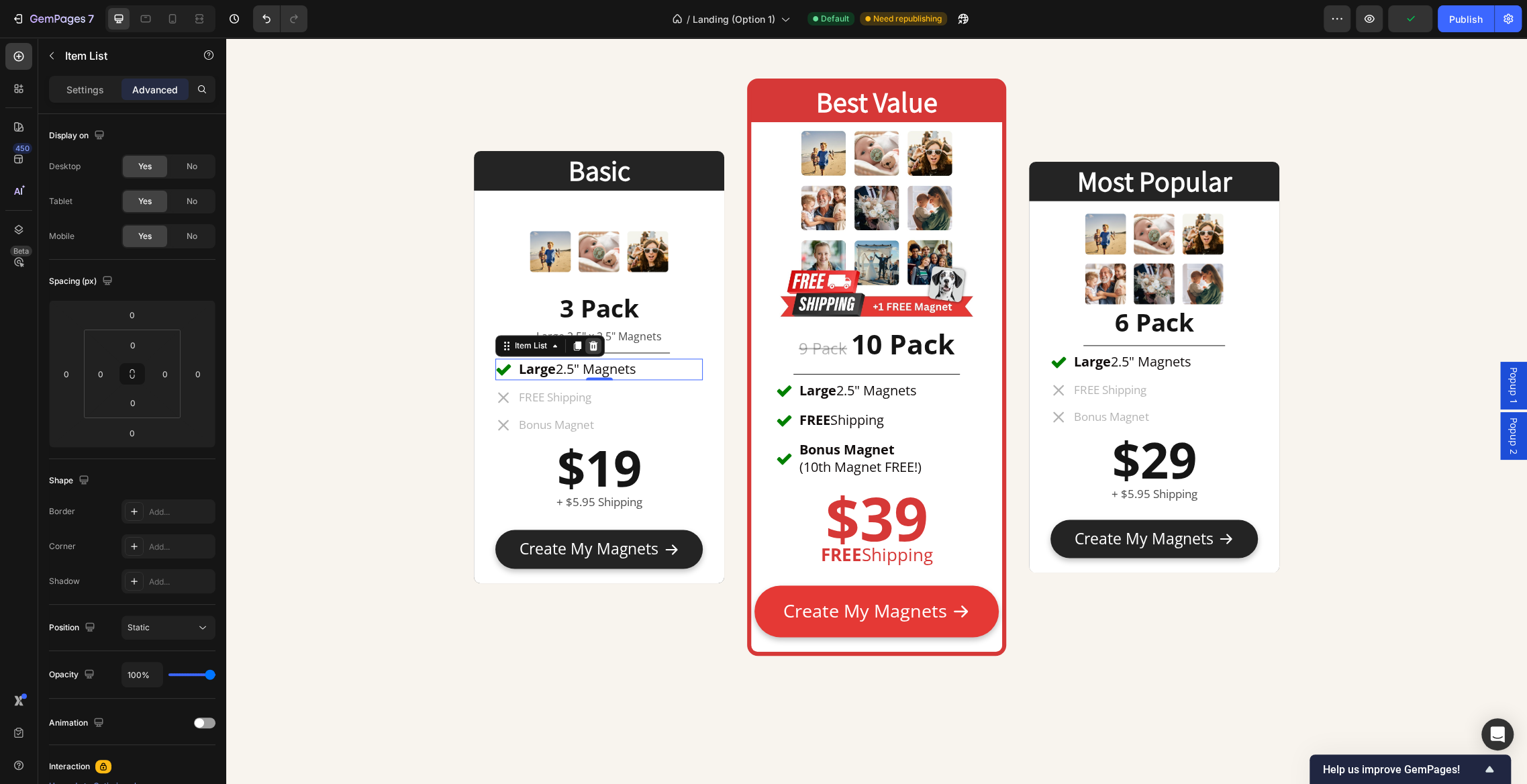
click at [596, 344] on icon at bounding box center [593, 346] width 9 height 9
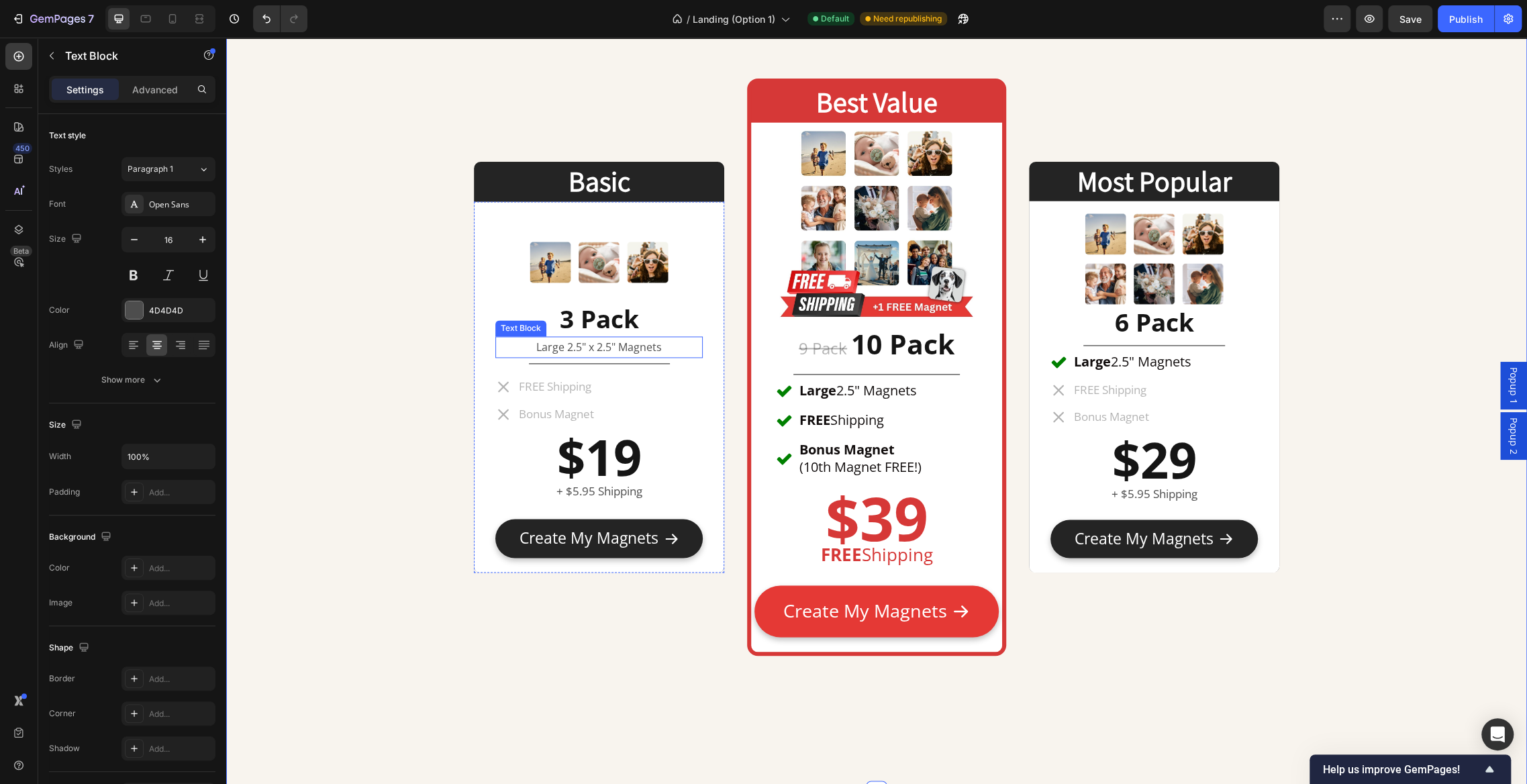
click at [678, 349] on p "Large 2.5" x 2.5" Magnets" at bounding box center [599, 347] width 205 height 20
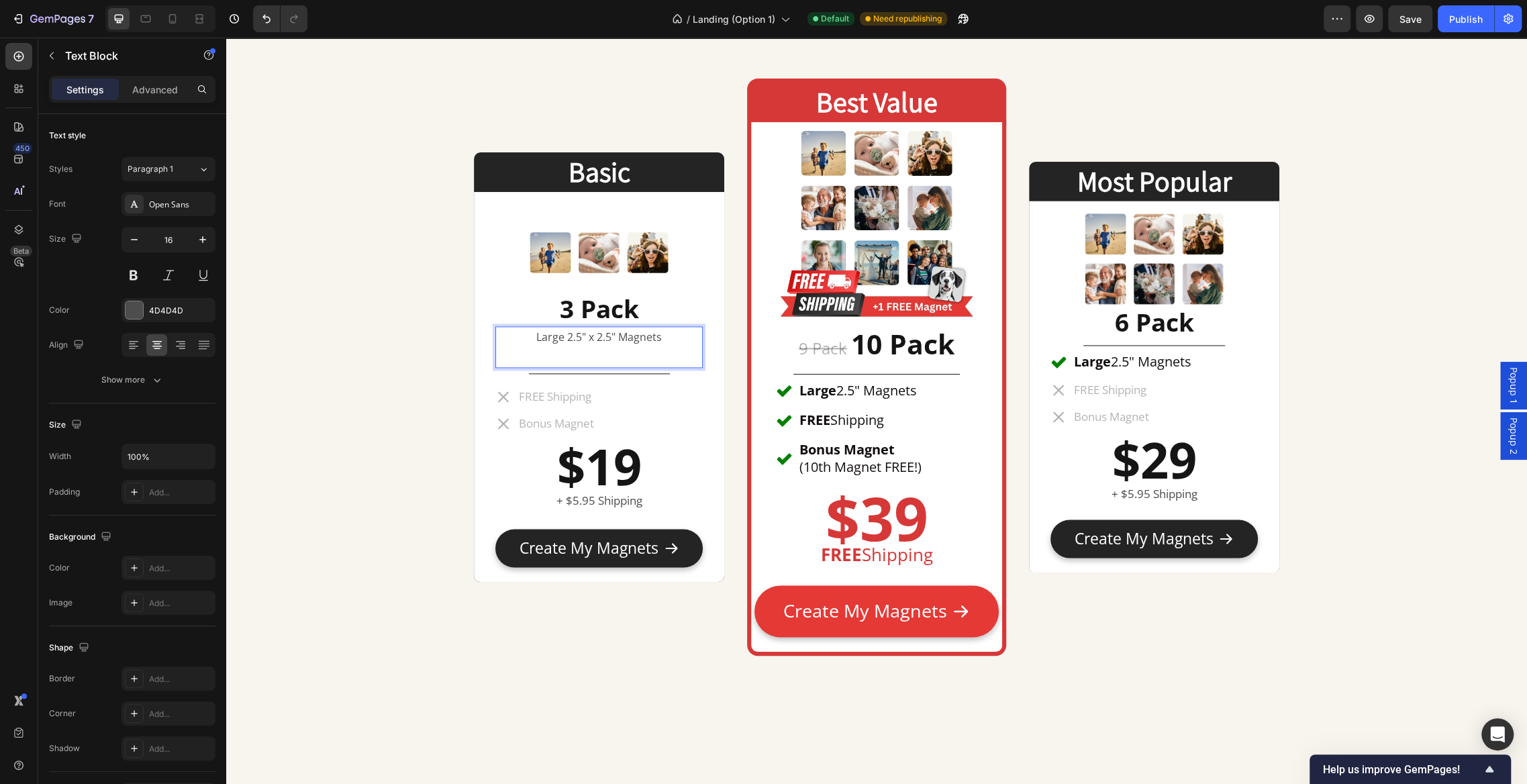
scroll to position [6213, 0]
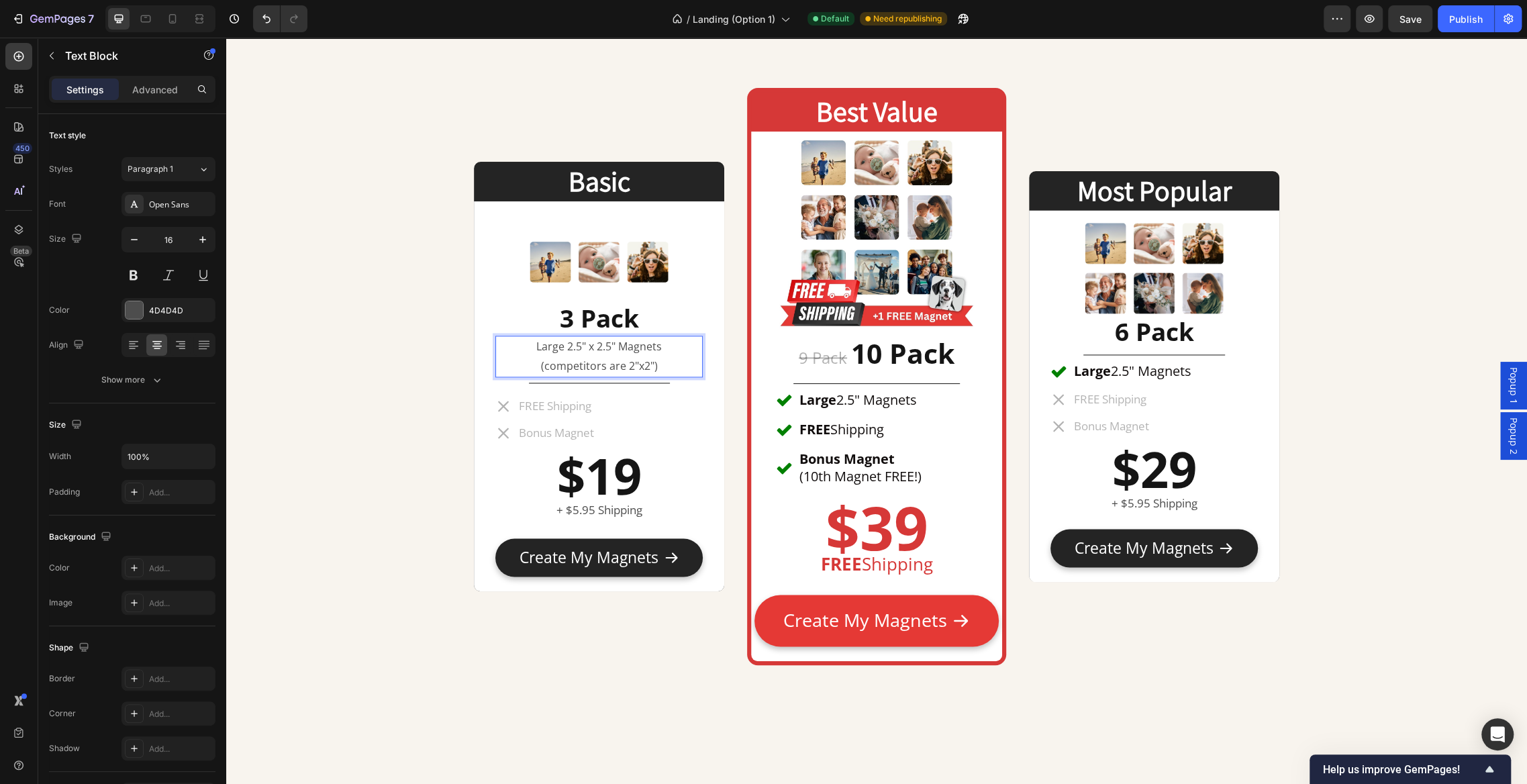
click at [667, 367] on p "(competitors are 2"x2")" at bounding box center [599, 366] width 205 height 20
drag, startPoint x: 679, startPoint y: 367, endPoint x: 532, endPoint y: 357, distance: 147.3
click at [532, 357] on p "(competitors are 2"x2")" at bounding box center [599, 366] width 205 height 20
click at [648, 374] on div "Large 2.5" x 2.5" Magnets (competitors are 2"x2")" at bounding box center [599, 356] width 207 height 42
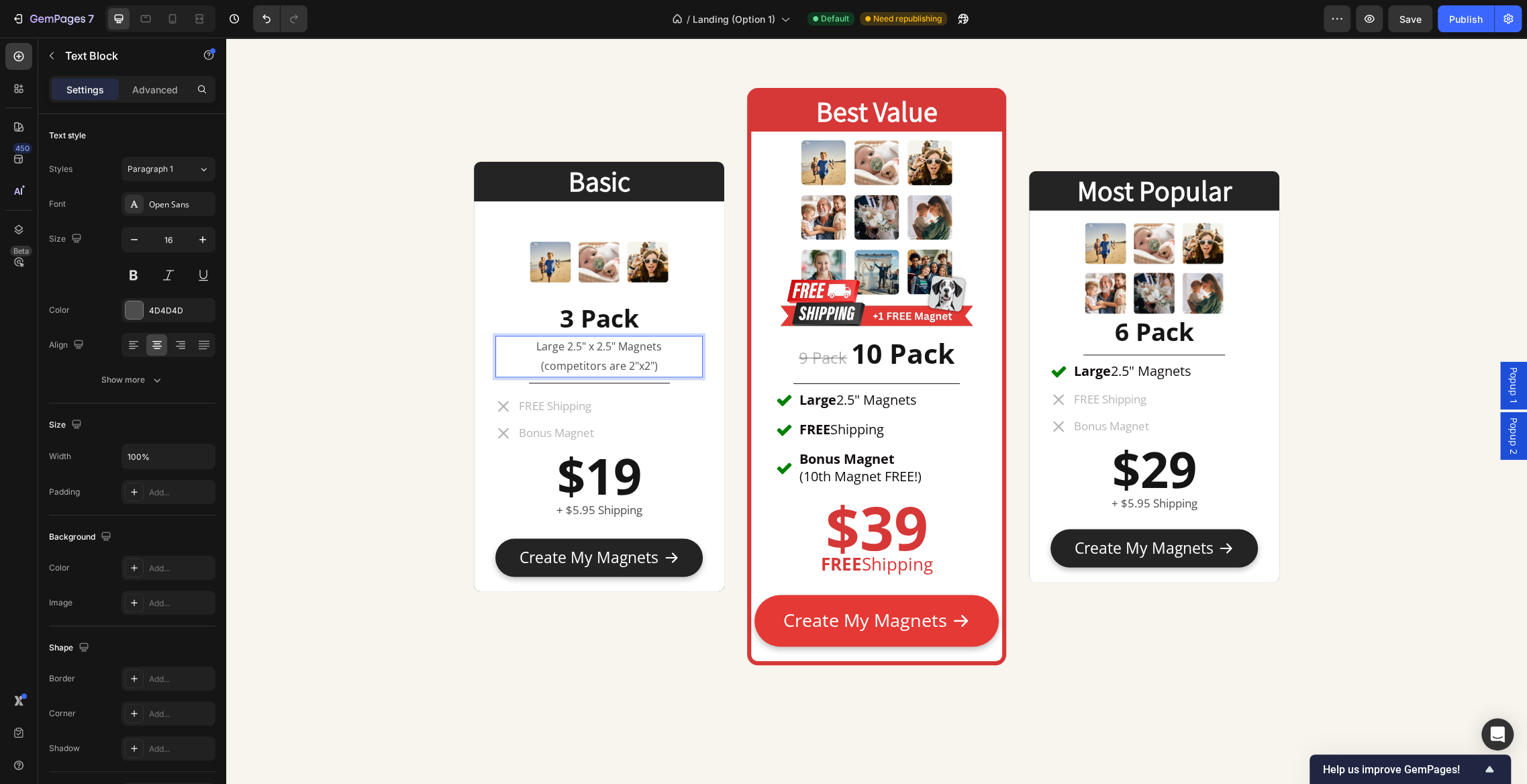
click at [666, 362] on p "(competitors are 2"x2")" at bounding box center [599, 366] width 205 height 20
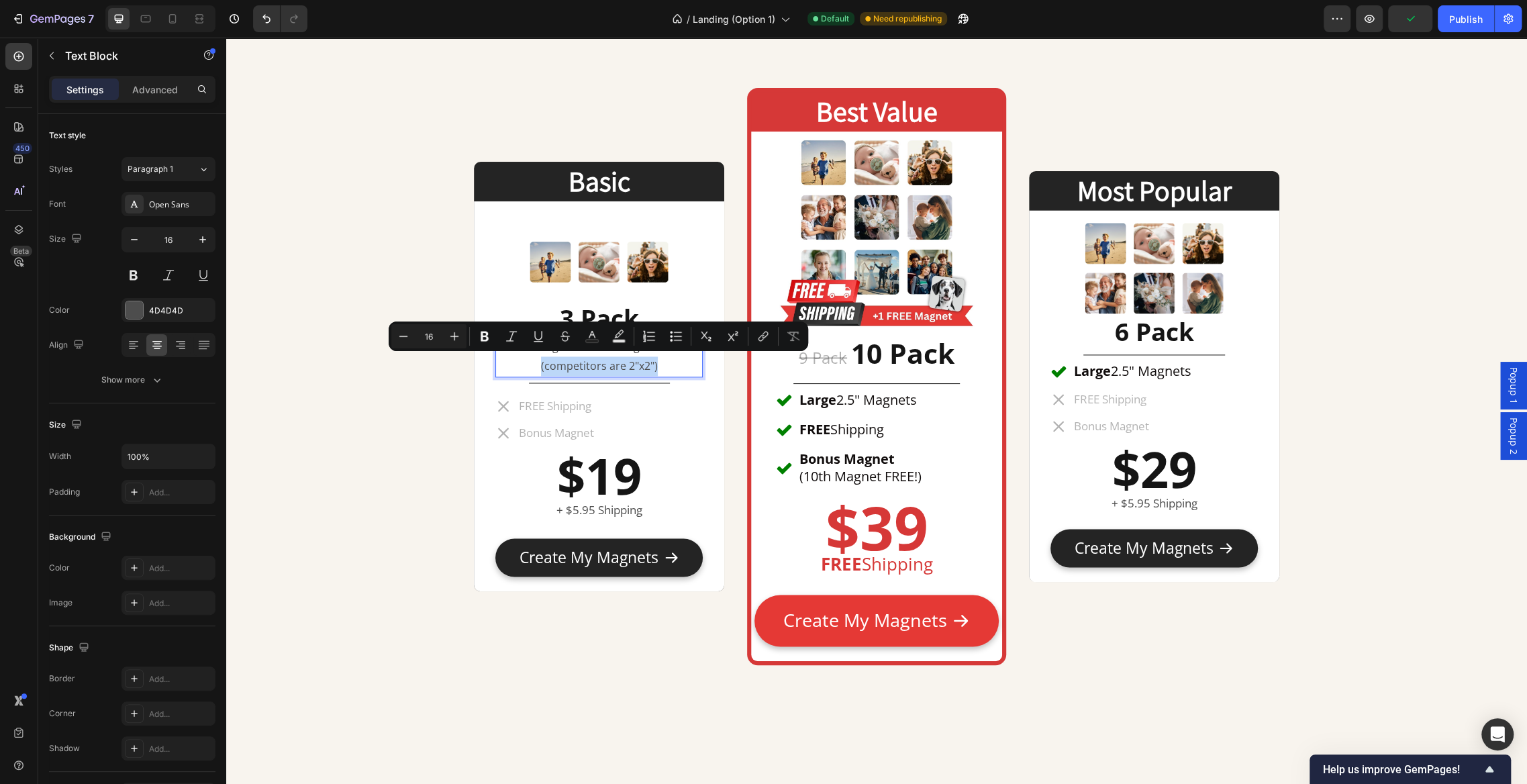
drag, startPoint x: 671, startPoint y: 362, endPoint x: 525, endPoint y: 360, distance: 146.0
click at [525, 360] on p "(competitors are 2"x2")" at bounding box center [599, 366] width 205 height 20
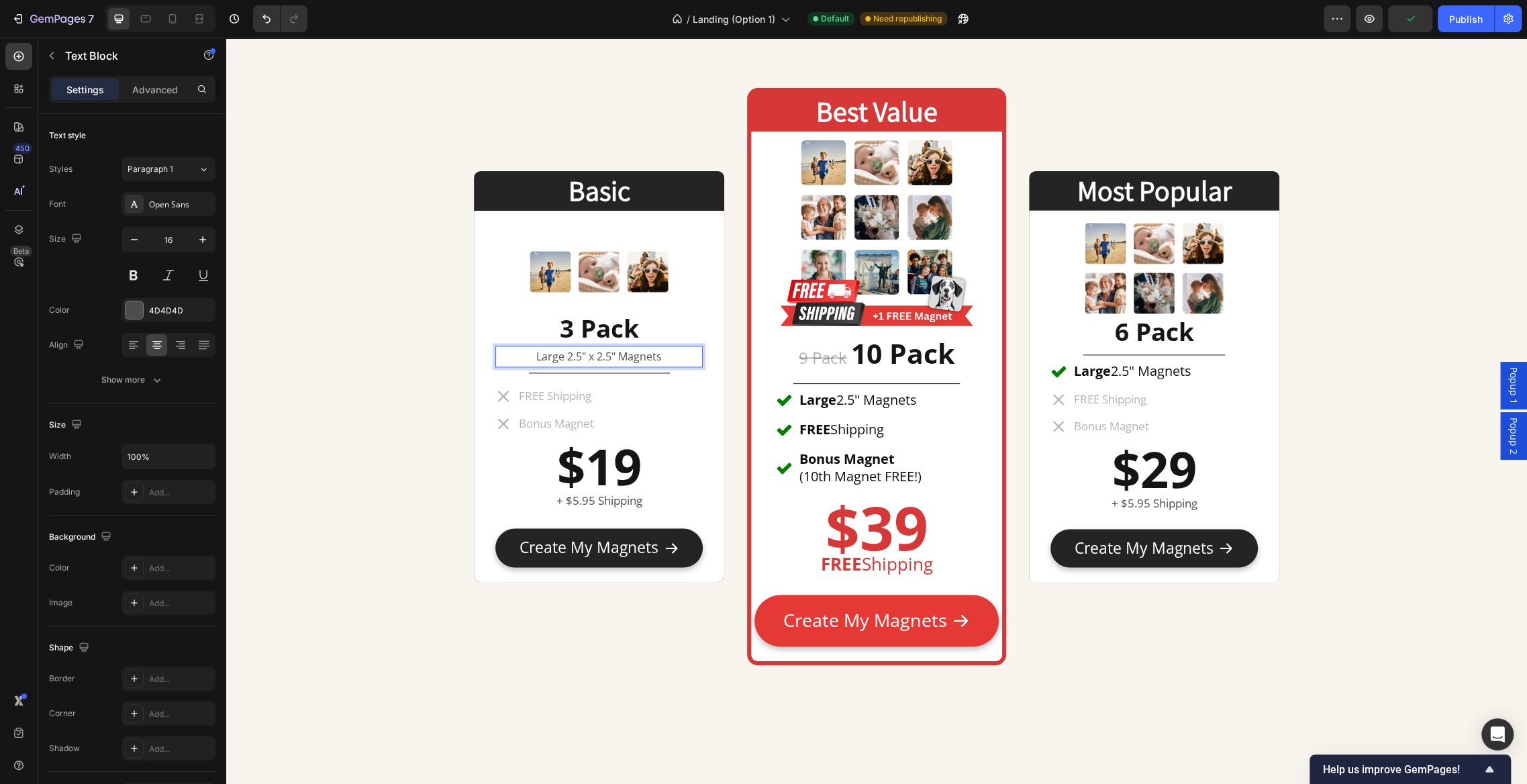
scroll to position [6221, 0]
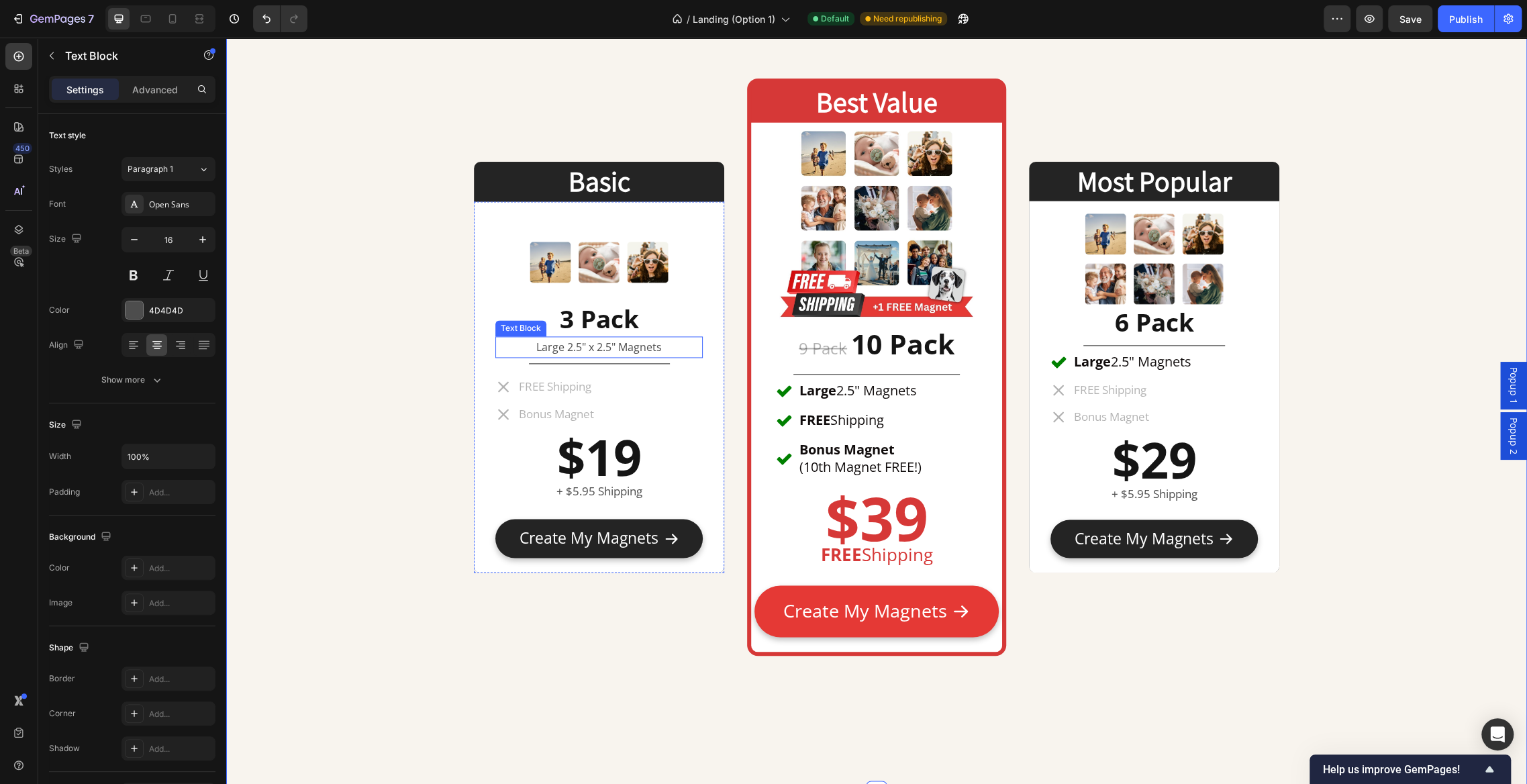
click at [556, 344] on p "Large 2.5" x 2.5" Magnets" at bounding box center [599, 347] width 205 height 20
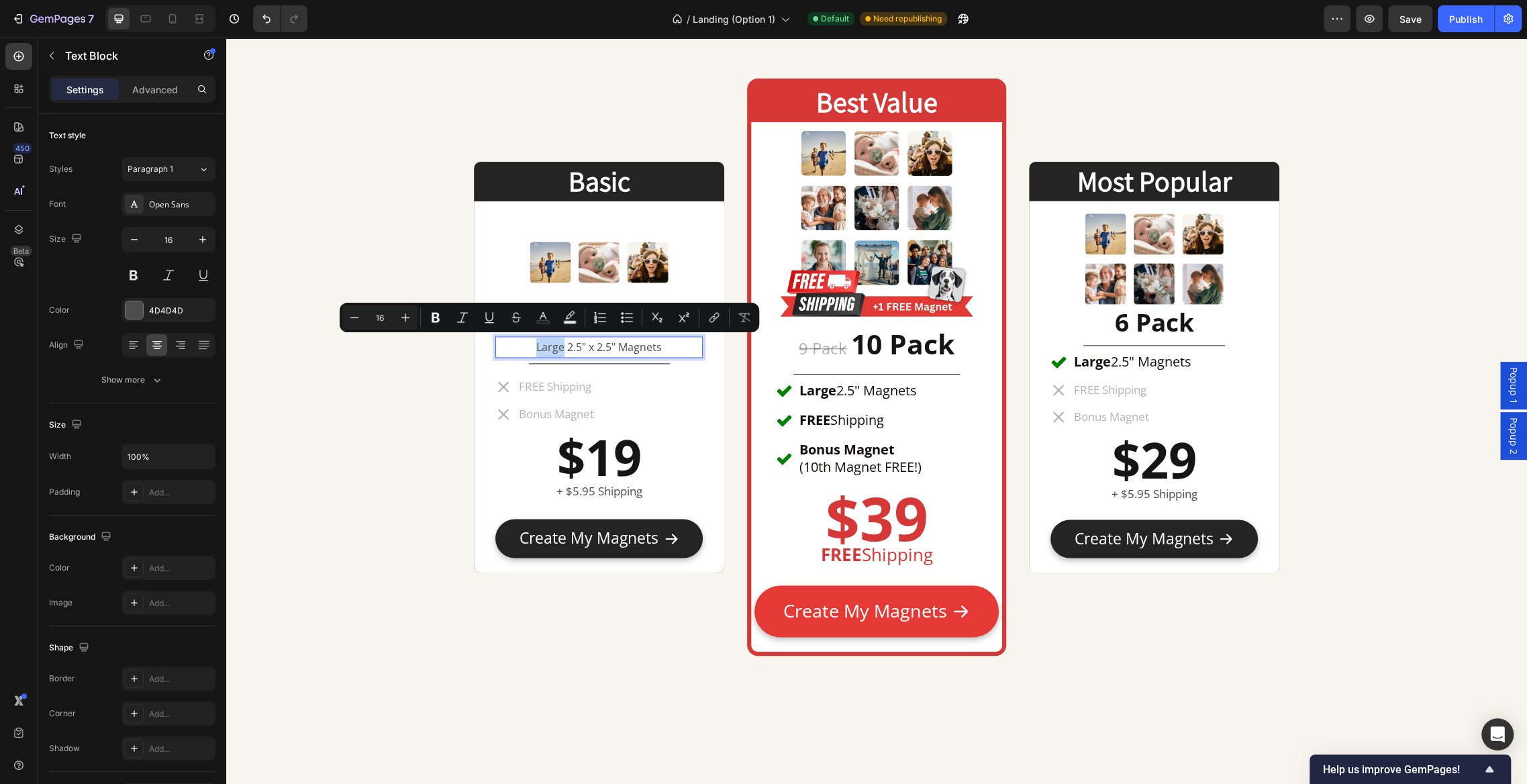
drag, startPoint x: 563, startPoint y: 345, endPoint x: 529, endPoint y: 344, distance: 34.0
click at [529, 344] on p "Large 2.5" x 2.5" Magnets" at bounding box center [599, 347] width 205 height 20
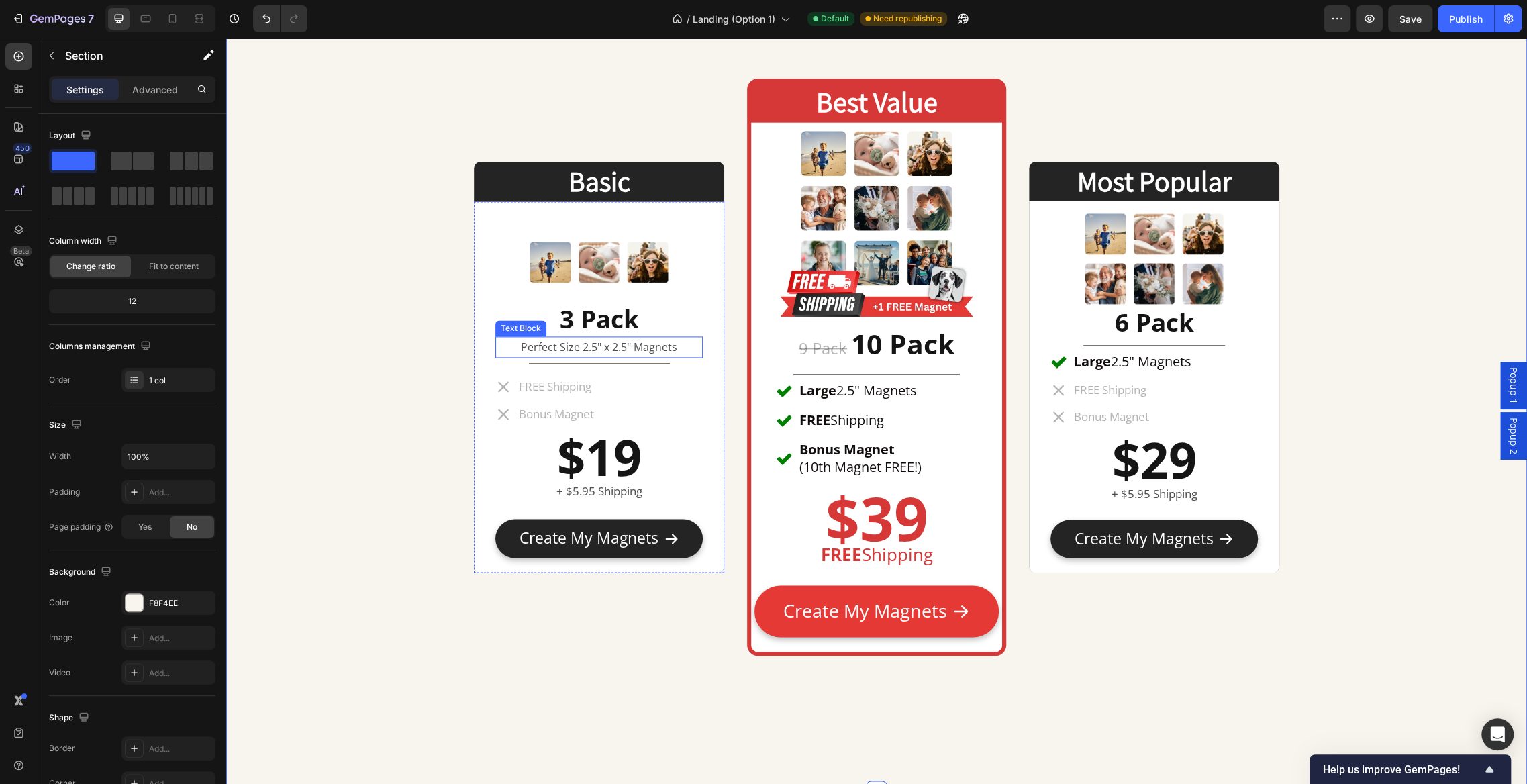
click at [582, 348] on p "Perfect Size 2.5" x 2.5" Magnets" at bounding box center [599, 347] width 205 height 20
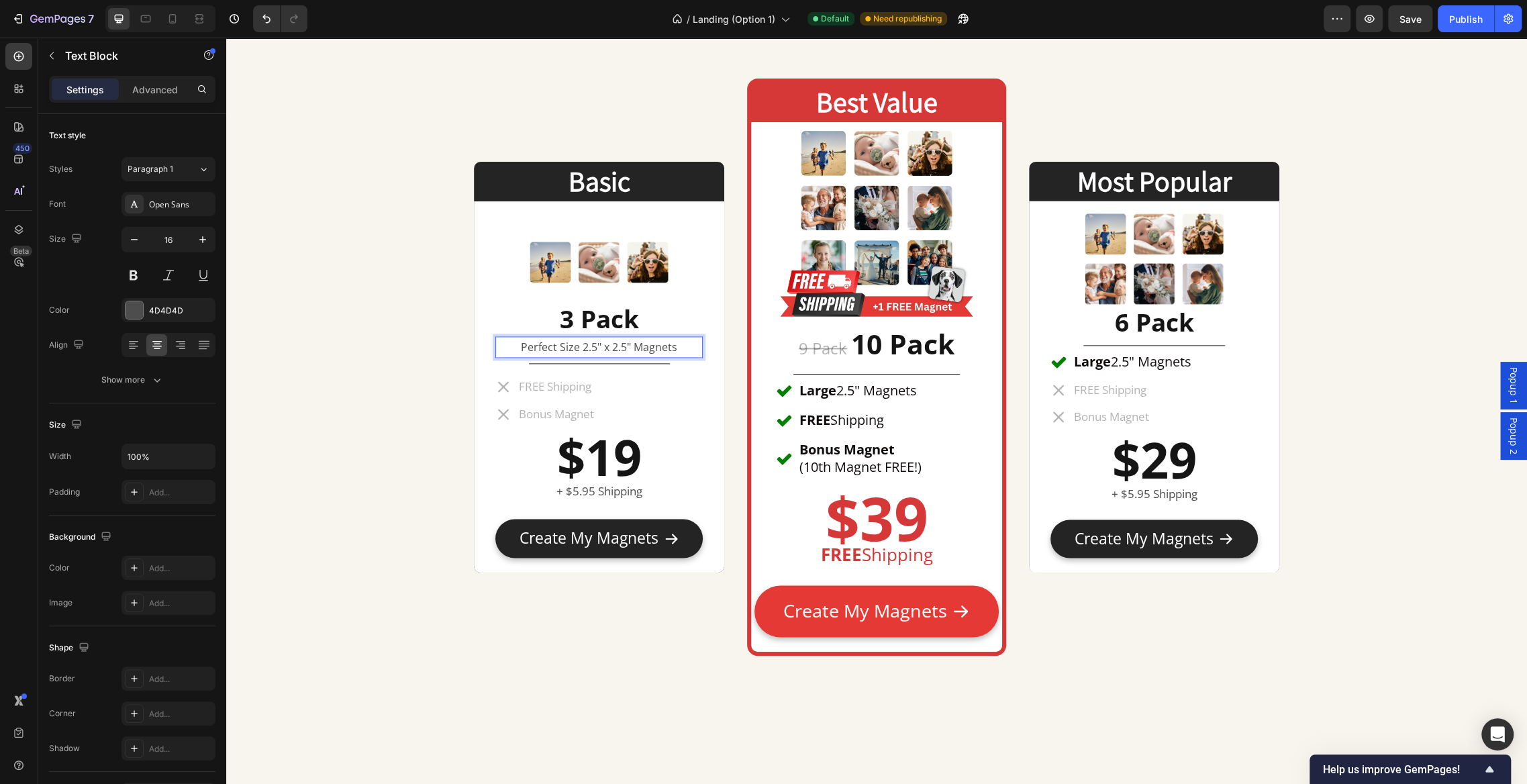
click at [577, 347] on p "Perfect Size 2.5" x 2.5" Magnets" at bounding box center [599, 347] width 205 height 20
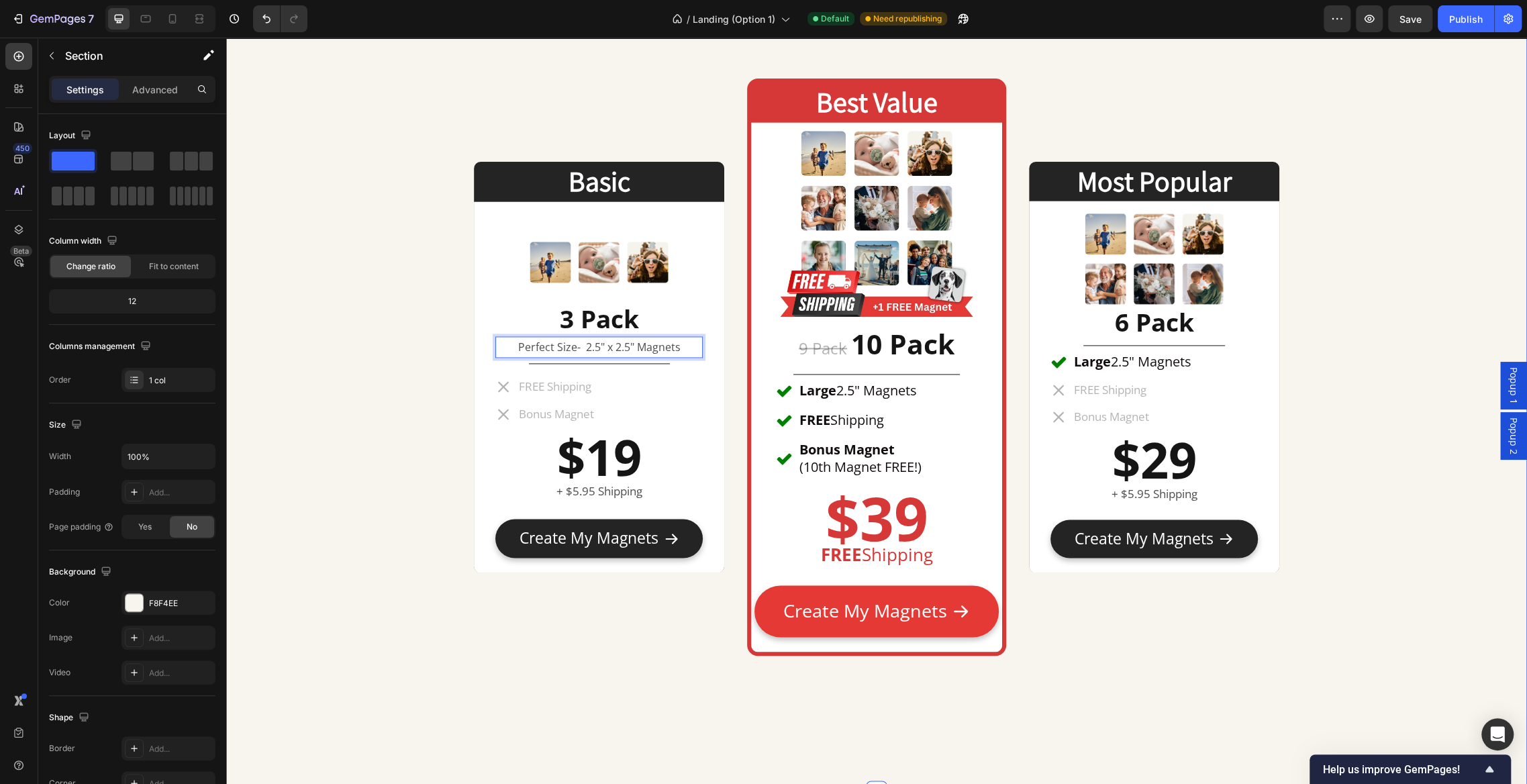
click at [678, 344] on p "Perfect Size- 2.5" x 2.5" Magnets" at bounding box center [599, 347] width 205 height 20
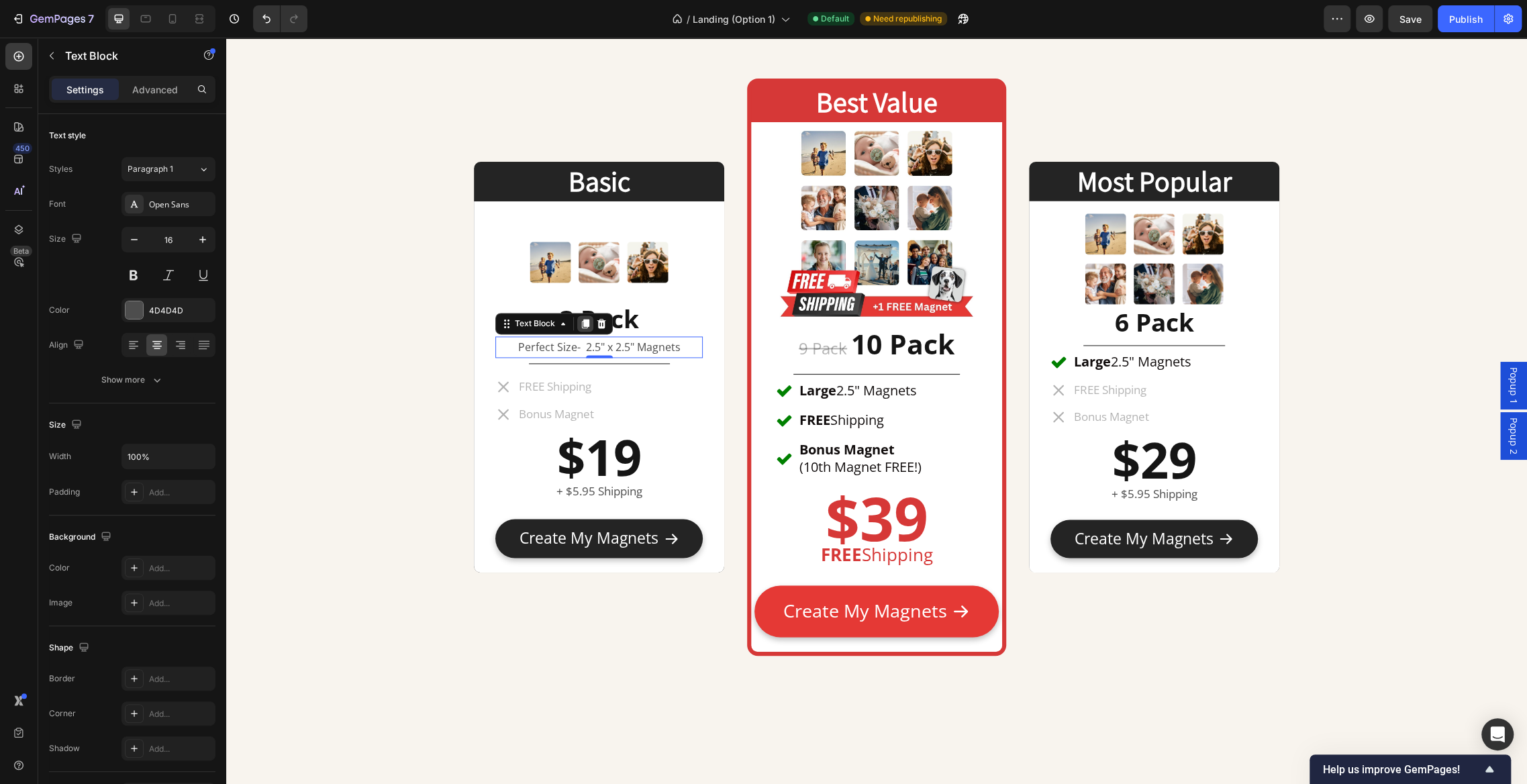
click at [584, 323] on icon at bounding box center [585, 324] width 7 height 9
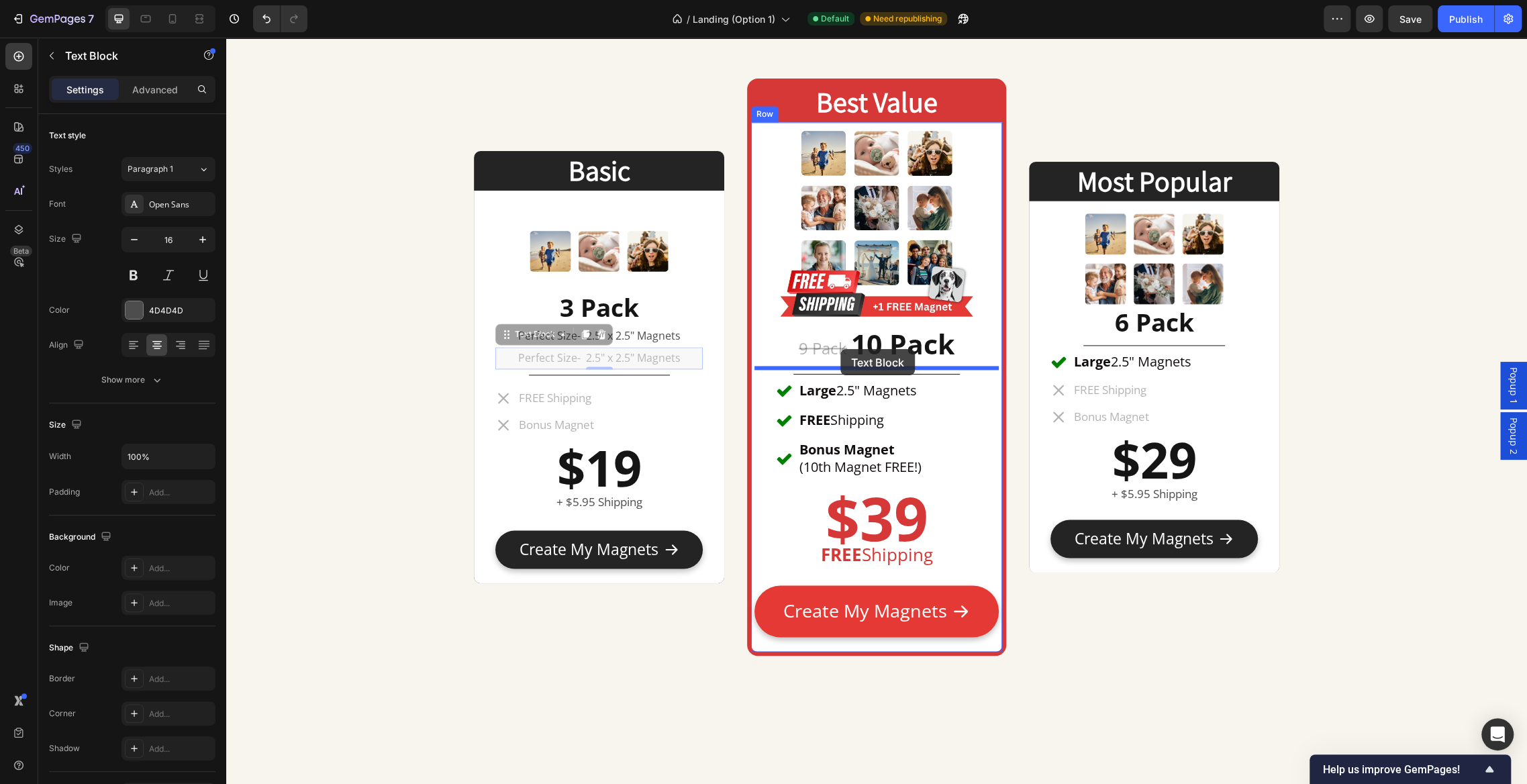
drag, startPoint x: 525, startPoint y: 331, endPoint x: 840, endPoint y: 349, distance: 315.5
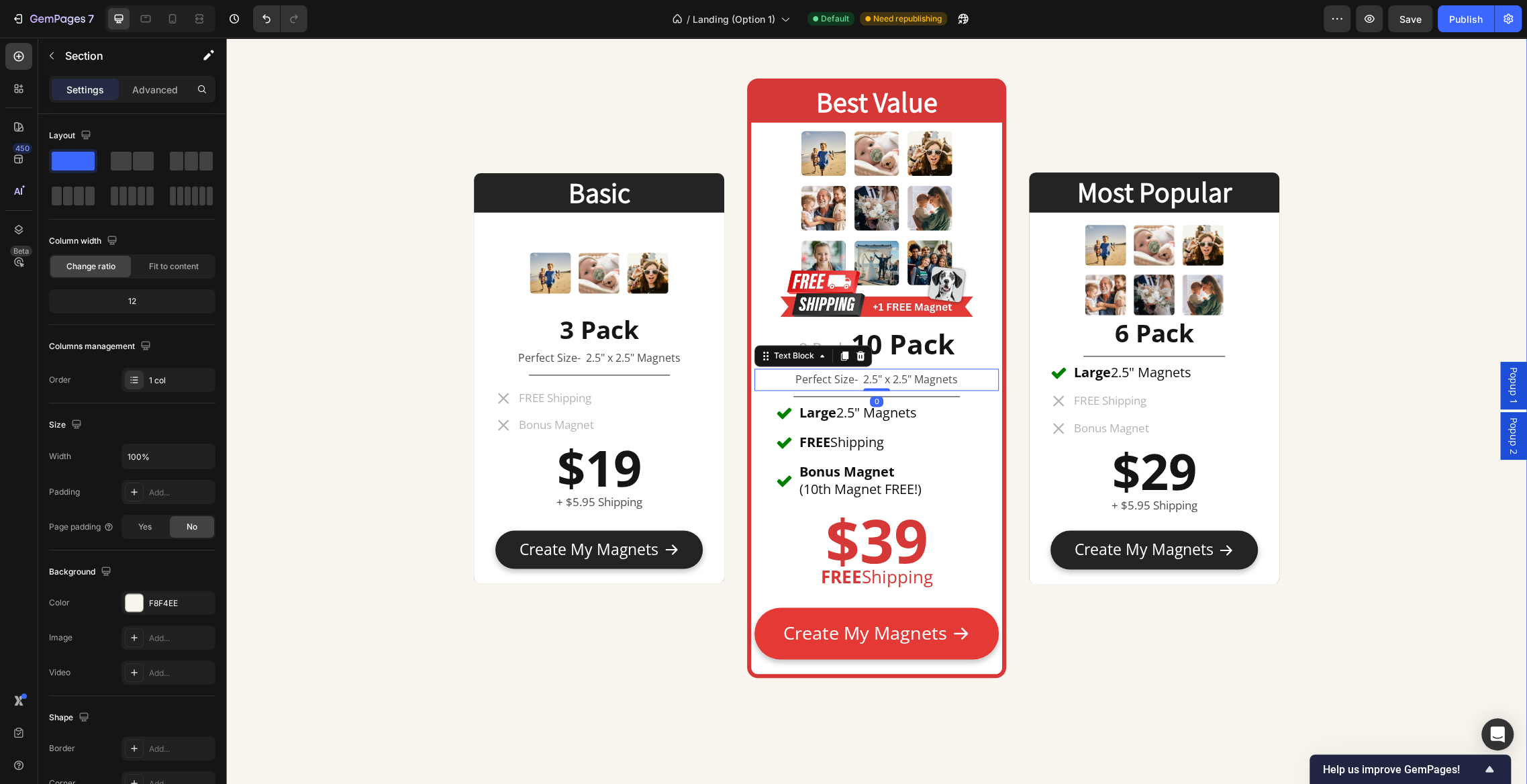
click at [960, 412] on div "Large 2.5" Magnets FREE Shipping Bonus Magnet (10th Magnet FREE!)" at bounding box center [877, 451] width 201 height 98
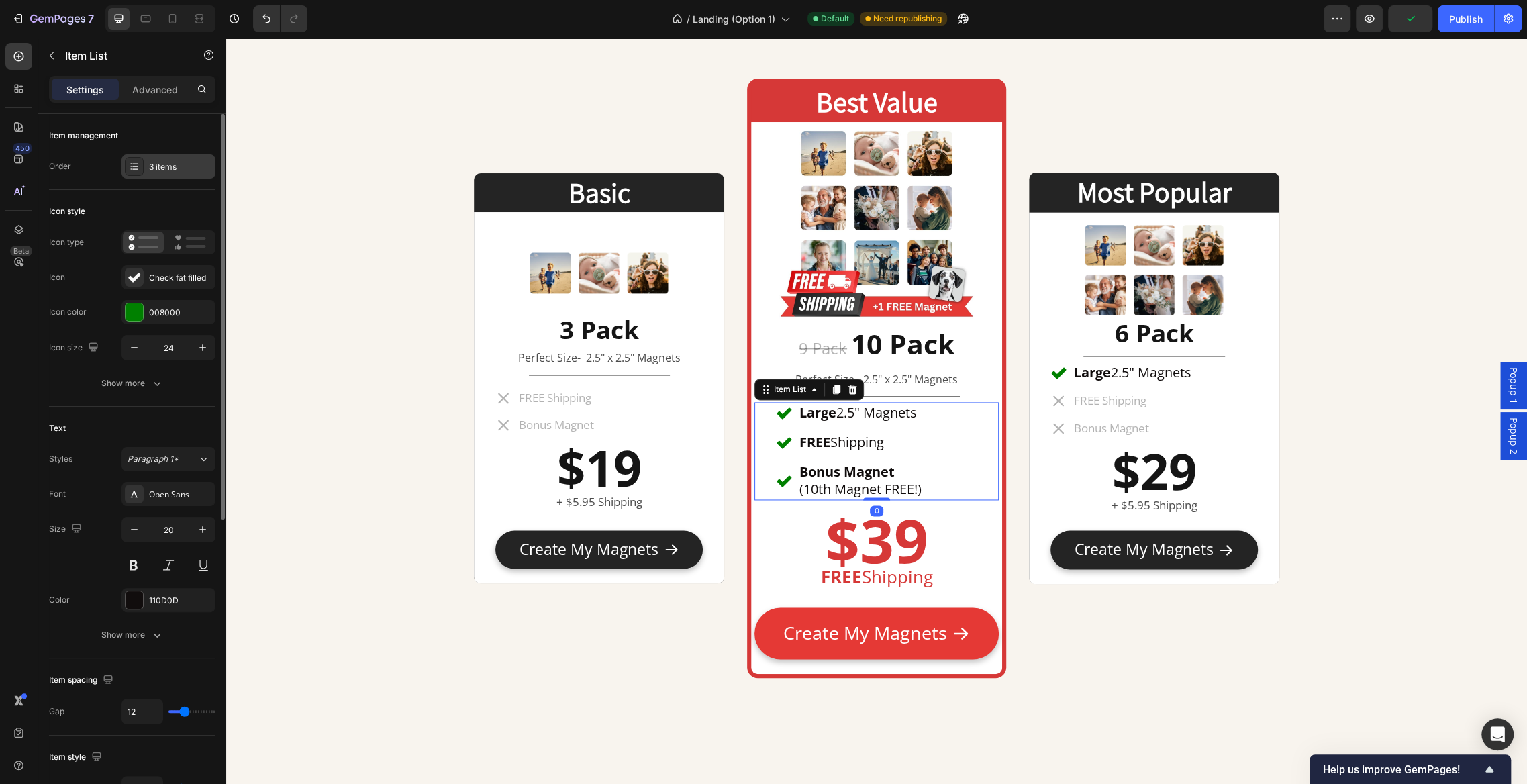
click at [157, 175] on div "3 items" at bounding box center [169, 166] width 94 height 25
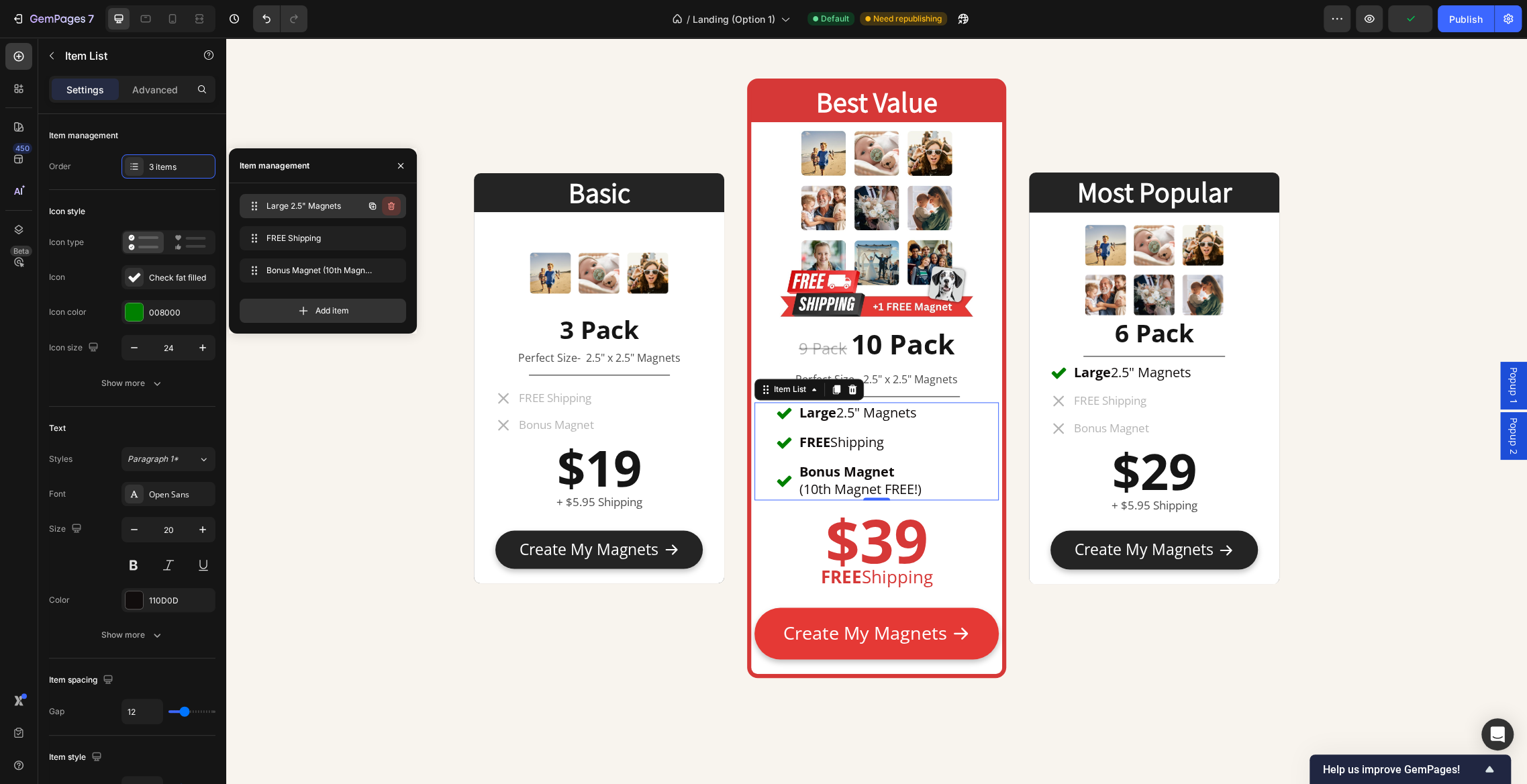
click at [389, 206] on icon "button" at bounding box center [392, 206] width 11 height 11
click at [389, 206] on div "Delete" at bounding box center [382, 206] width 25 height 12
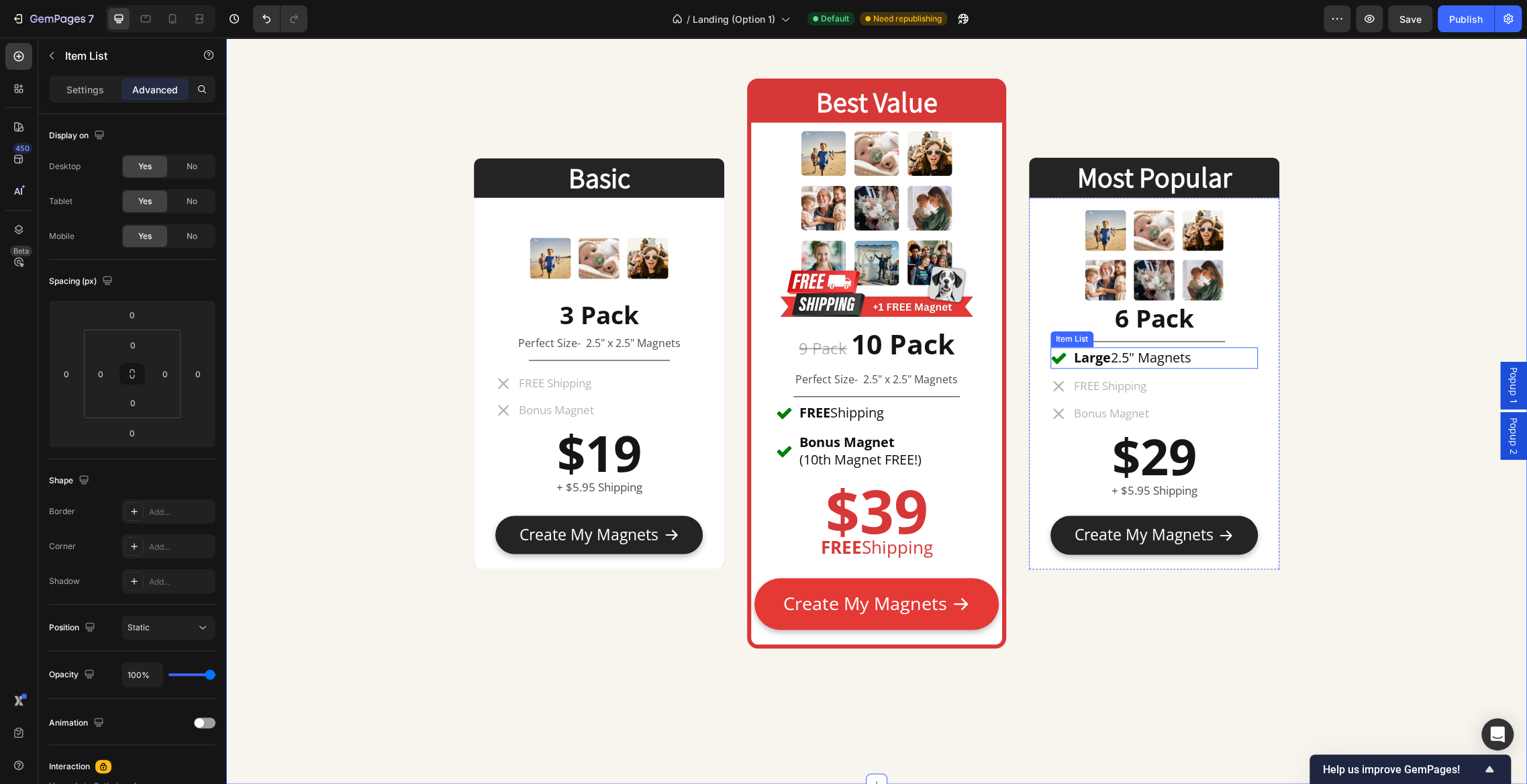
click at [1203, 356] on div "Large 2.5" Magnets" at bounding box center [1154, 358] width 207 height 21
click at [1147, 335] on icon at bounding box center [1149, 335] width 11 height 11
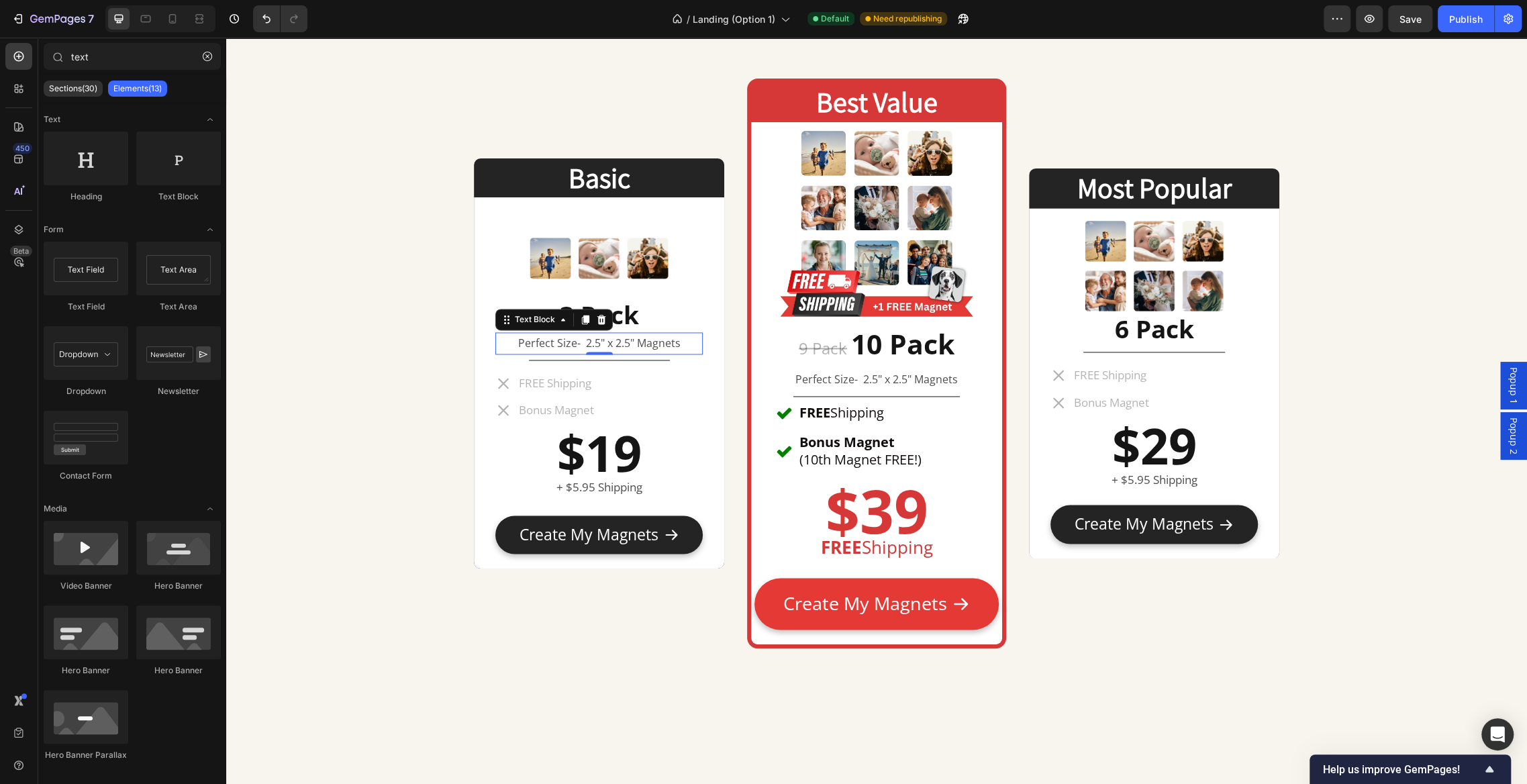
click at [693, 343] on p "Perfect Size- 2.5" x 2.5" Magnets" at bounding box center [599, 343] width 205 height 20
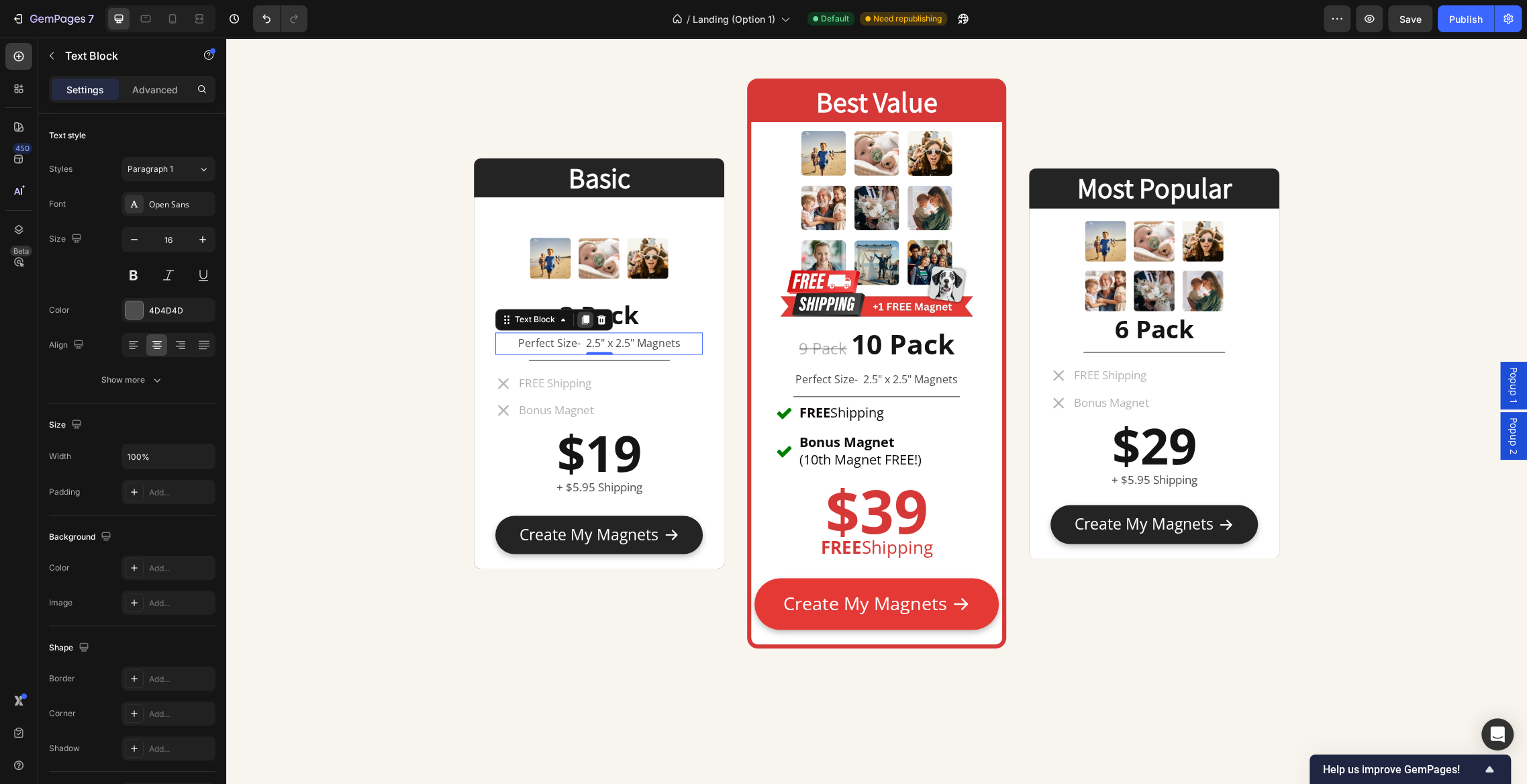
click at [582, 320] on icon at bounding box center [585, 320] width 7 height 9
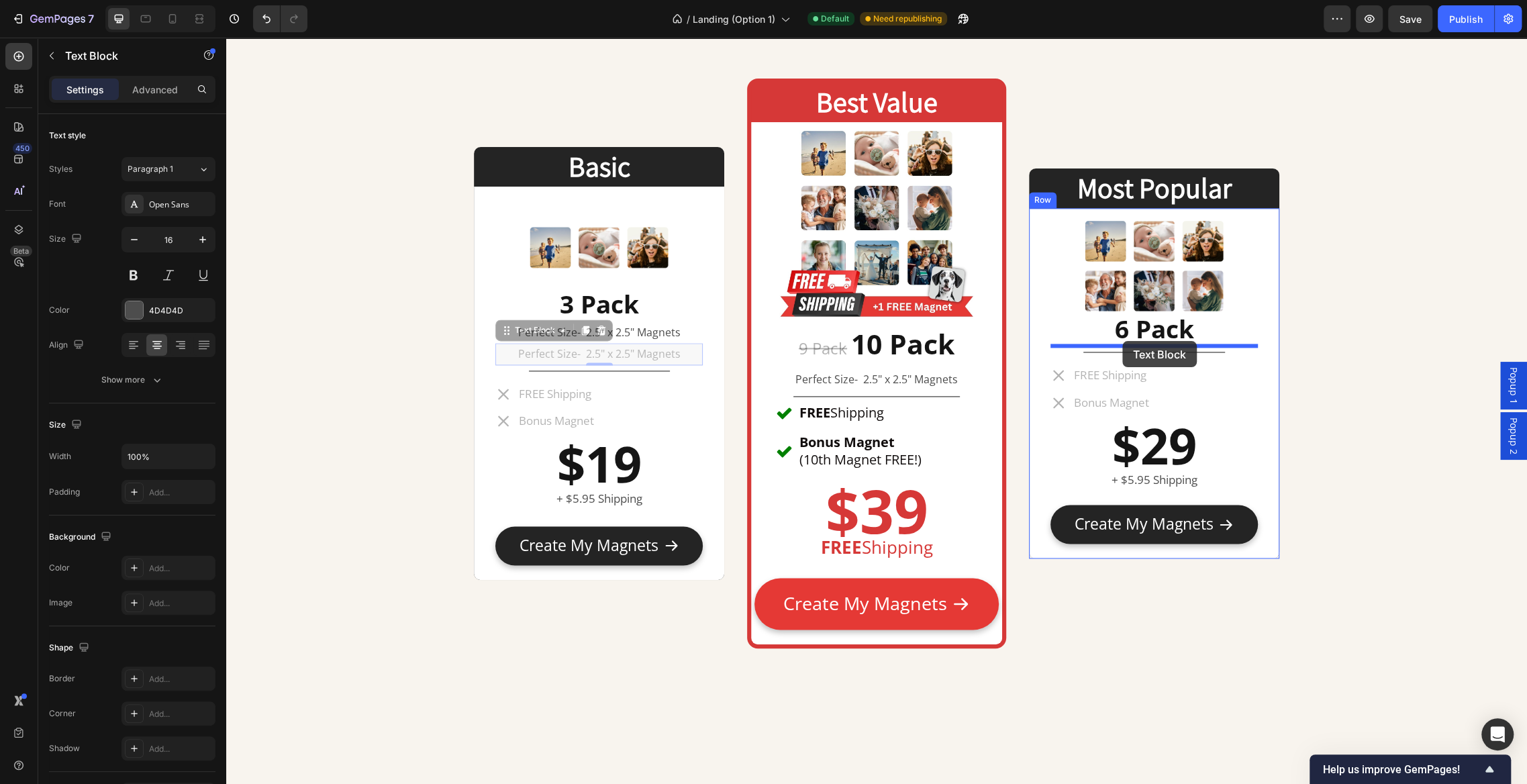
drag, startPoint x: 533, startPoint y: 328, endPoint x: 1123, endPoint y: 341, distance: 590.1
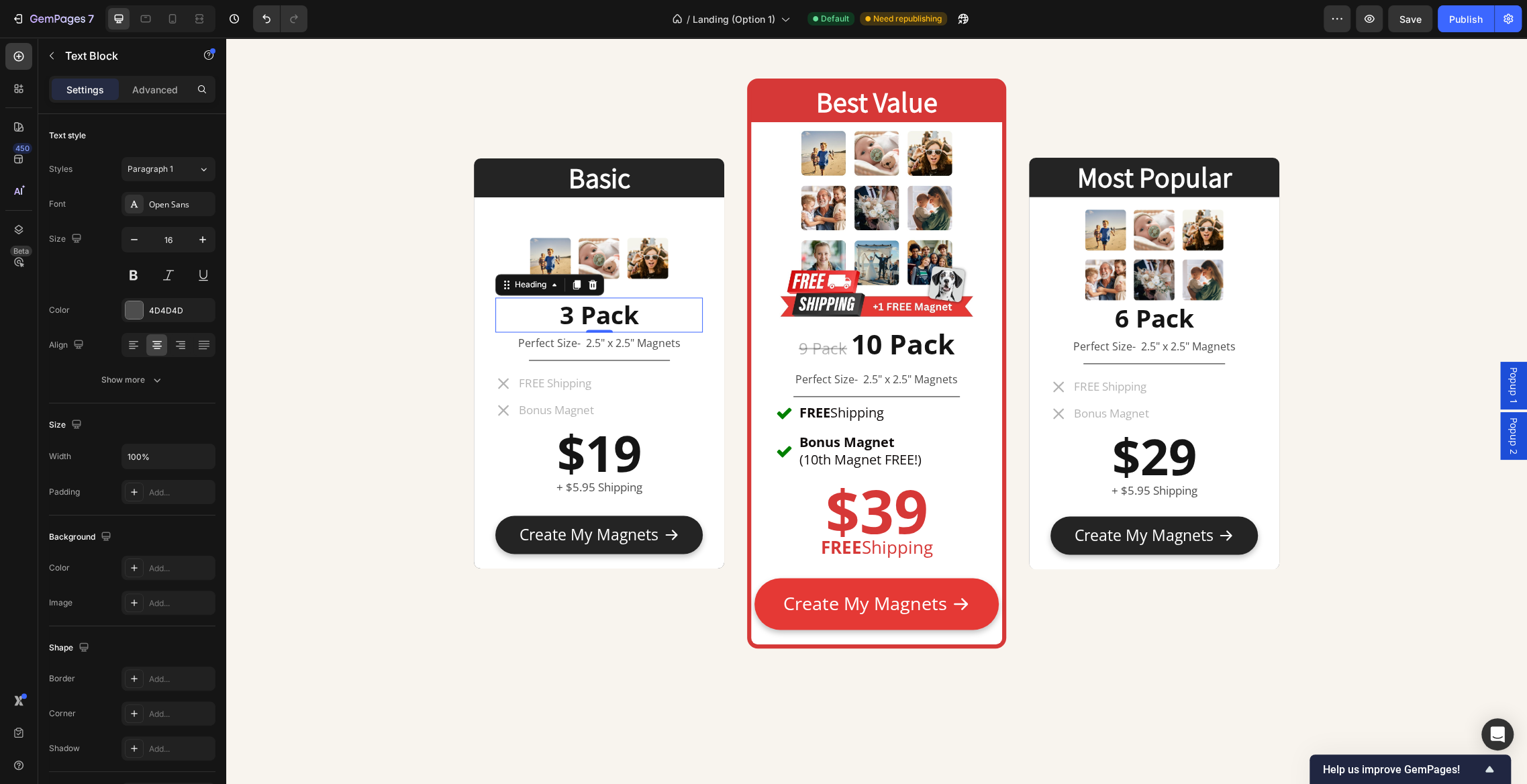
click at [681, 305] on h2 "3 Pack" at bounding box center [599, 315] width 207 height 35
click at [176, 96] on div "Advanced" at bounding box center [155, 89] width 67 height 21
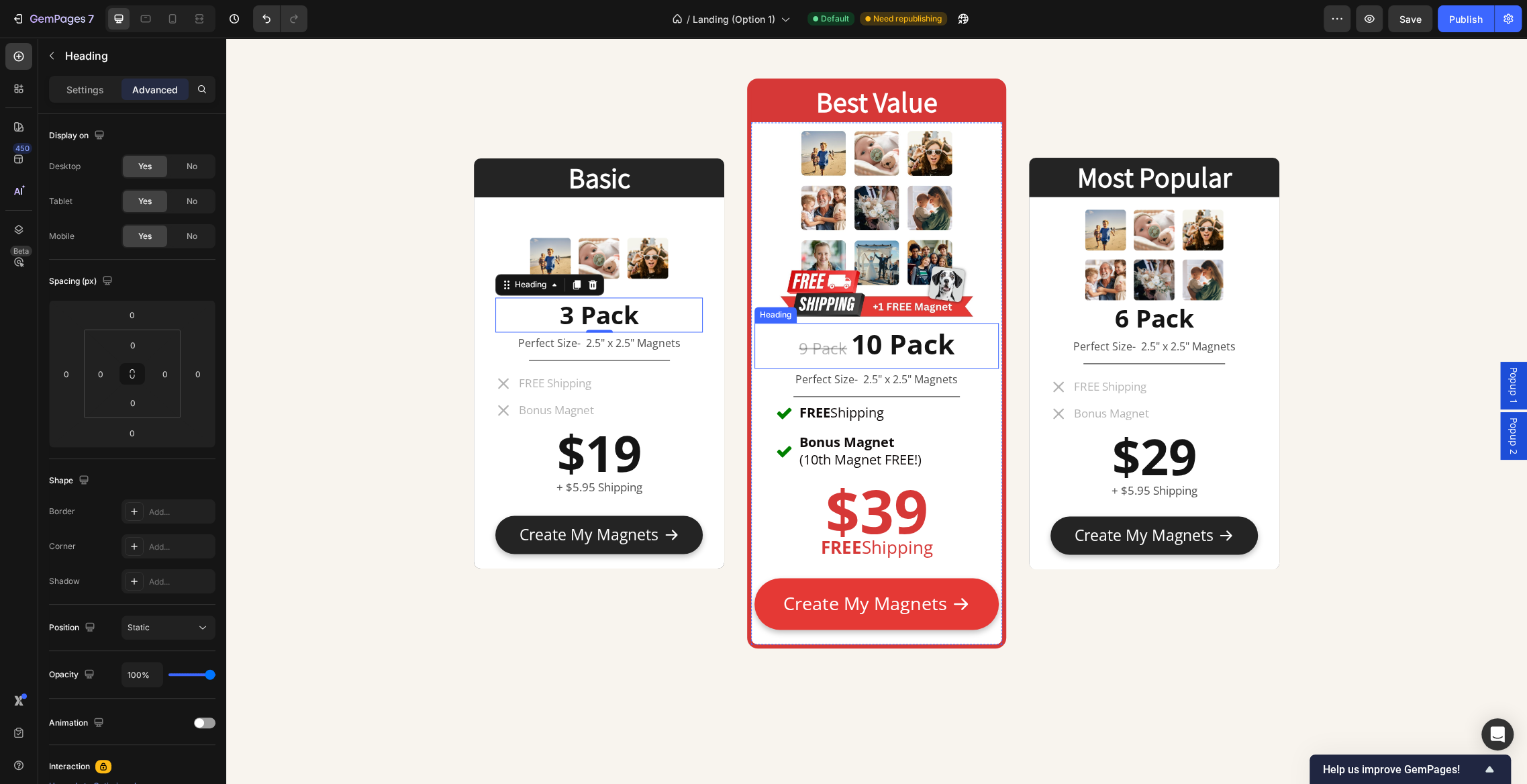
click at [967, 343] on h2 "9 Pack 10 Pack" at bounding box center [877, 346] width 244 height 46
click at [686, 343] on p "Perfect Size- 2.5" x 2.5" Magnets" at bounding box center [599, 343] width 205 height 20
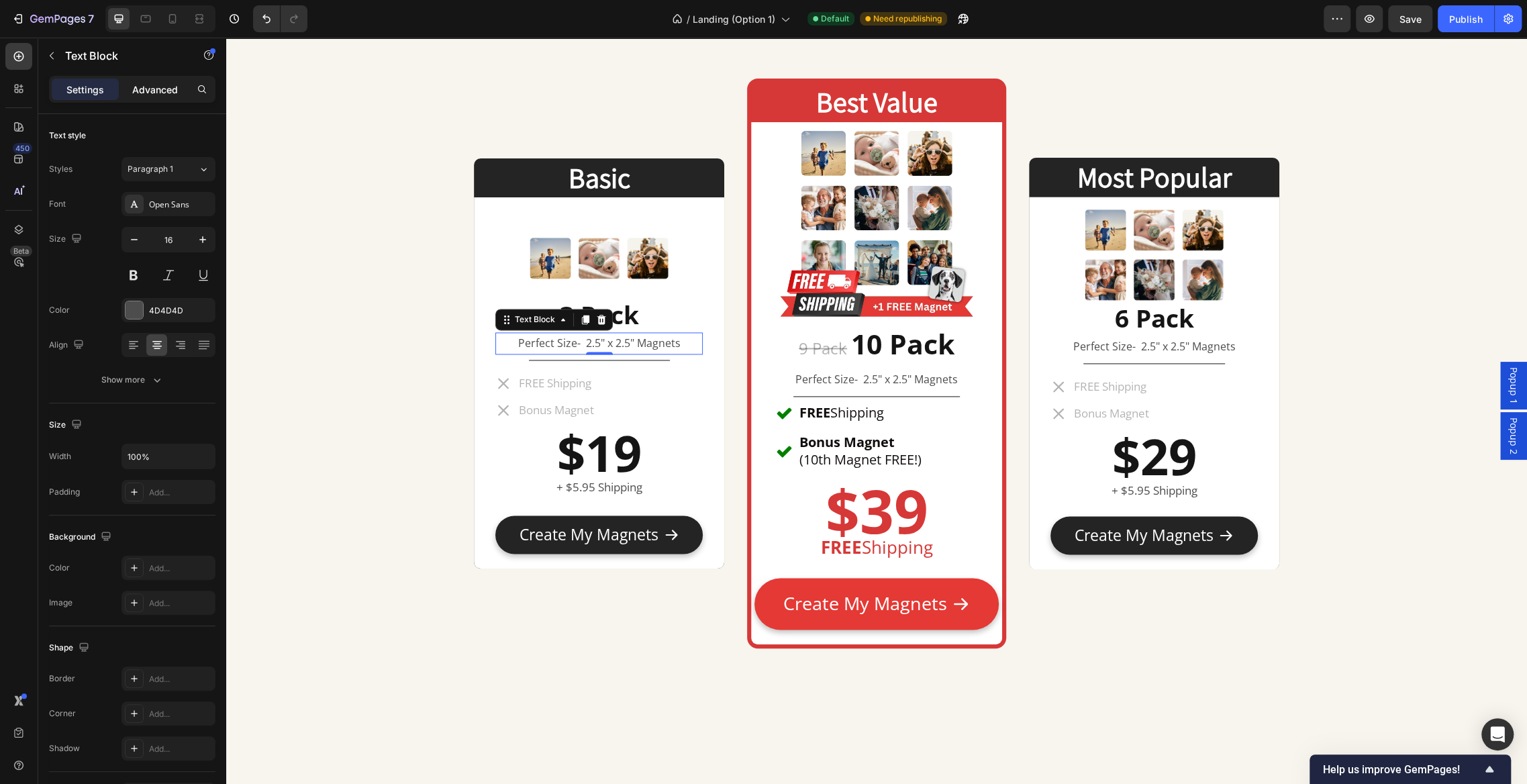
click at [162, 84] on p "Advanced" at bounding box center [155, 89] width 46 height 14
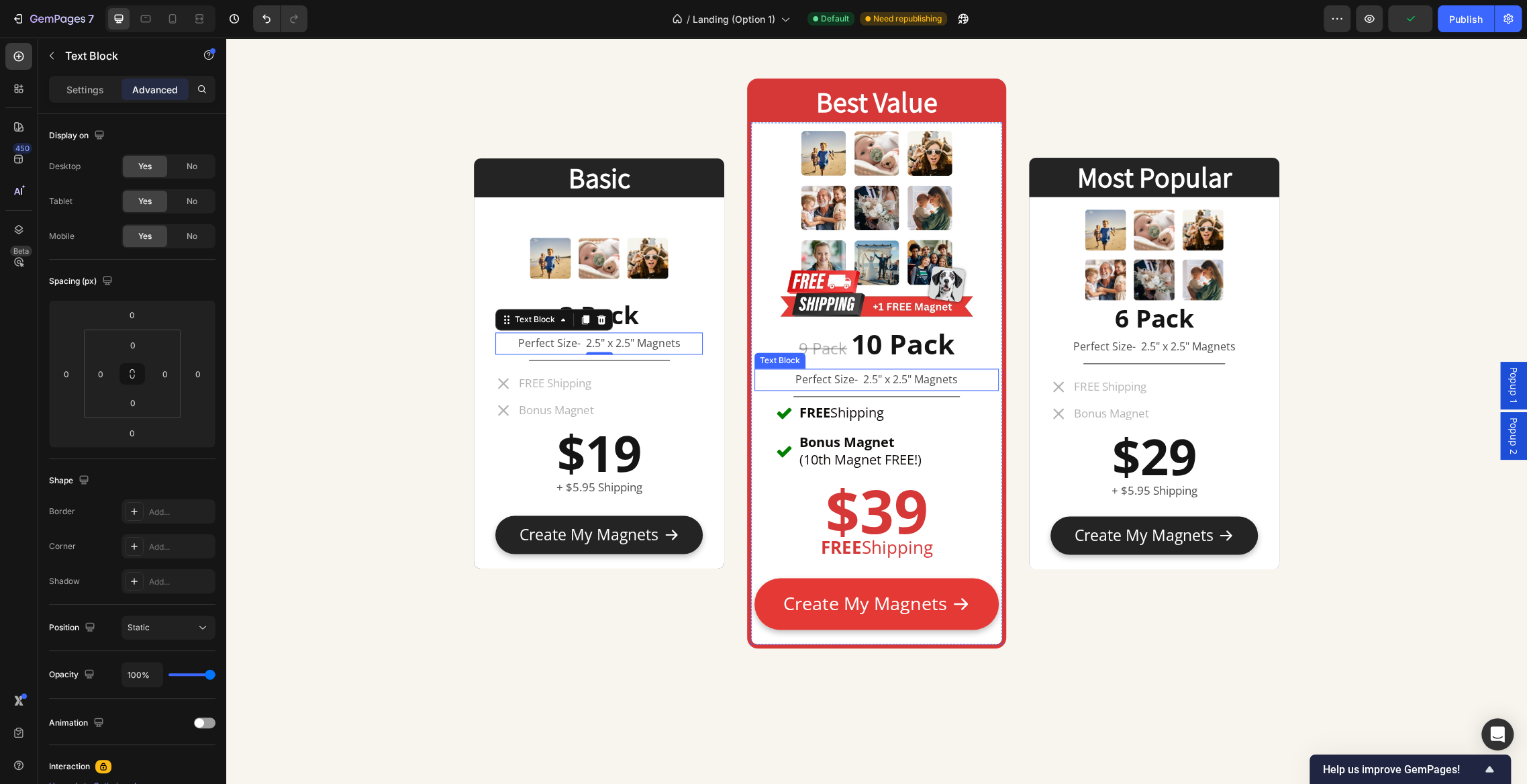
click at [969, 377] on p "Perfect Size- 2.5" x 2.5" Magnets" at bounding box center [876, 380] width 241 height 20
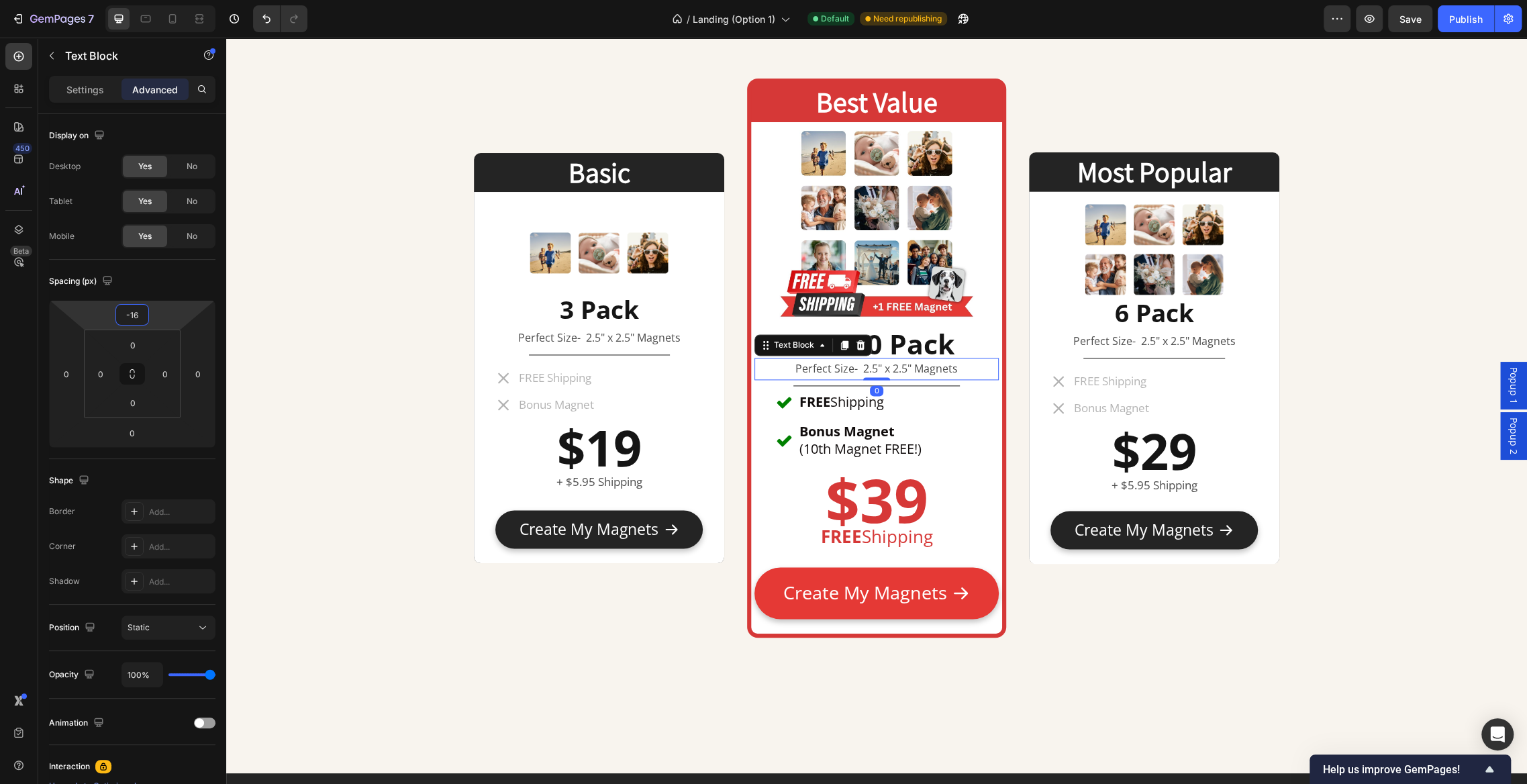
type input "-18"
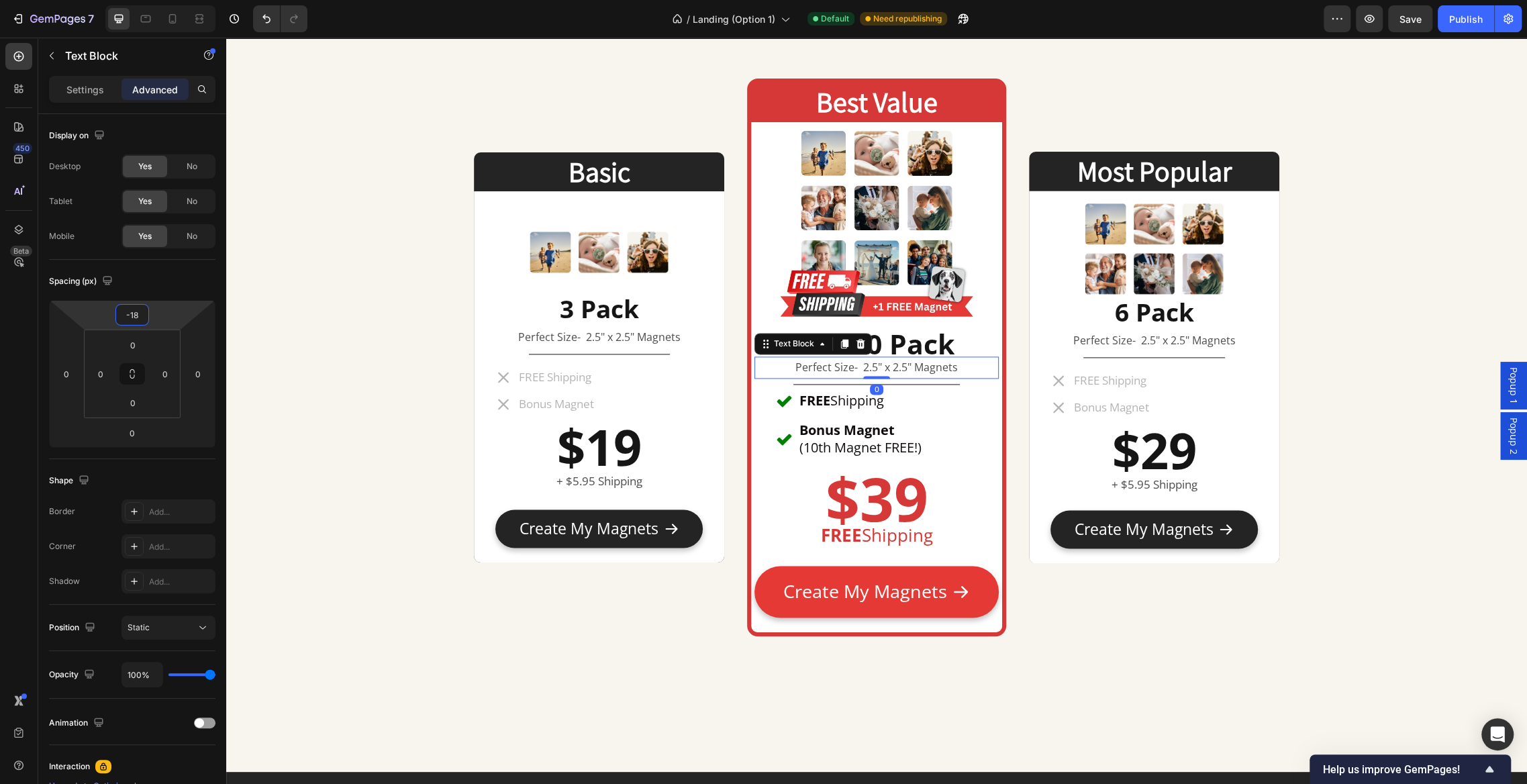
drag, startPoint x: 156, startPoint y: 323, endPoint x: 156, endPoint y: 331, distance: 8.0
click at [156, 0] on html "7 Version history / Landing (Option 1) Default Need republishing Preview Save P…" at bounding box center [764, 0] width 1527 height 0
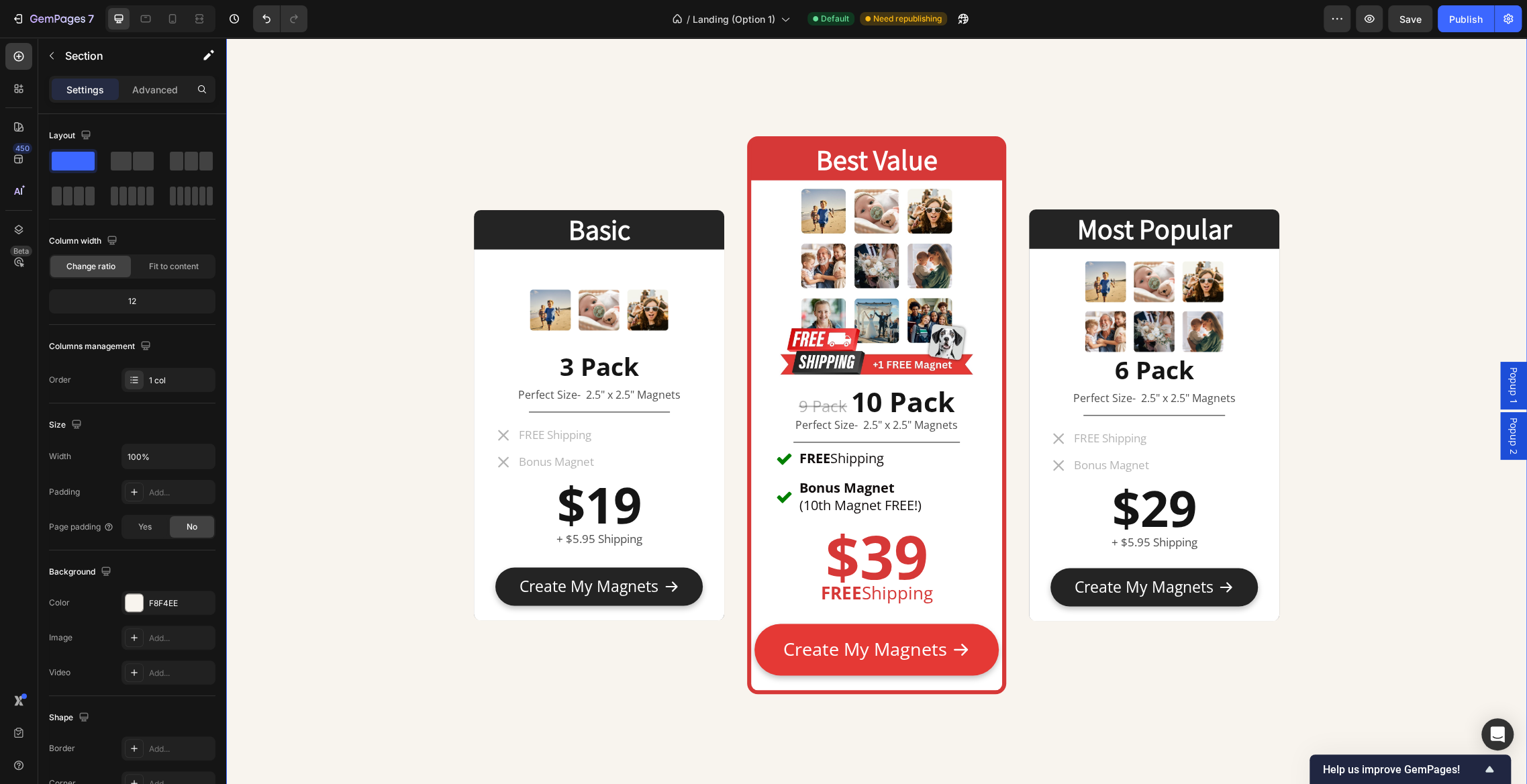
scroll to position [6173, 0]
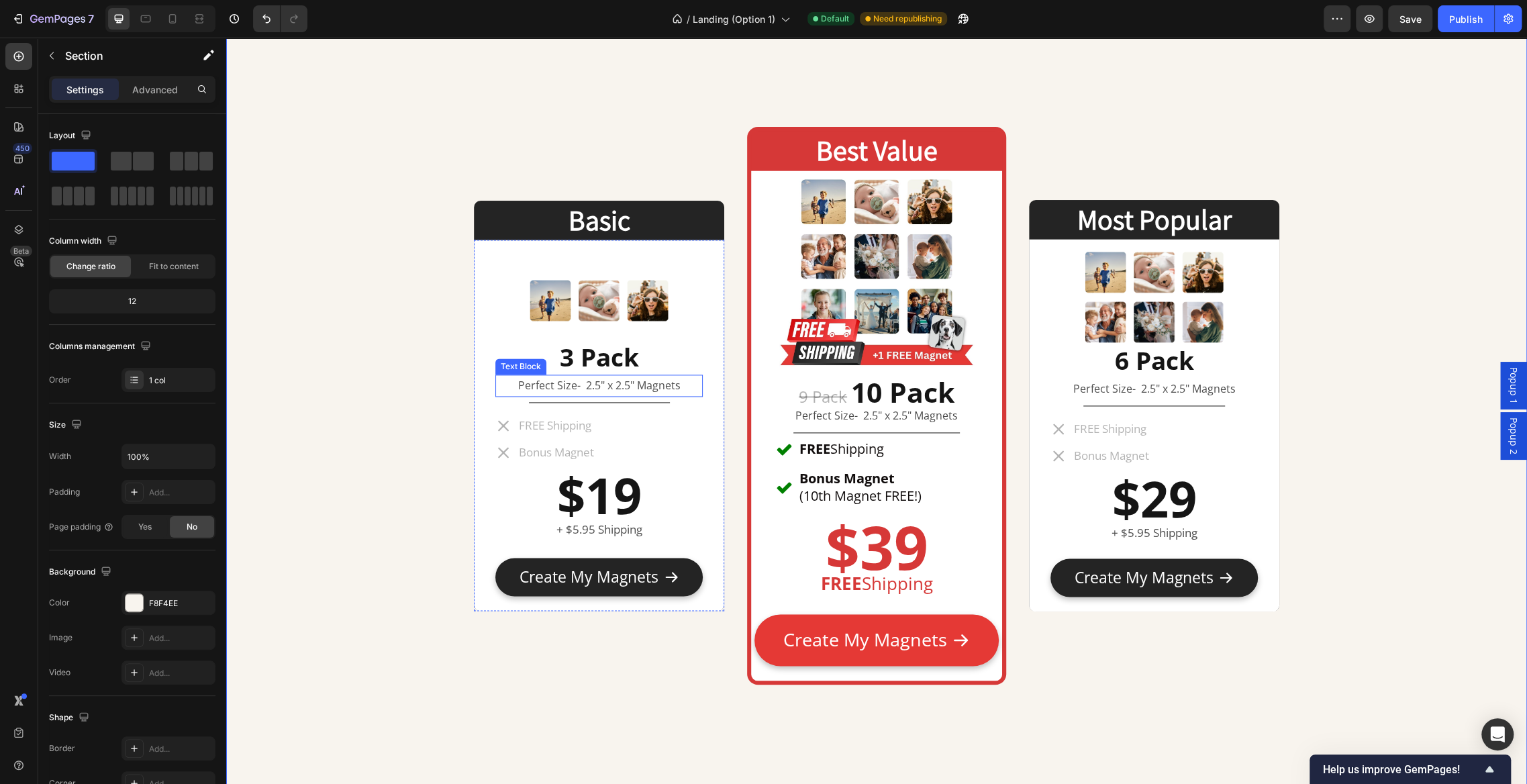
click at [534, 382] on p "Perfect Size- 2.5" x 2.5" Magnets" at bounding box center [599, 385] width 205 height 20
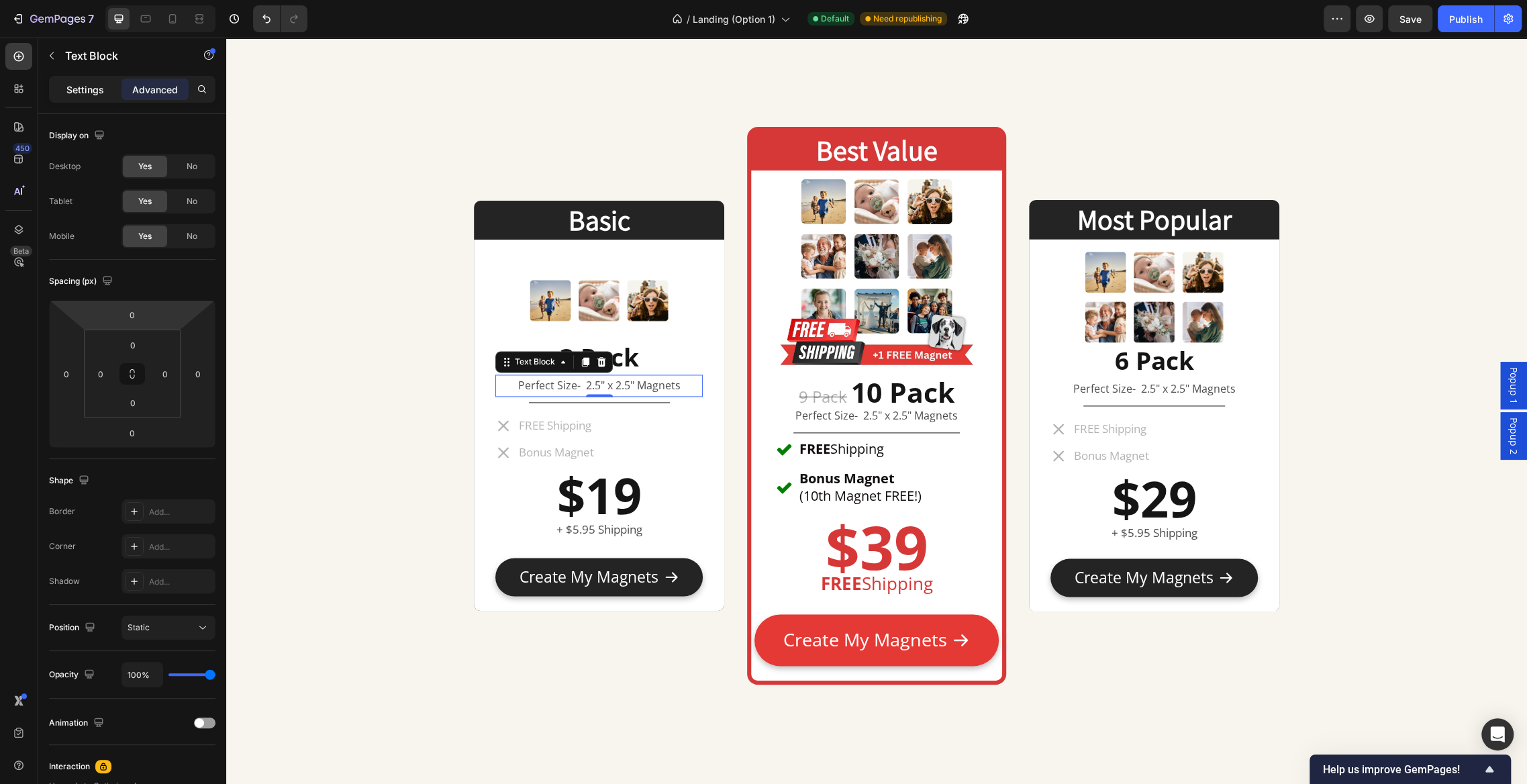
click at [104, 93] on div "Settings" at bounding box center [85, 89] width 67 height 21
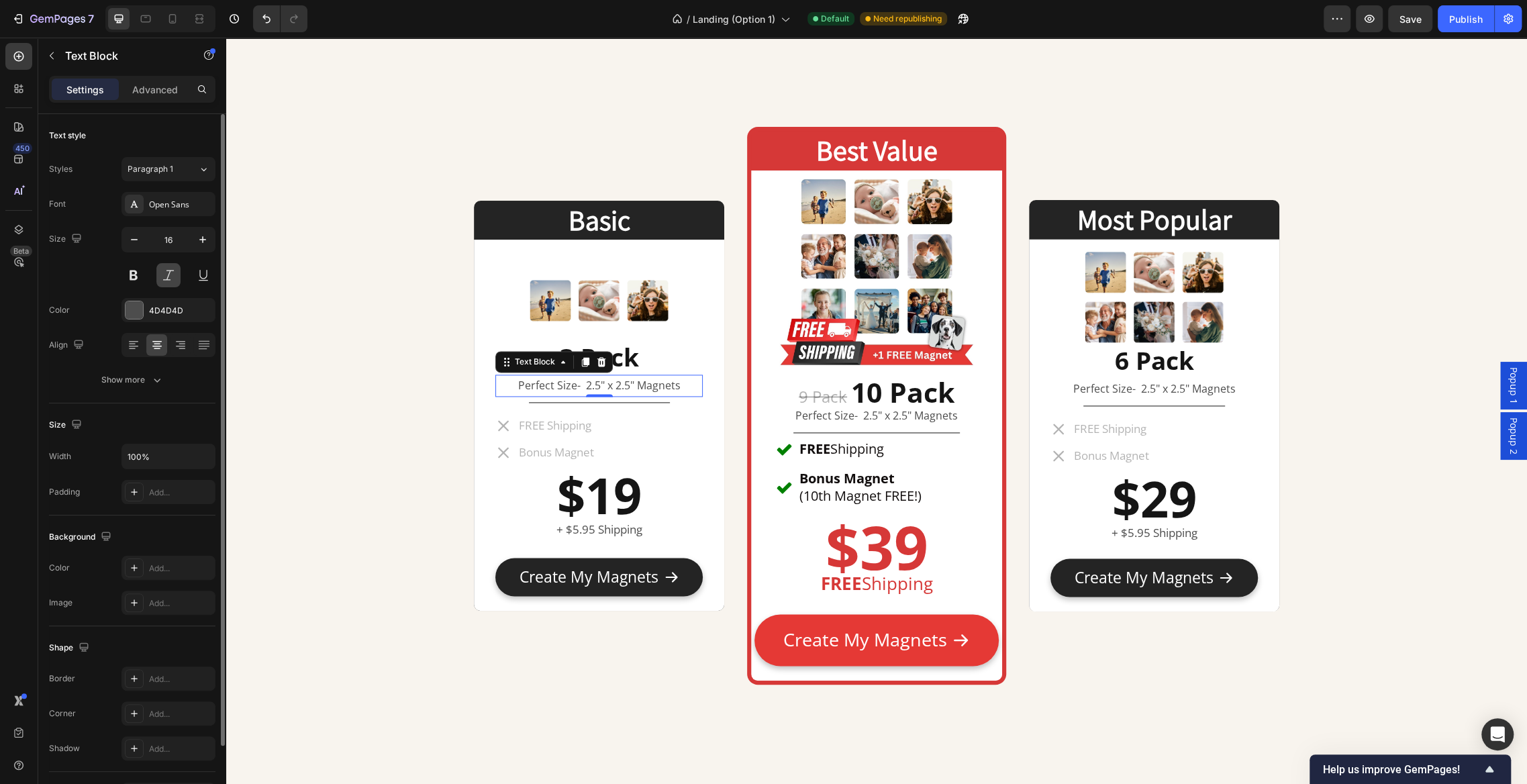
click at [171, 277] on button at bounding box center [169, 275] width 25 height 25
click at [138, 274] on button at bounding box center [134, 275] width 25 height 25
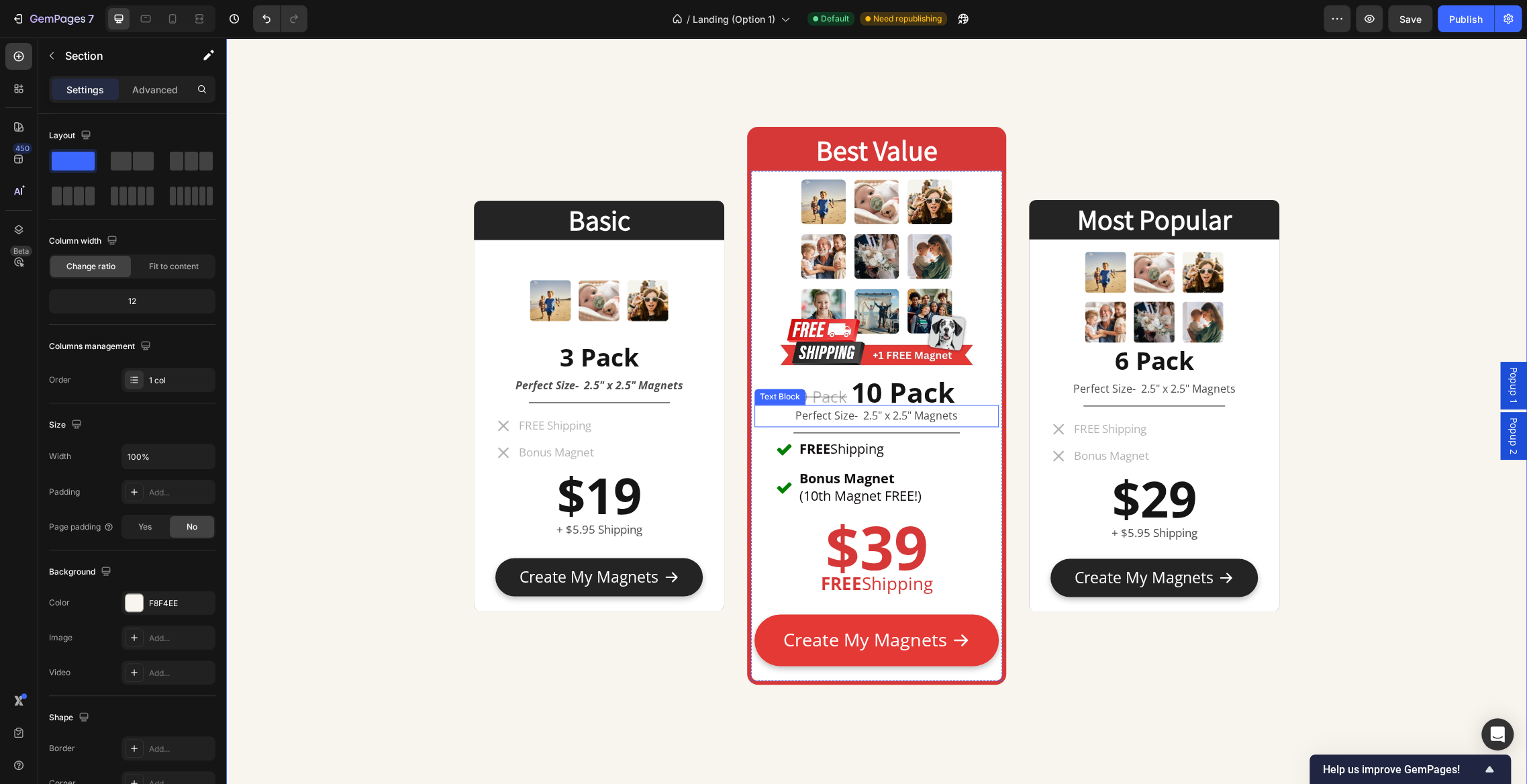
click at [838, 419] on p "Perfect Size- 2.5" x 2.5" Magnets" at bounding box center [876, 415] width 241 height 20
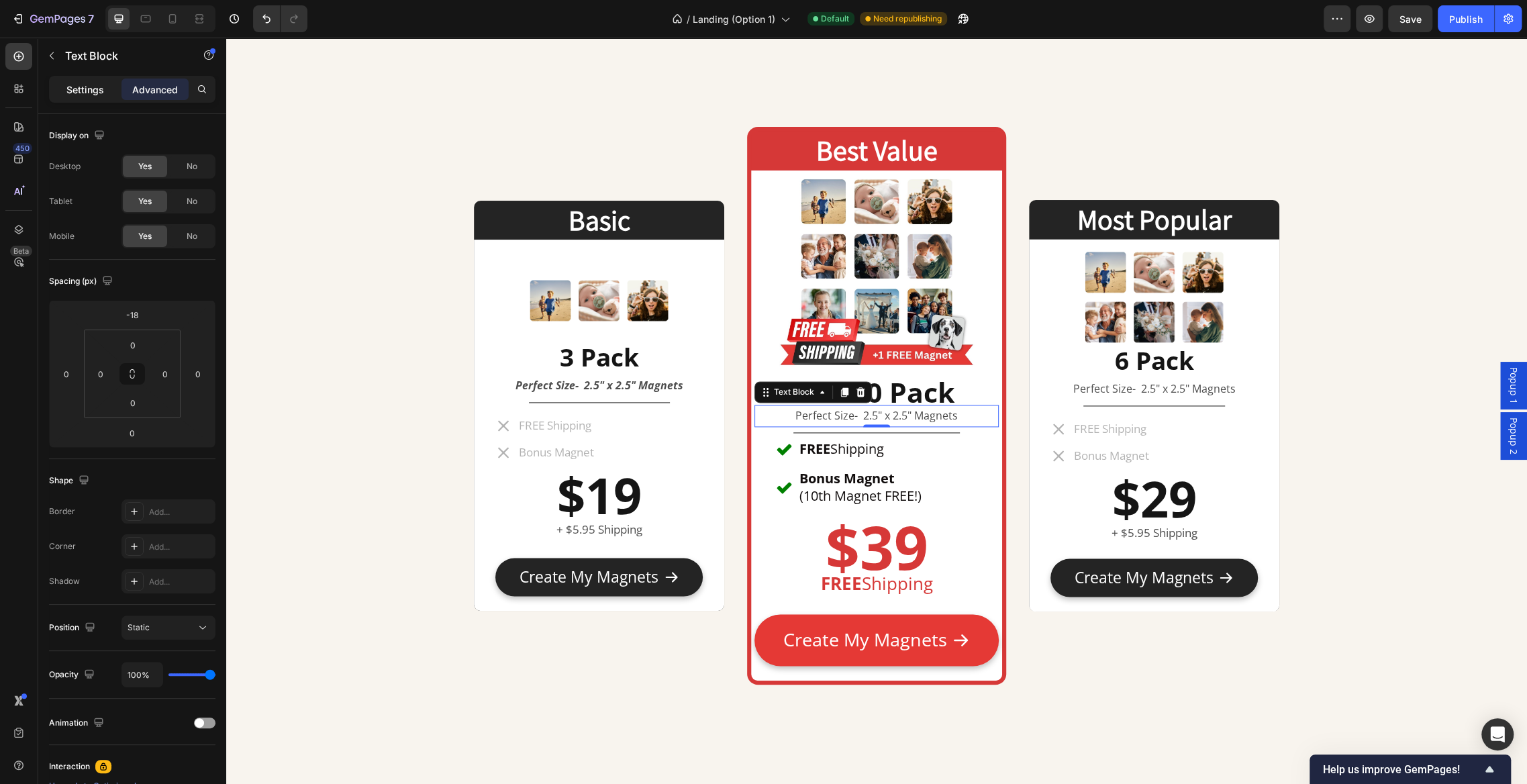
click at [85, 84] on p "Settings" at bounding box center [85, 89] width 38 height 14
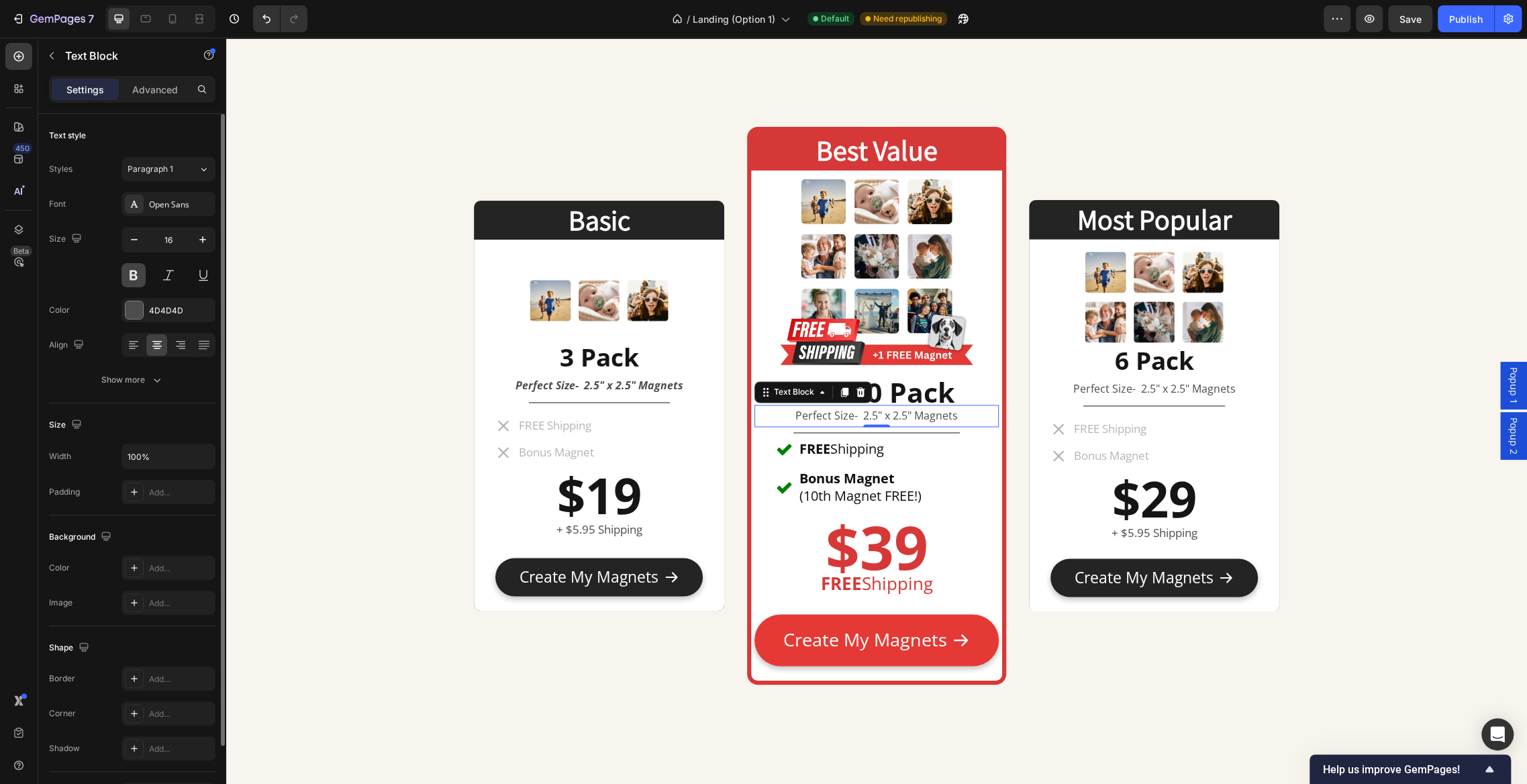
click at [138, 277] on button at bounding box center [134, 275] width 25 height 25
click at [174, 277] on button at bounding box center [169, 275] width 25 height 25
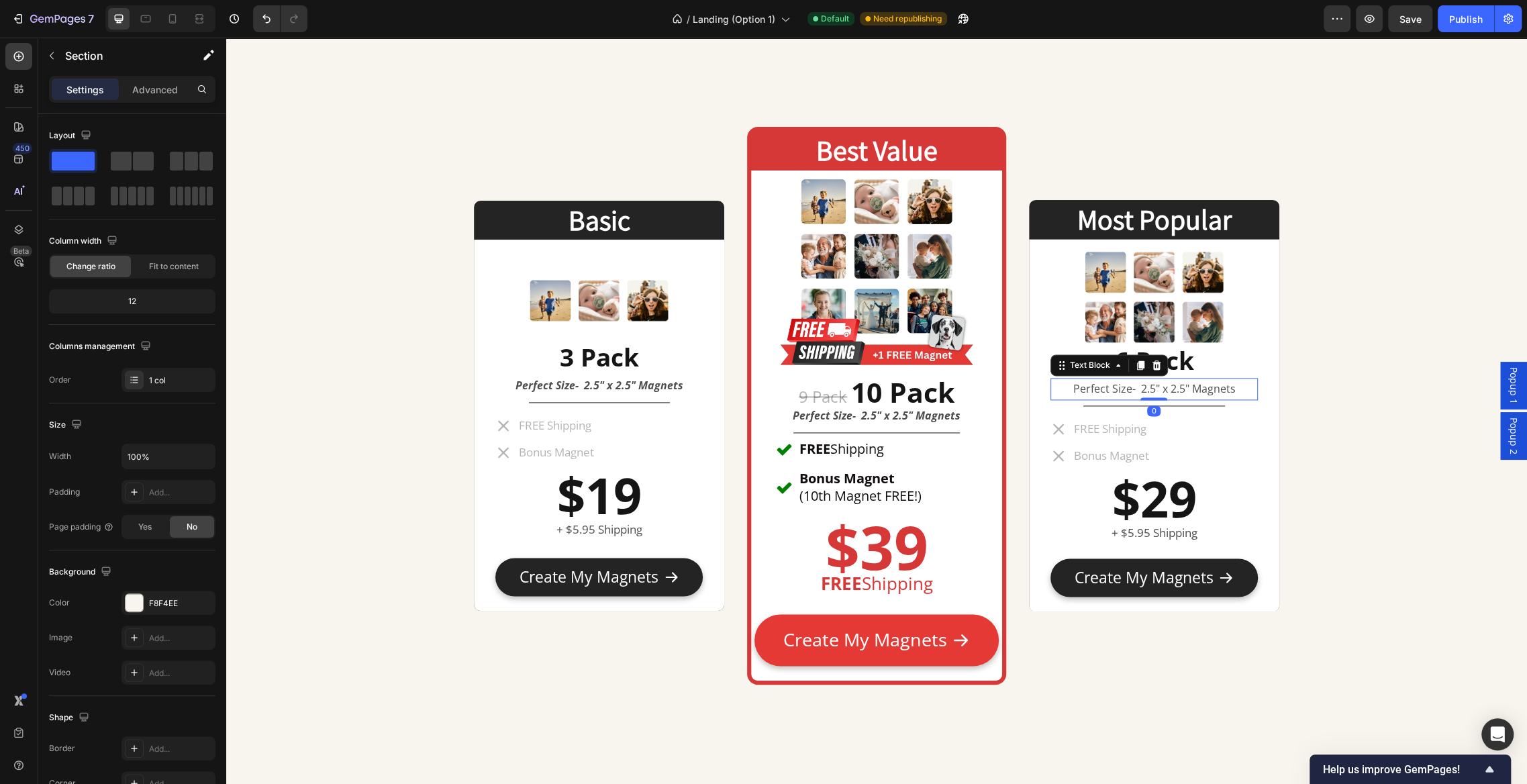
click at [1147, 384] on p "Perfect Size- 2.5" x 2.5" Magnets" at bounding box center [1154, 388] width 205 height 20
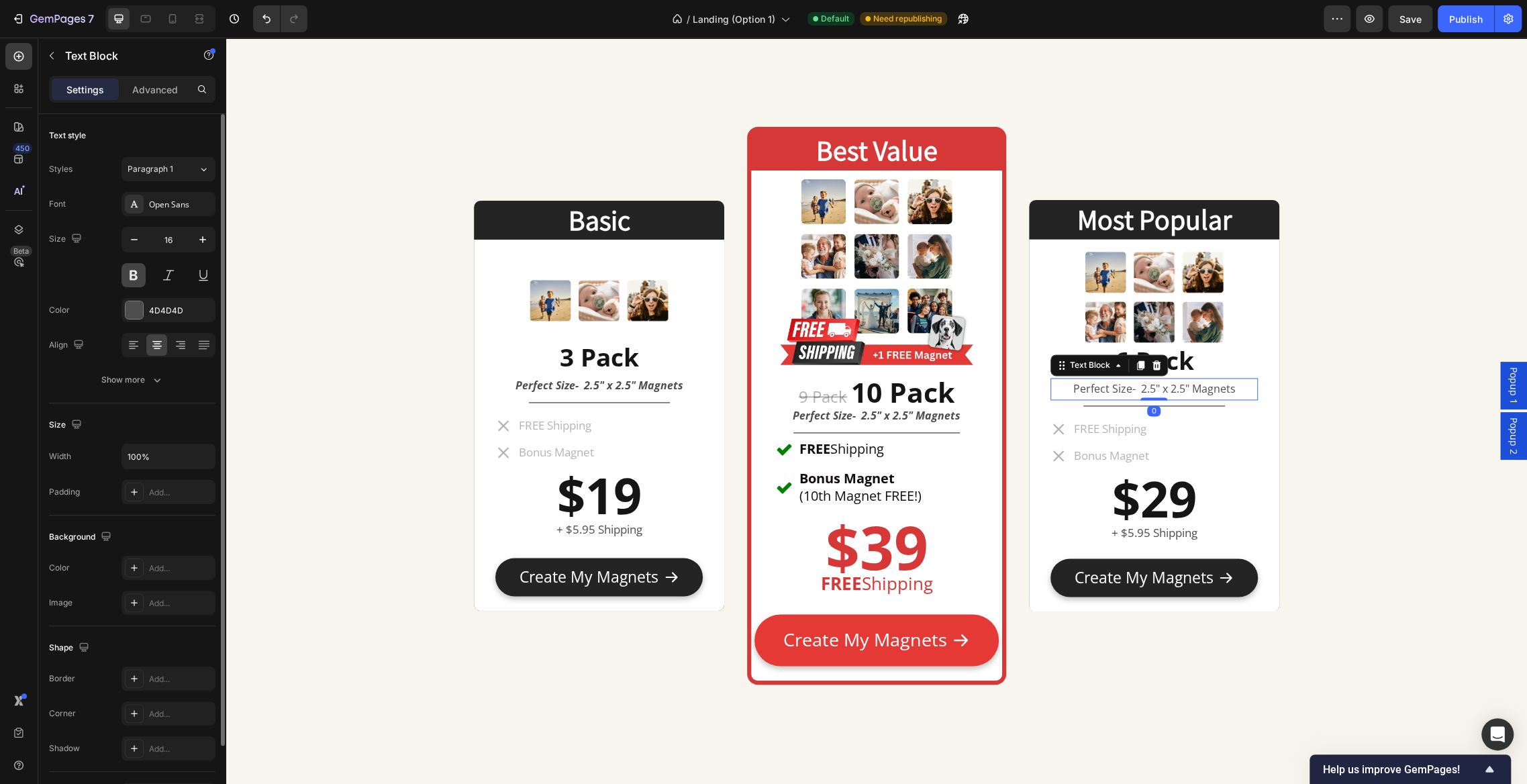
click at [128, 267] on button at bounding box center [134, 275] width 25 height 25
click at [175, 274] on button at bounding box center [169, 275] width 25 height 25
